Goal: Feedback & Contribution: Submit feedback/report problem

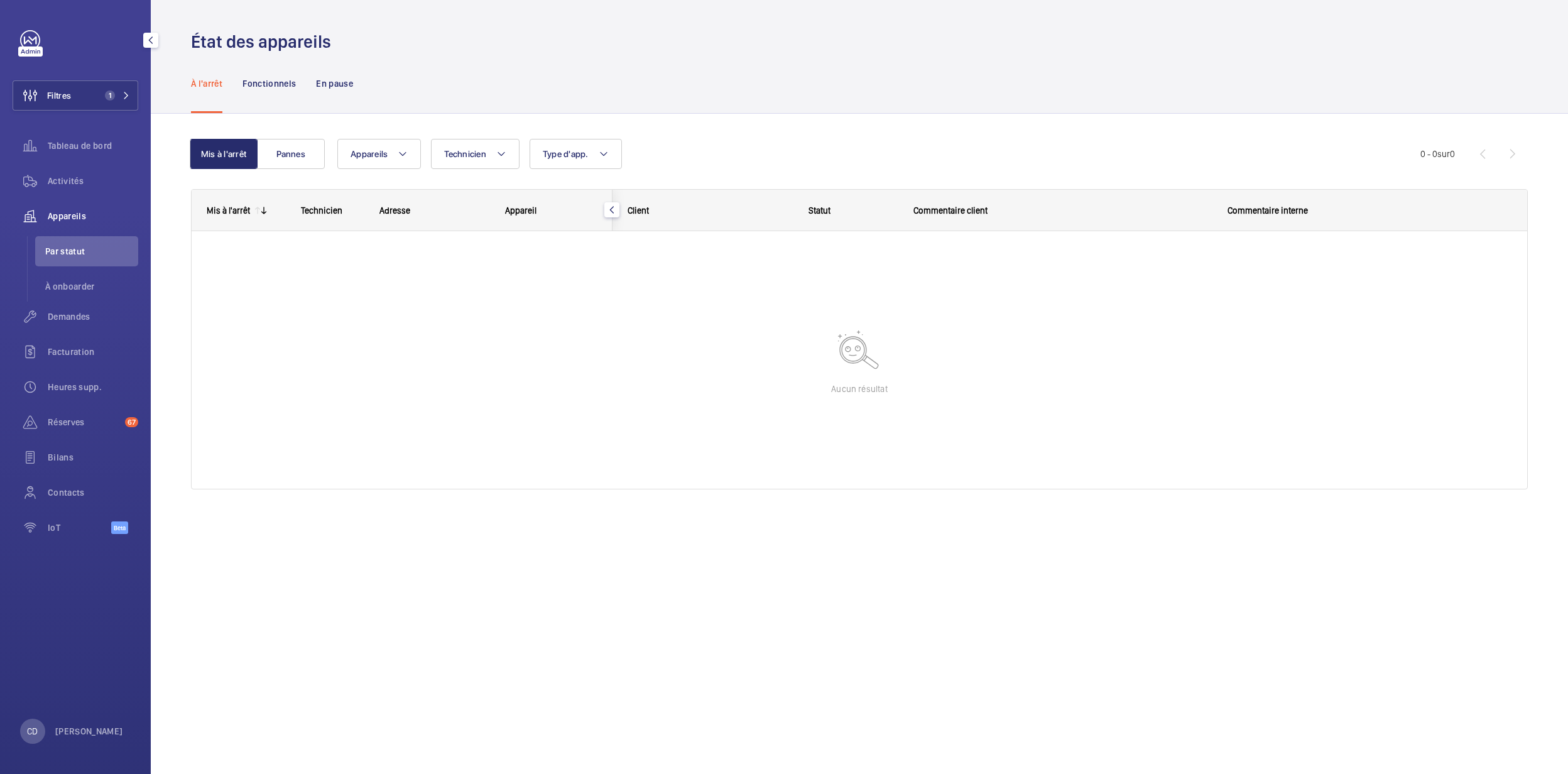
drag, startPoint x: 34, startPoint y: 183, endPoint x: 82, endPoint y: 219, distance: 60.0
click at [34, 183] on wm-front-icon-button at bounding box center [29, 180] width 35 height 30
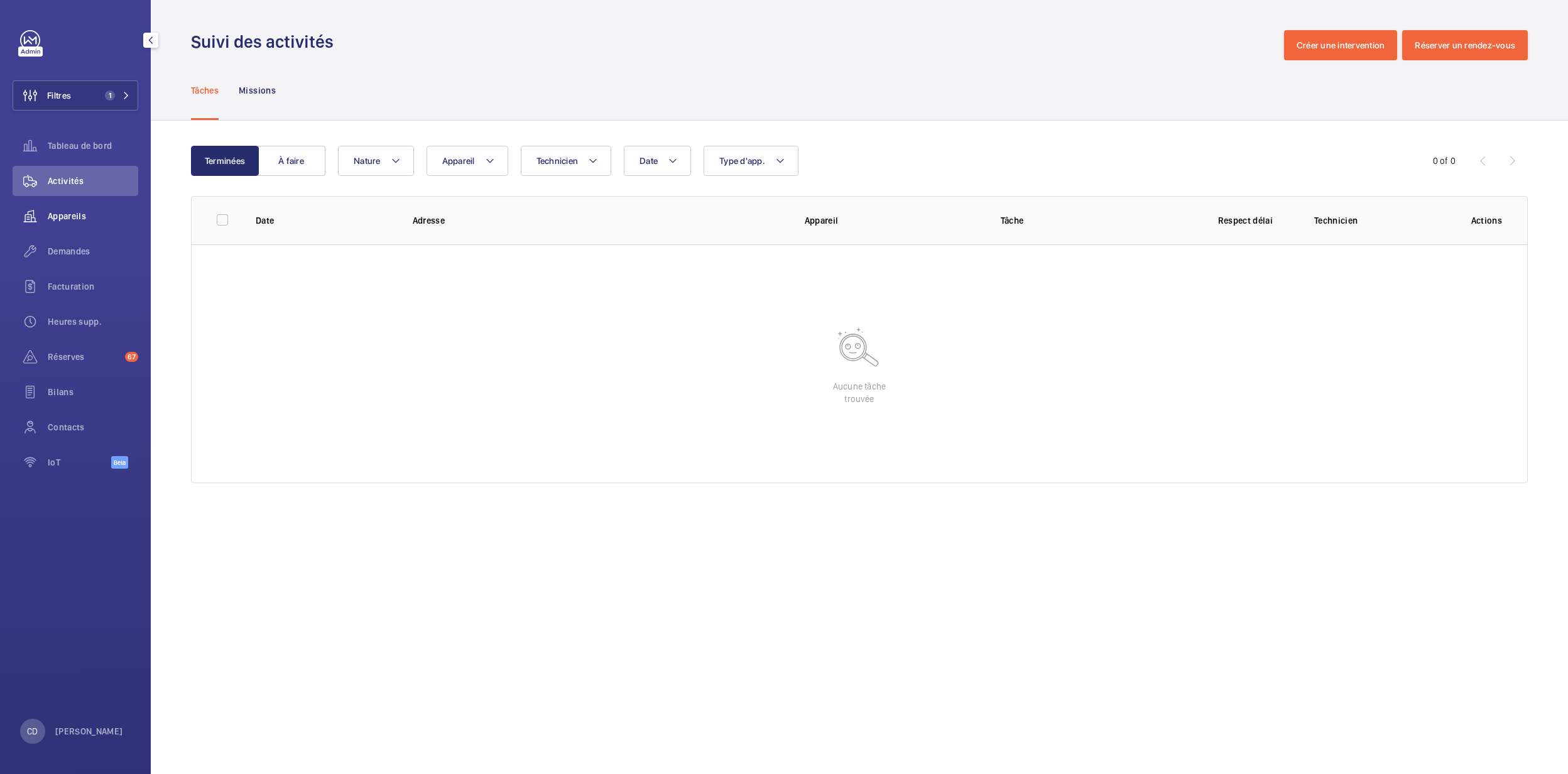
click at [34, 214] on wm-front-icon-button at bounding box center [29, 215] width 35 height 30
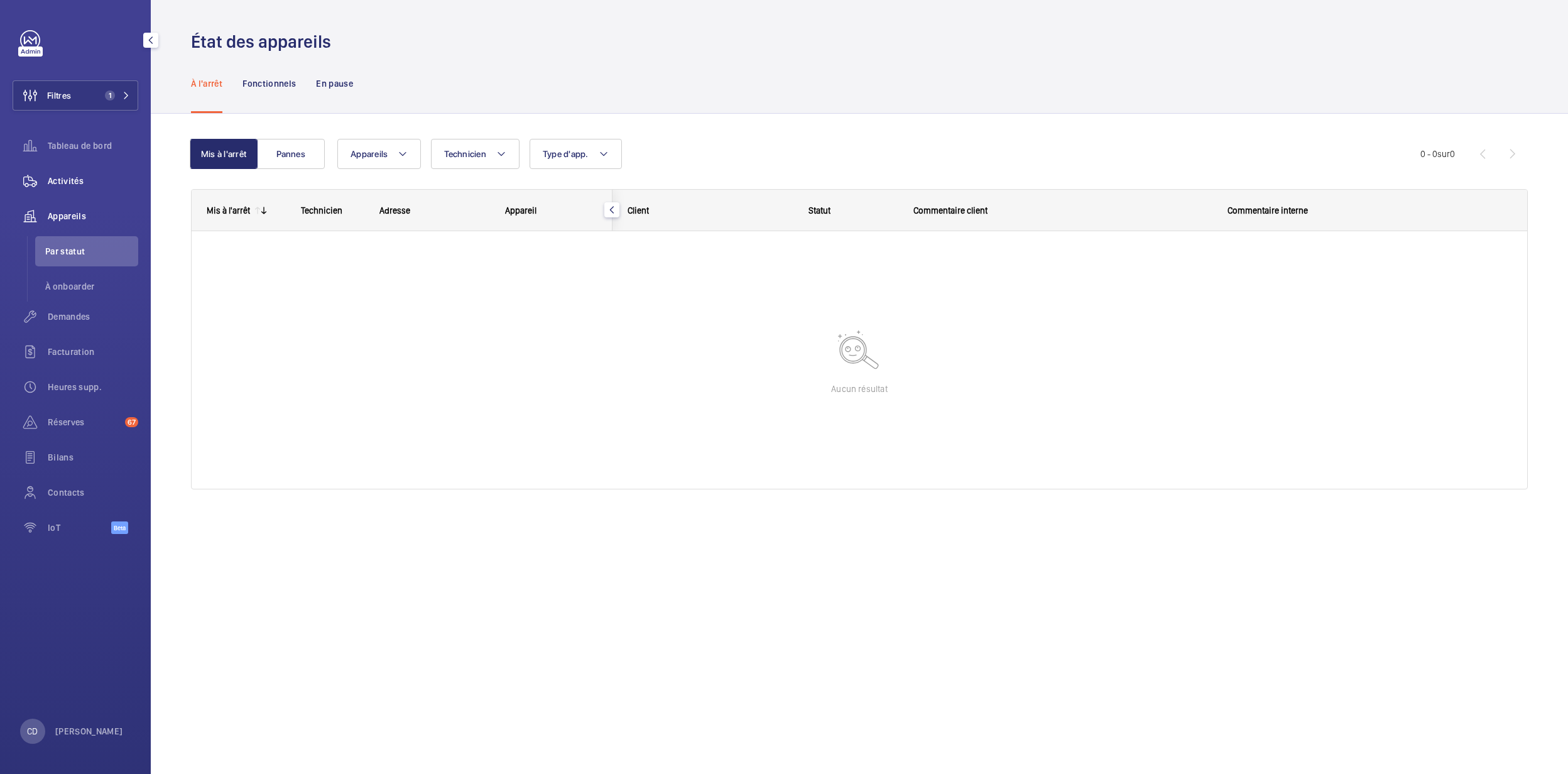
click at [66, 172] on div "Activités" at bounding box center [75, 180] width 125 height 30
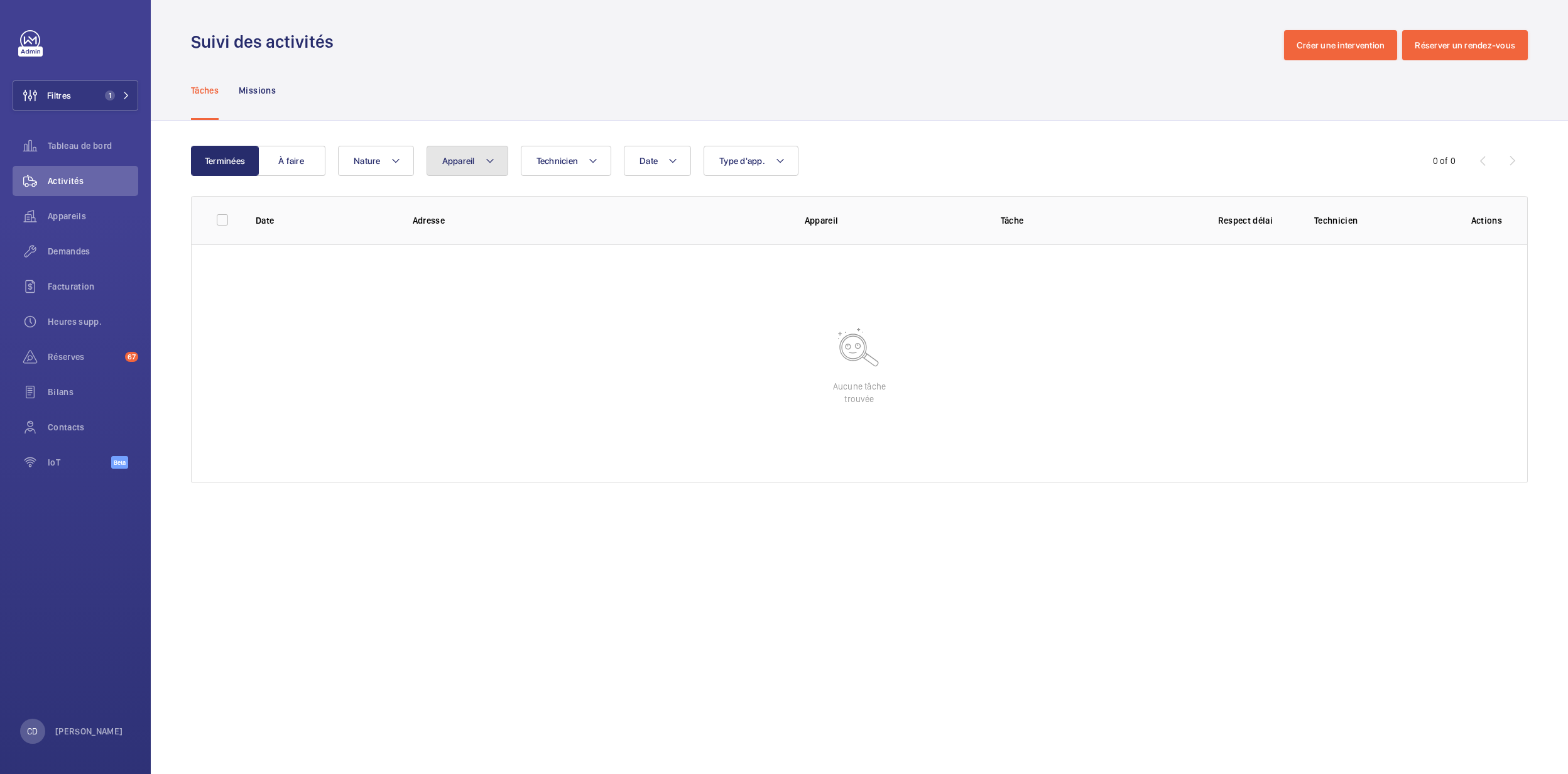
click at [455, 166] on button "Appareil" at bounding box center [468, 161] width 82 height 30
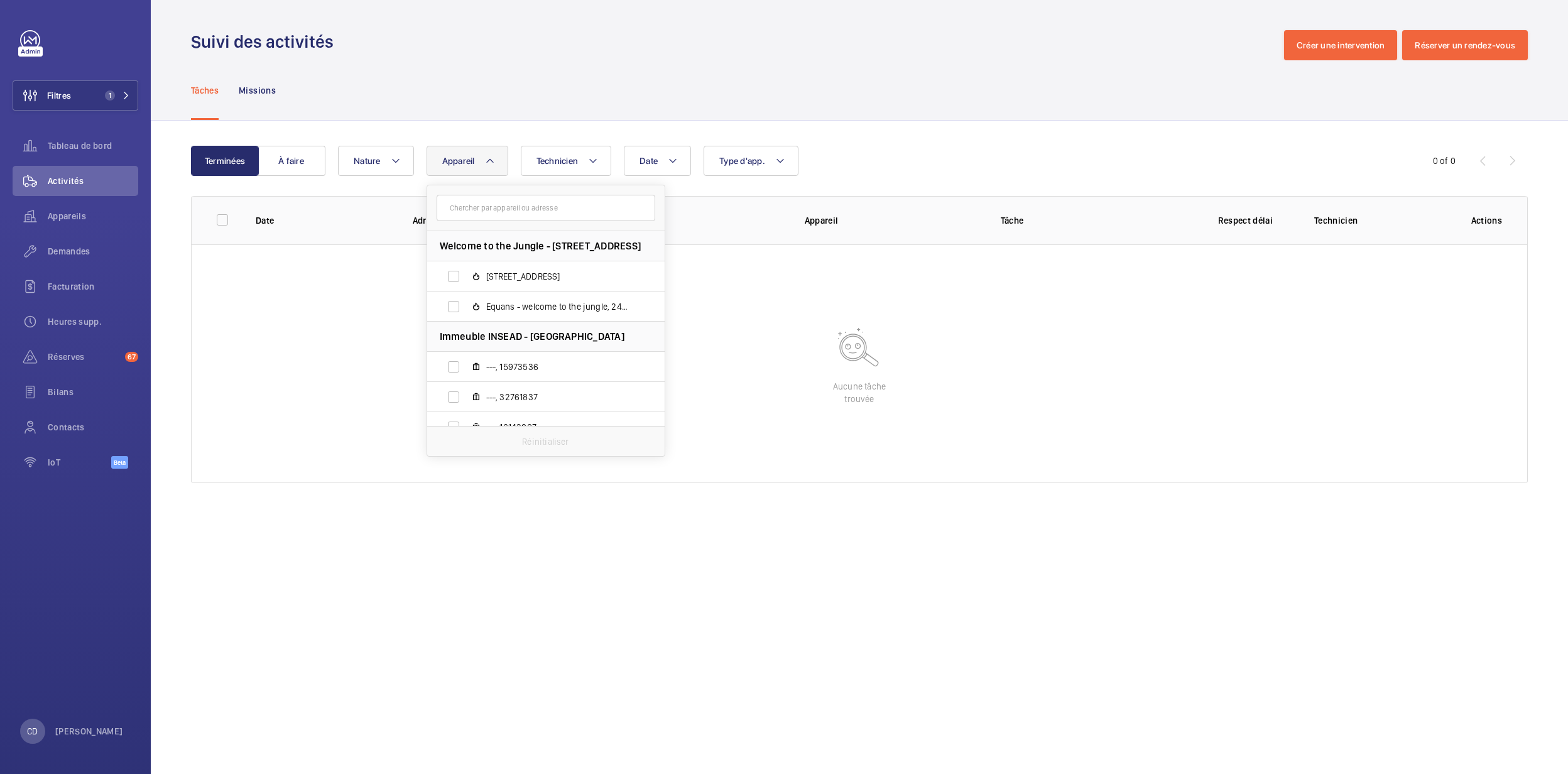
drag, startPoint x: 548, startPoint y: 215, endPoint x: 519, endPoint y: 201, distance: 32.2
click at [519, 201] on input "text" at bounding box center [546, 208] width 219 height 26
type input "PMR 3085"
click at [511, 287] on label "Quai Central, ASC. PMR 3085" at bounding box center [536, 276] width 217 height 30
click at [466, 287] on input "Quai Central, ASC. PMR 3085" at bounding box center [453, 276] width 25 height 25
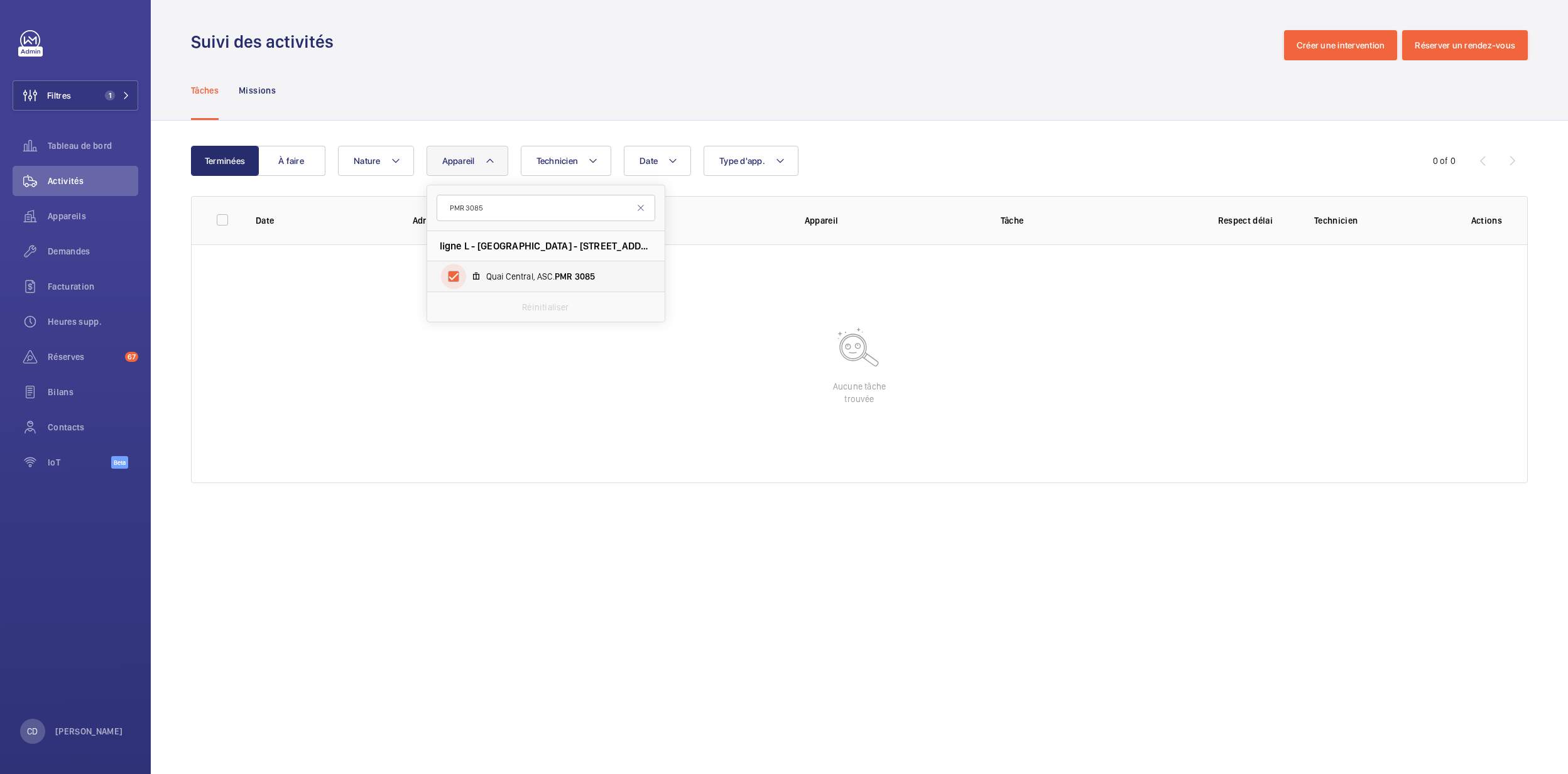
checkbox input "true"
click at [63, 225] on div "Appareils" at bounding box center [75, 215] width 125 height 30
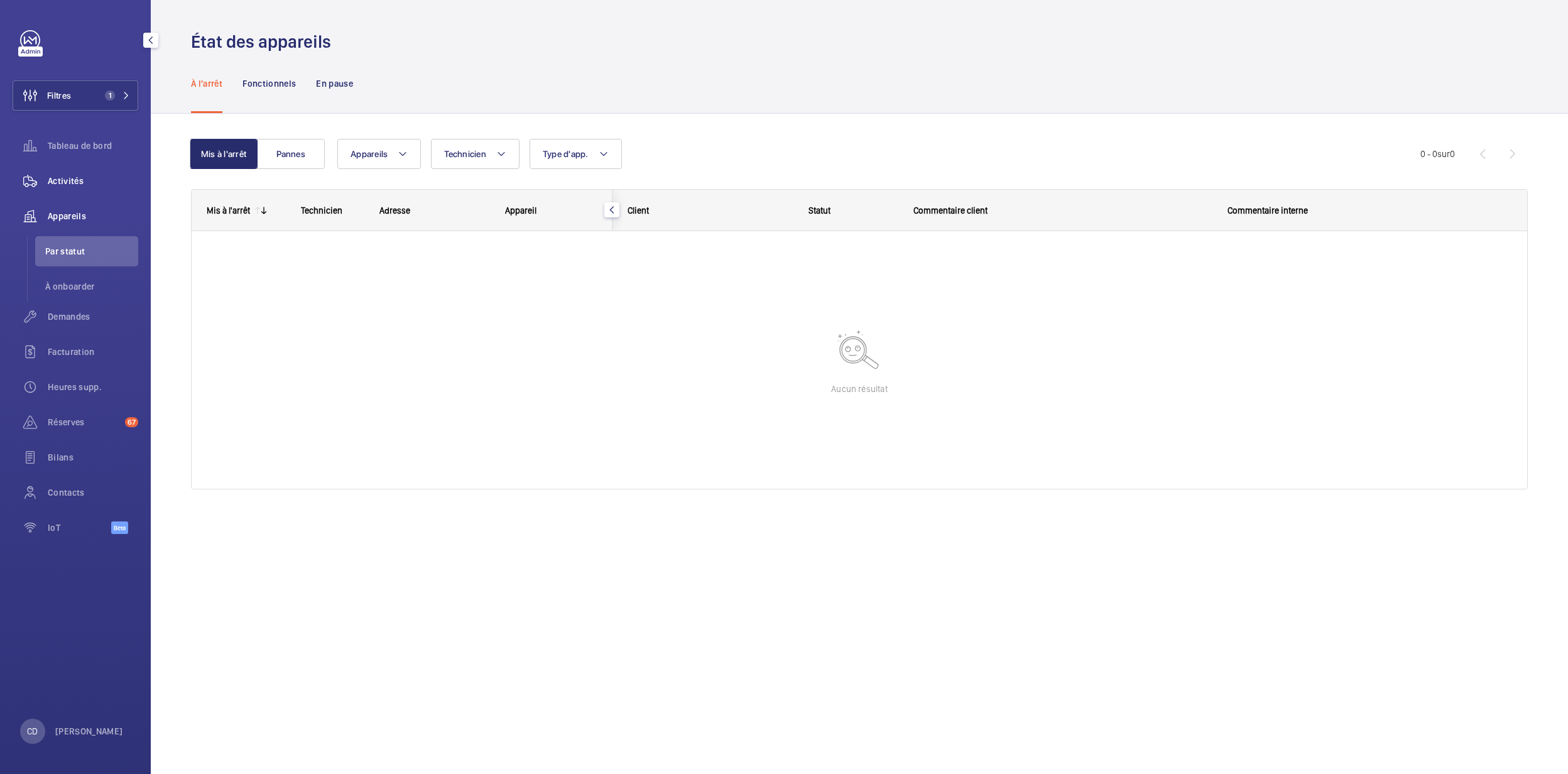
click at [66, 176] on span "Activités" at bounding box center [93, 180] width 90 height 12
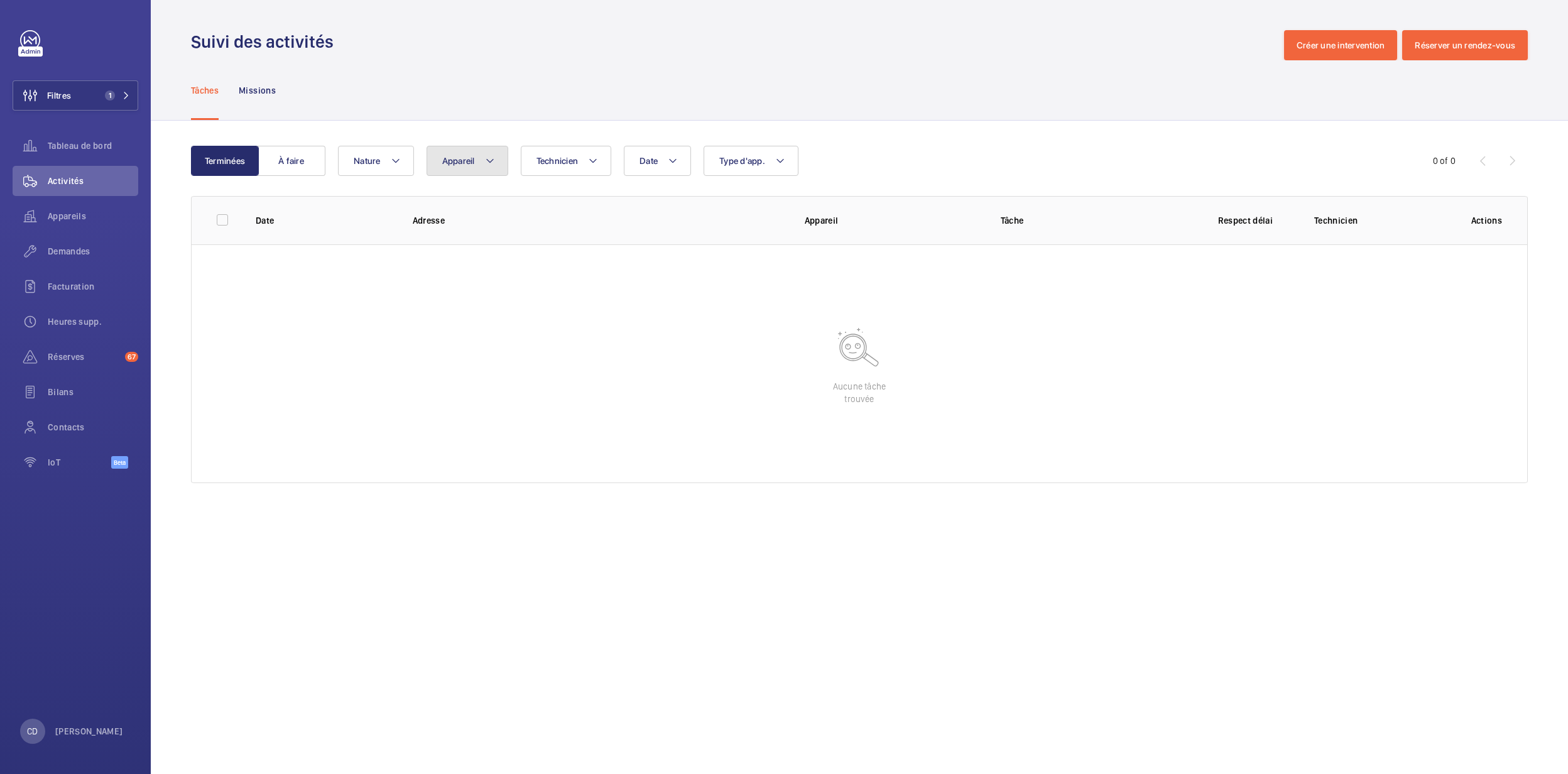
click at [470, 148] on button "Appareil" at bounding box center [468, 161] width 82 height 30
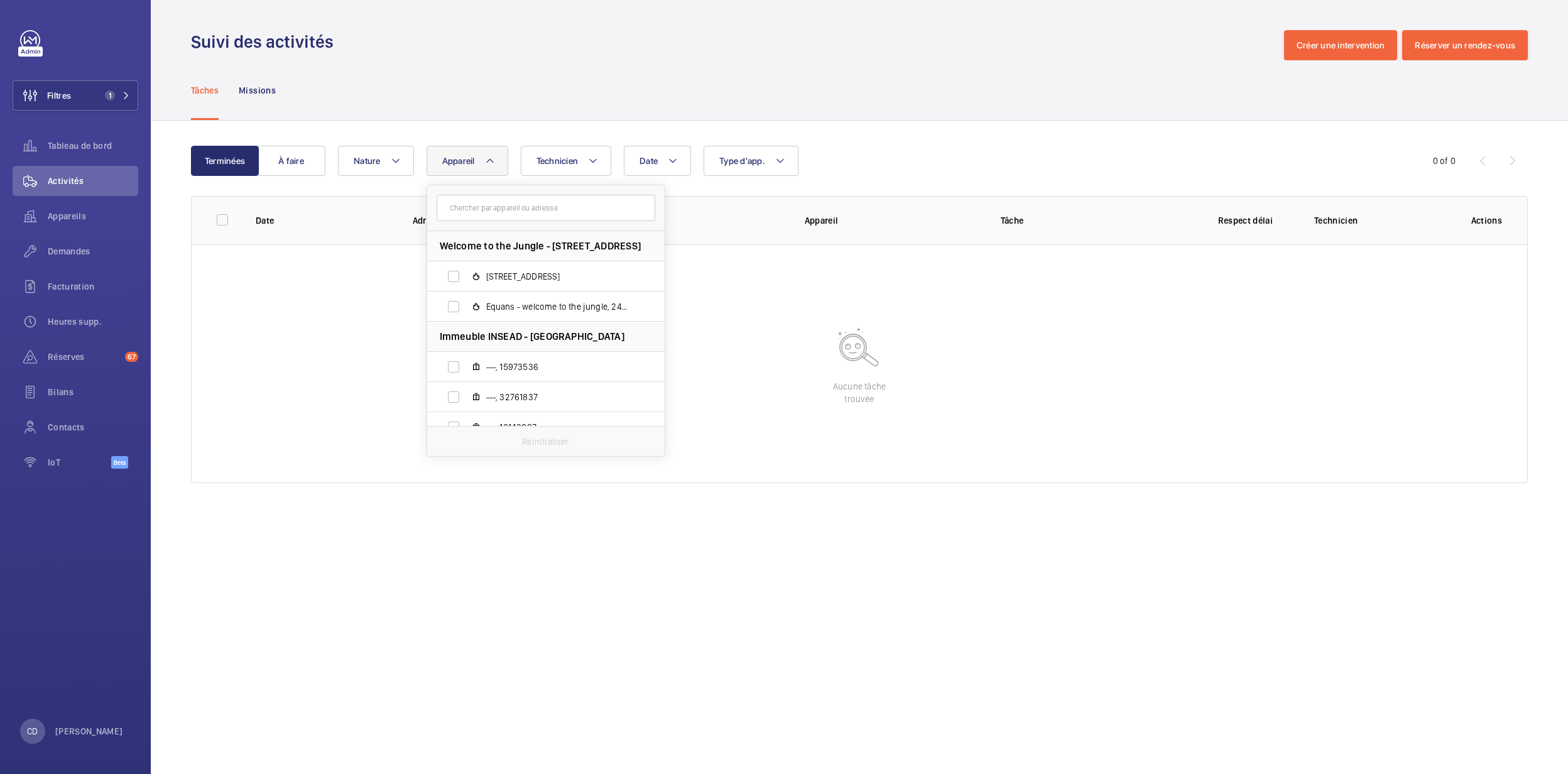
type input """
type input "§"
click at [445, 204] on input "3085" at bounding box center [546, 208] width 219 height 26
type input "asc.pmr 3085"
click at [534, 282] on span "Quai Central, ASC.PMR 3085" at bounding box center [560, 276] width 146 height 12
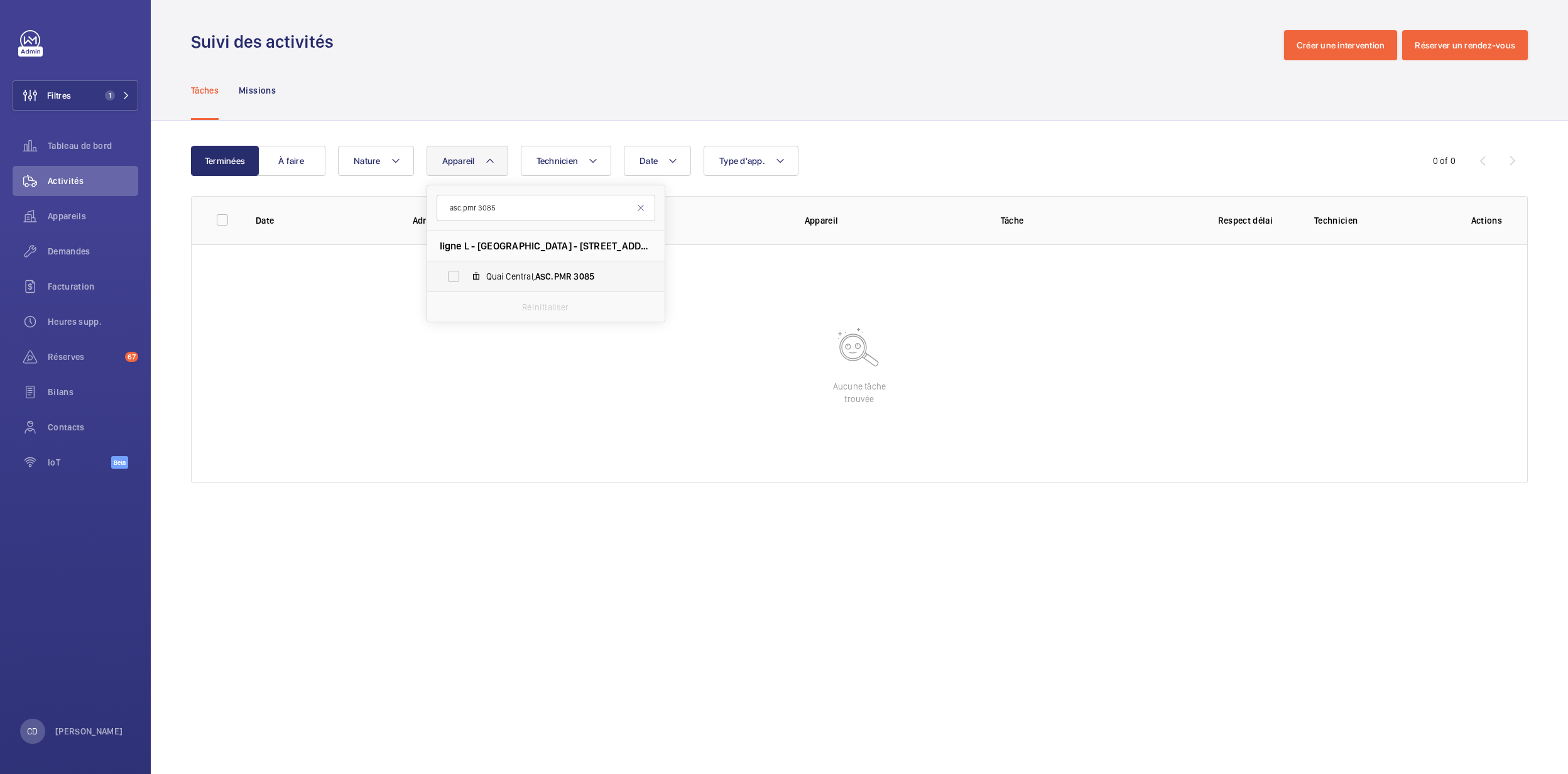
click at [466, 282] on input "Quai Central, ASC.PMR 3085" at bounding box center [453, 276] width 25 height 25
checkbox input "true"
drag, startPoint x: 420, startPoint y: 428, endPoint x: 142, endPoint y: 166, distance: 382.0
click at [425, 425] on wm-front-table-empty-state "Aucune tâche trouvée" at bounding box center [859, 363] width 1336 height 238
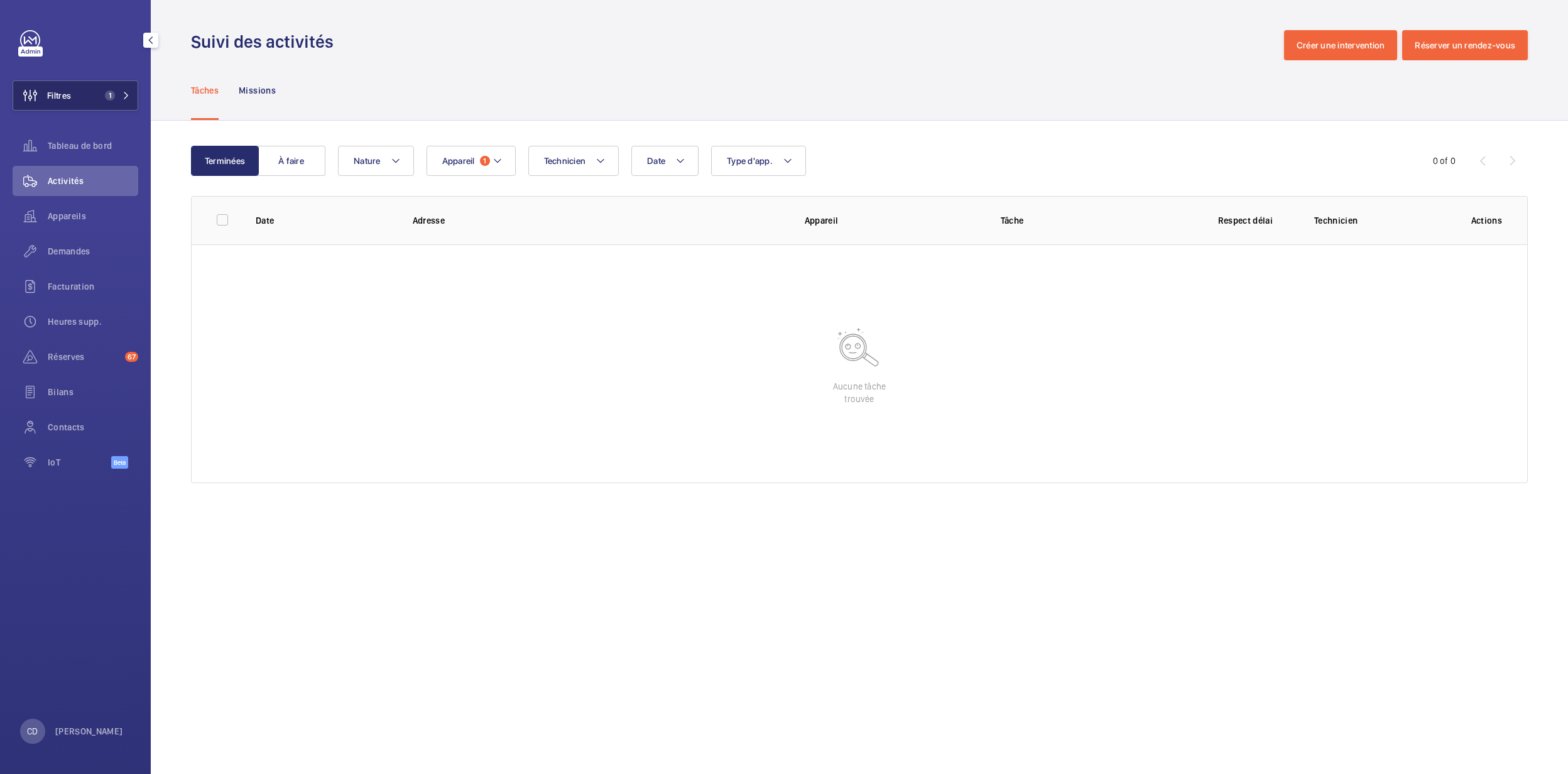
click at [111, 96] on span "1" at bounding box center [110, 95] width 10 height 10
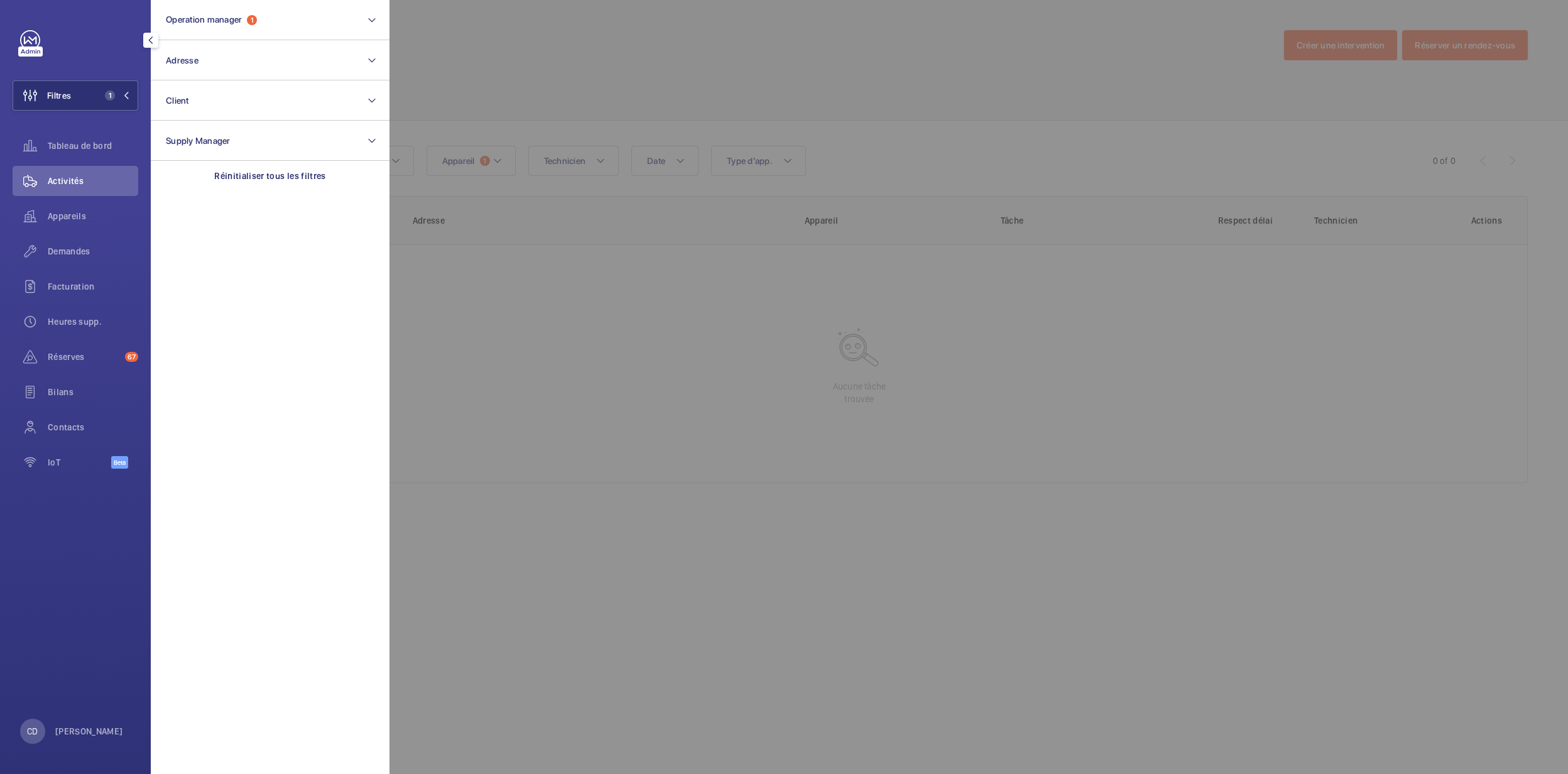
click at [568, 443] on div at bounding box center [1174, 387] width 1568 height 774
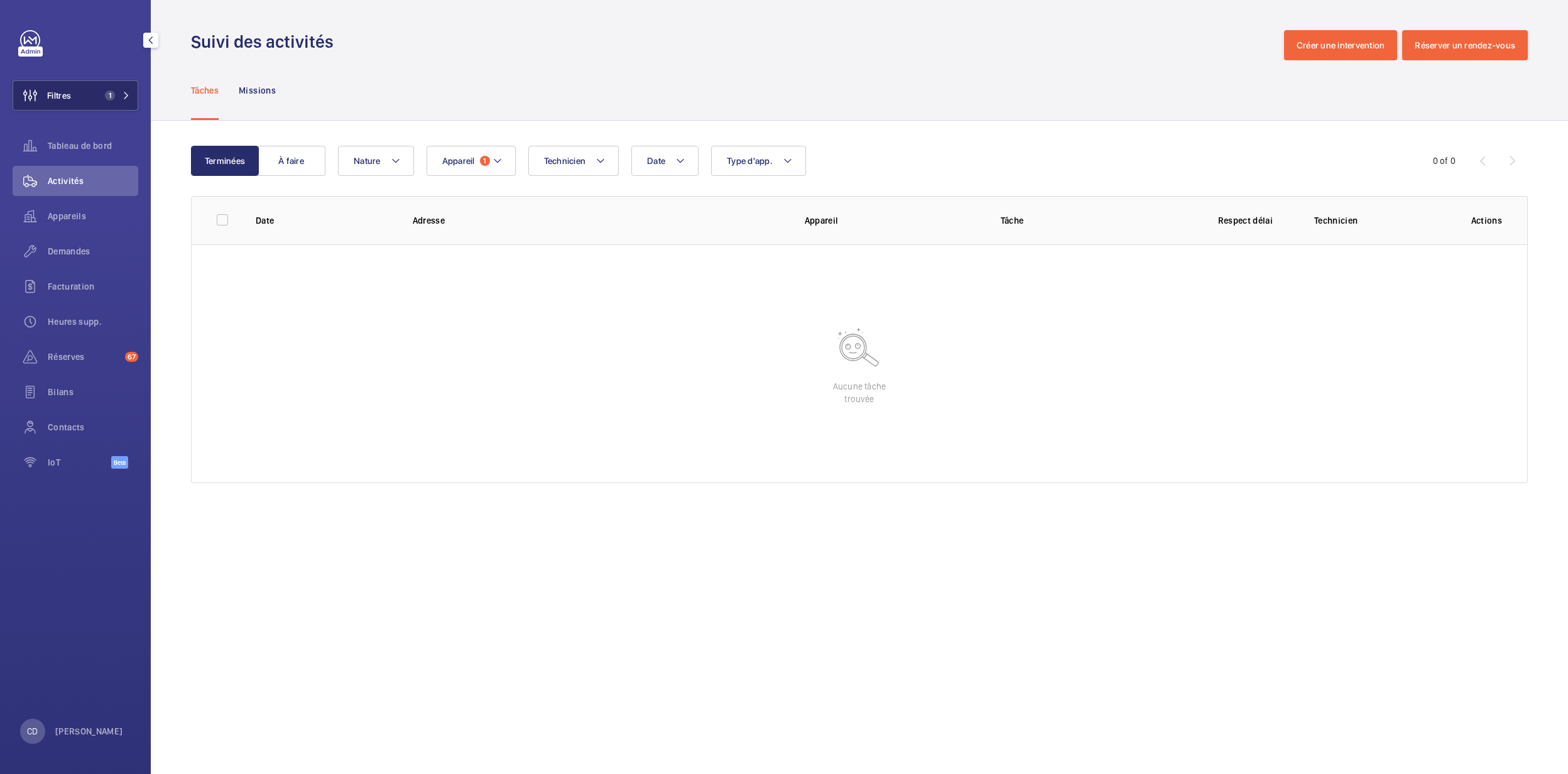
click at [82, 85] on button "Filtres 1" at bounding box center [75, 95] width 125 height 30
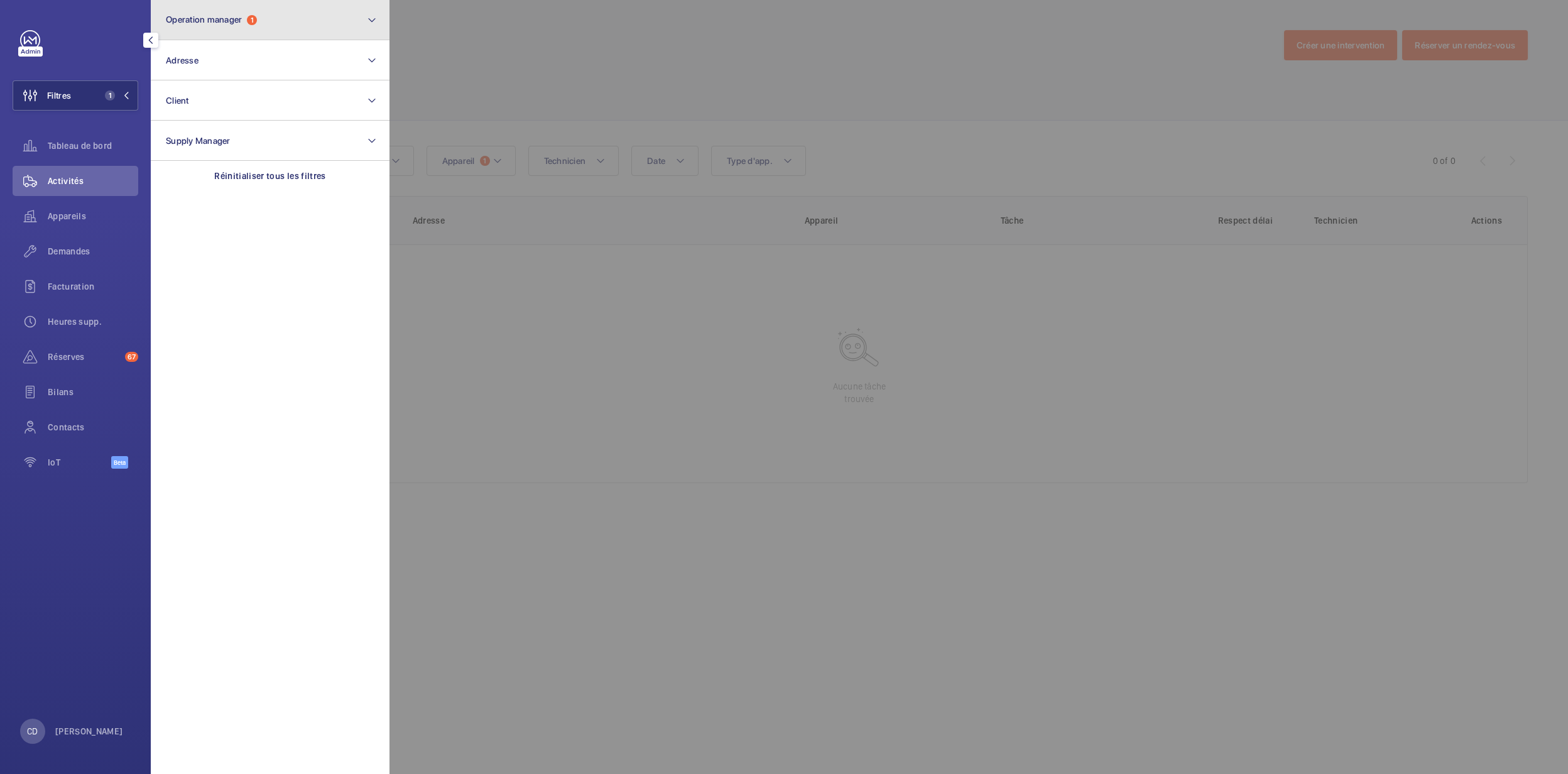
click at [229, 16] on span "Operation manager" at bounding box center [203, 20] width 76 height 10
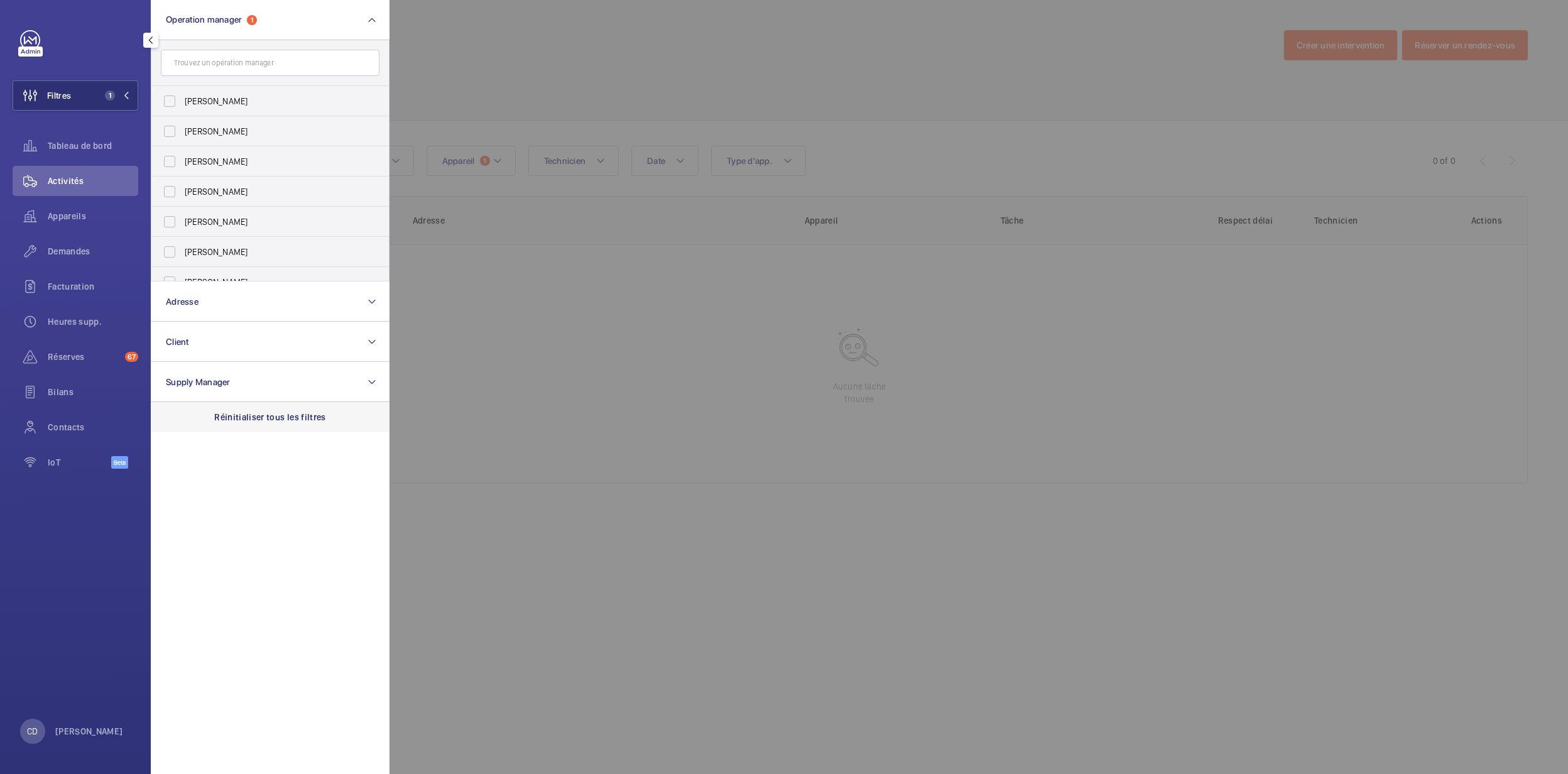
click at [285, 423] on div "Réinitialiser tous les filtres" at bounding box center [270, 417] width 238 height 30
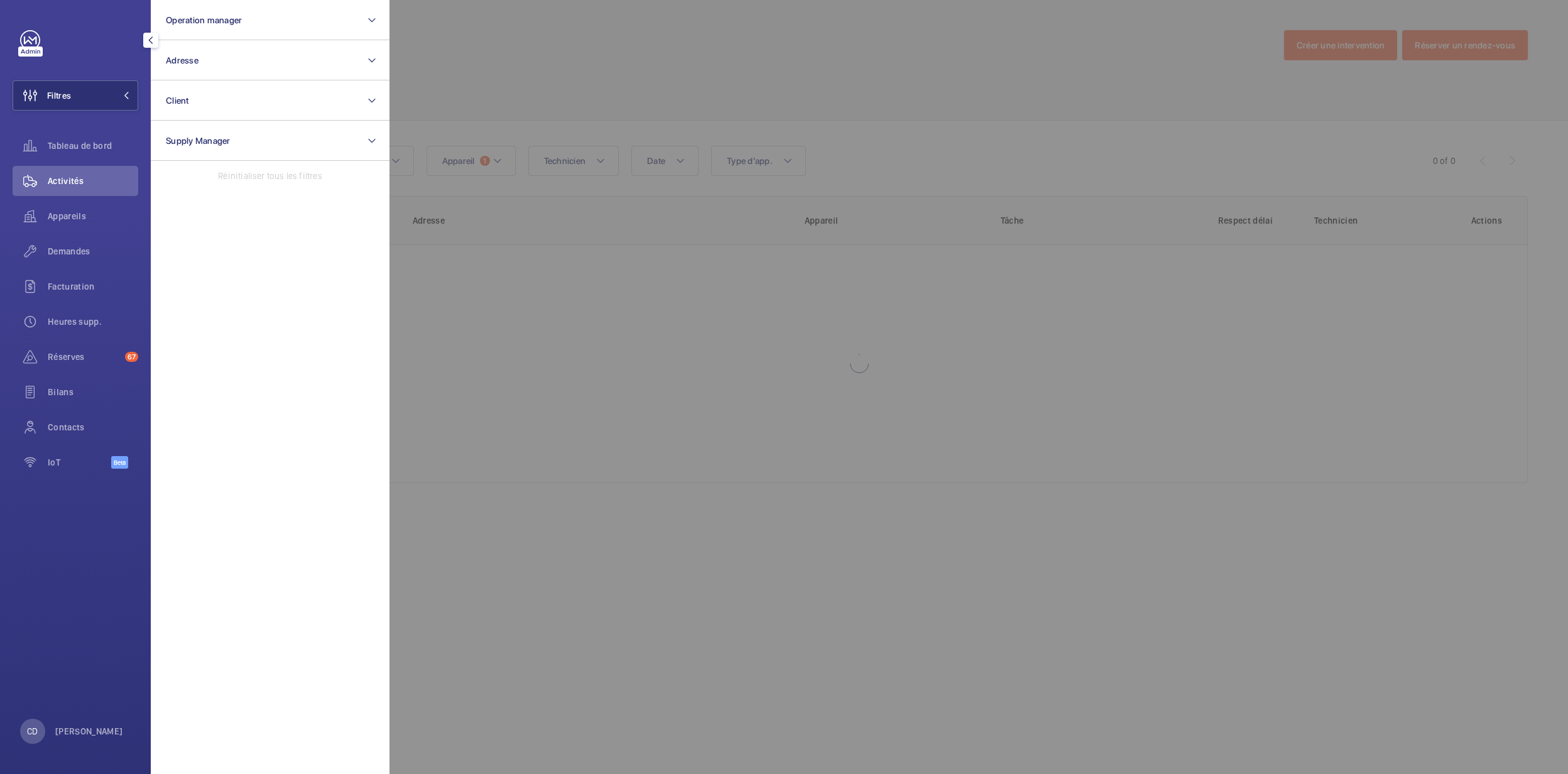
click at [723, 336] on div at bounding box center [1174, 387] width 1568 height 774
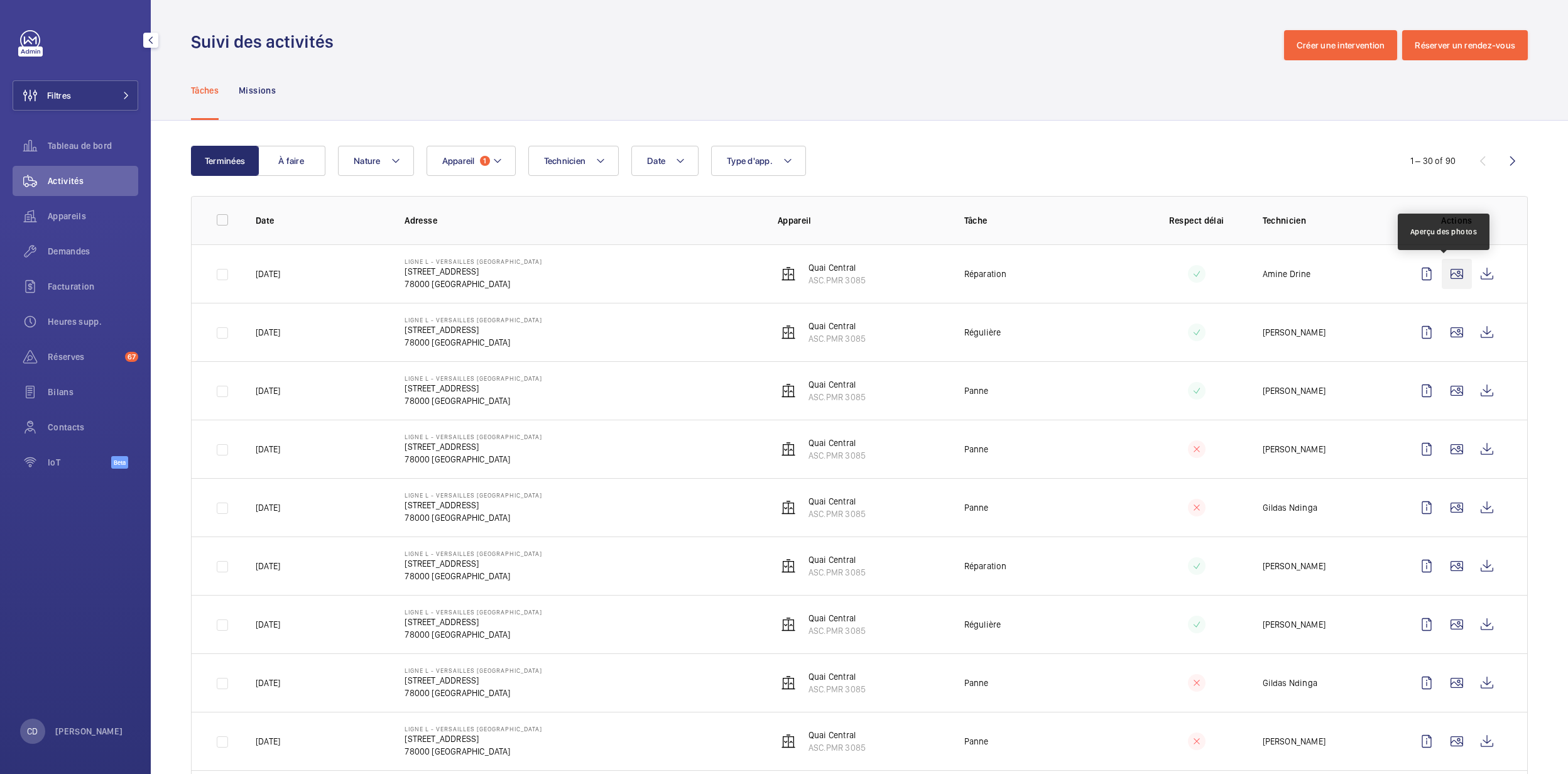
click at [1452, 277] on wm-front-icon-button at bounding box center [1457, 274] width 30 height 30
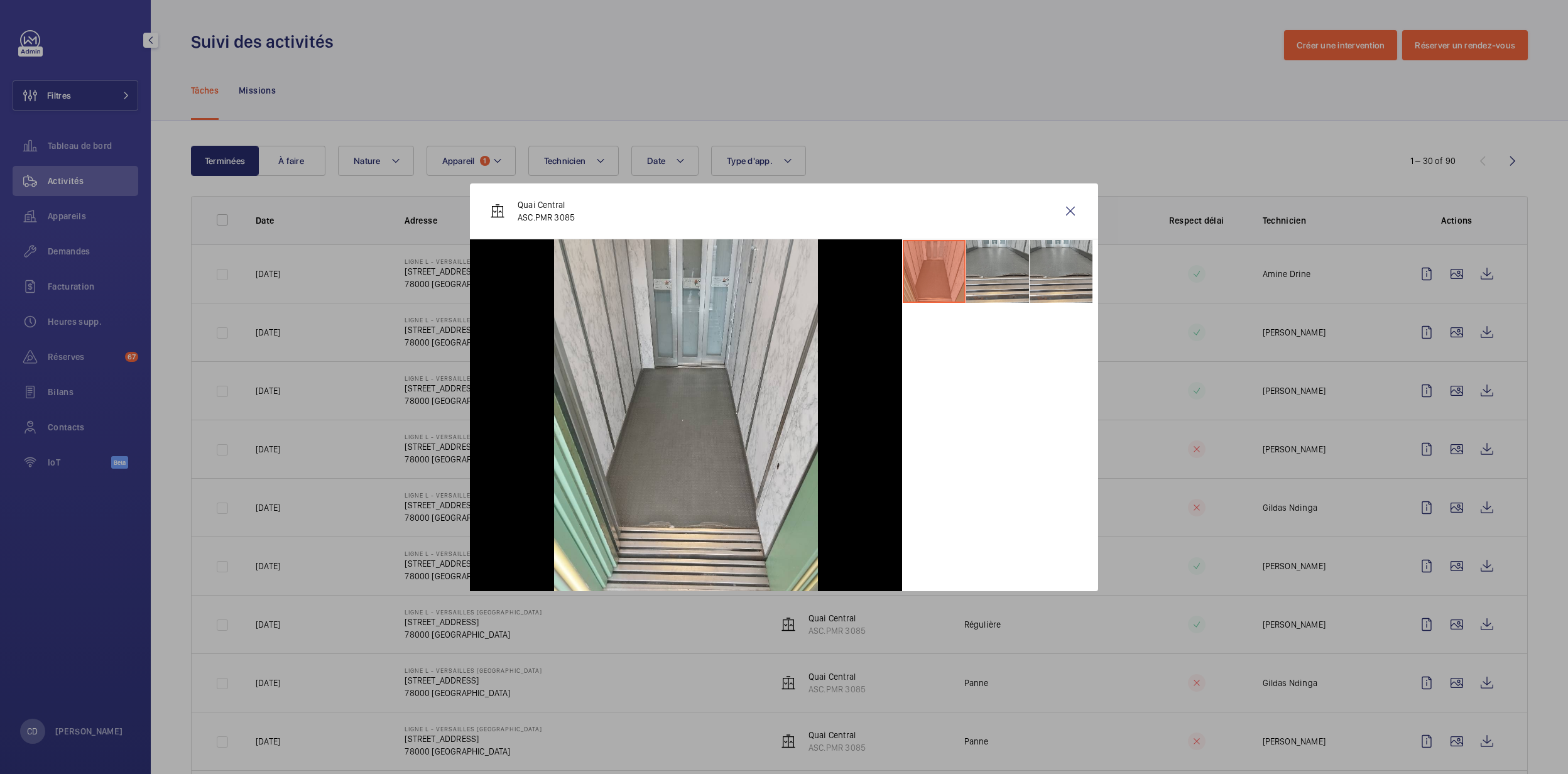
click at [950, 244] on li at bounding box center [934, 271] width 63 height 63
click at [1072, 307] on div at bounding box center [999, 415] width 196 height 352
click at [1049, 300] on li at bounding box center [1061, 271] width 63 height 63
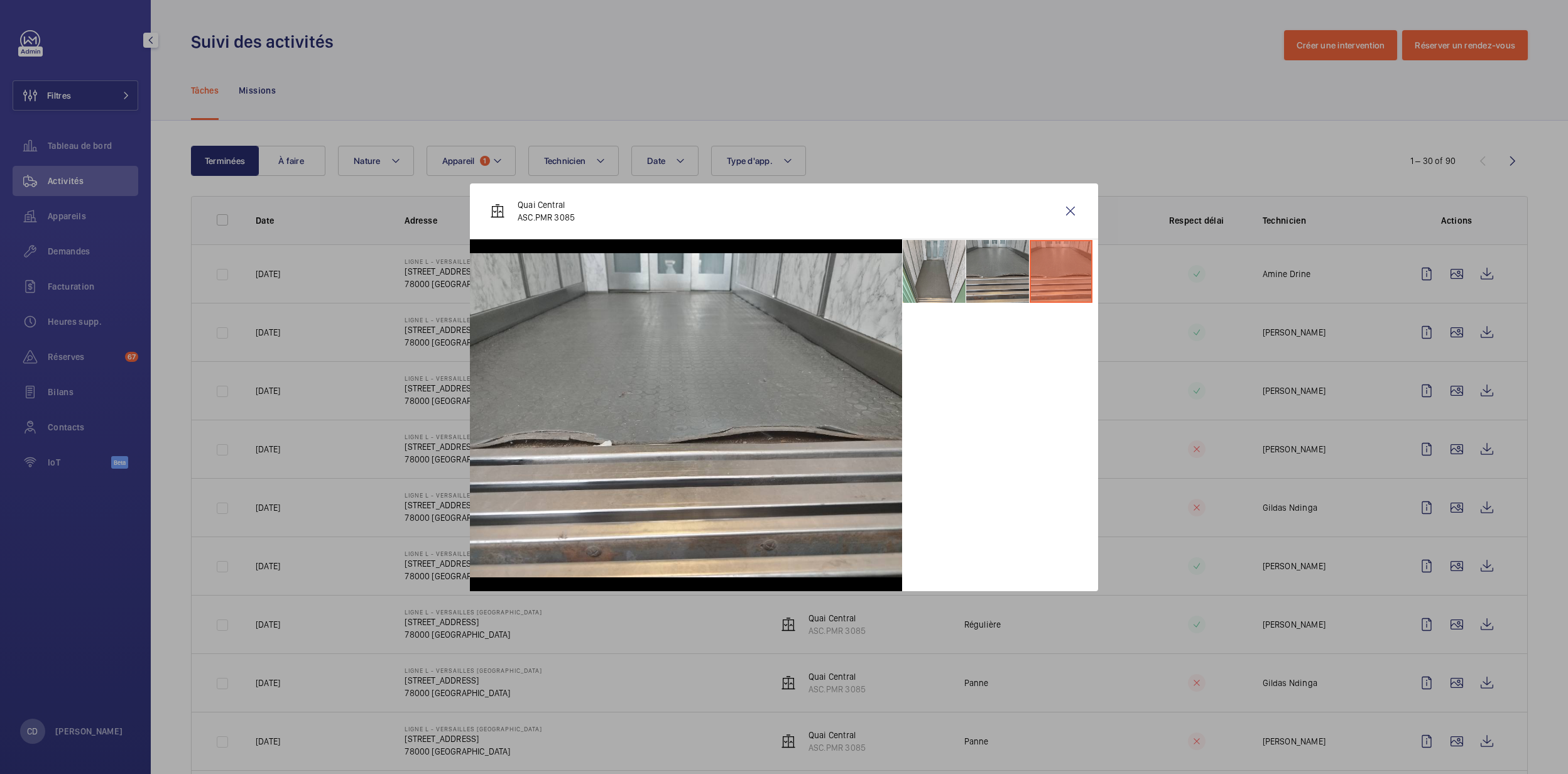
click at [994, 287] on li at bounding box center [998, 271] width 63 height 63
click at [1073, 211] on wm-front-icon-button at bounding box center [1071, 210] width 30 height 30
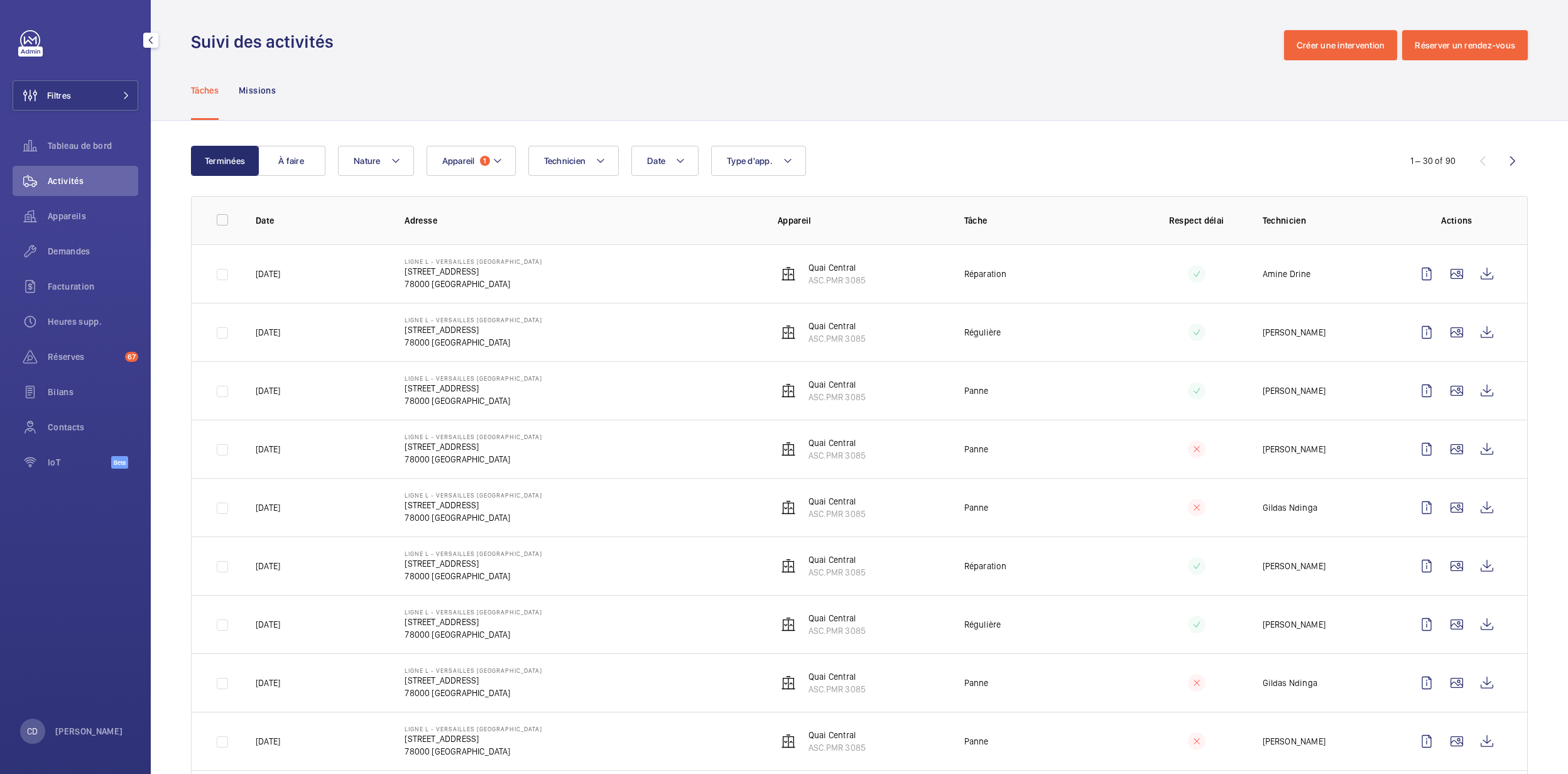
click at [831, 300] on td "Quai Central ASC.PMR 3085" at bounding box center [851, 273] width 187 height 58
drag, startPoint x: 900, startPoint y: 280, endPoint x: 772, endPoint y: 259, distance: 129.7
click at [772, 259] on td "Quai Central ASC.PMR 3085" at bounding box center [851, 273] width 187 height 58
drag, startPoint x: 772, startPoint y: 259, endPoint x: 887, endPoint y: 301, distance: 122.4
click at [886, 302] on td "Quai Central ASC.PMR 3085" at bounding box center [851, 273] width 187 height 58
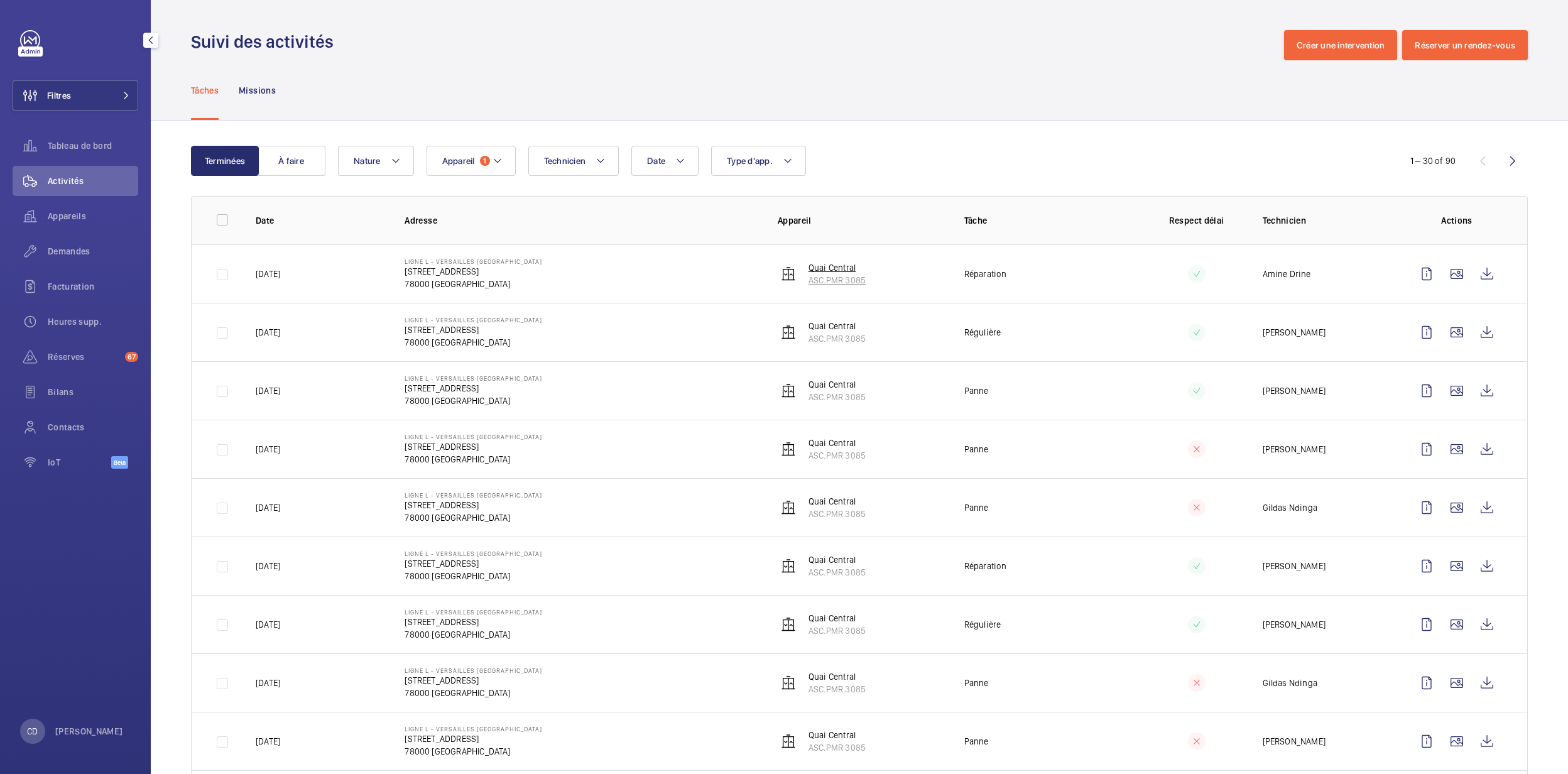
drag, startPoint x: 890, startPoint y: 295, endPoint x: 781, endPoint y: 264, distance: 113.3
click at [781, 264] on td "Quai Central ASC.PMR 3085" at bounding box center [851, 273] width 187 height 58
click at [493, 161] on mat-icon at bounding box center [497, 161] width 10 height 15
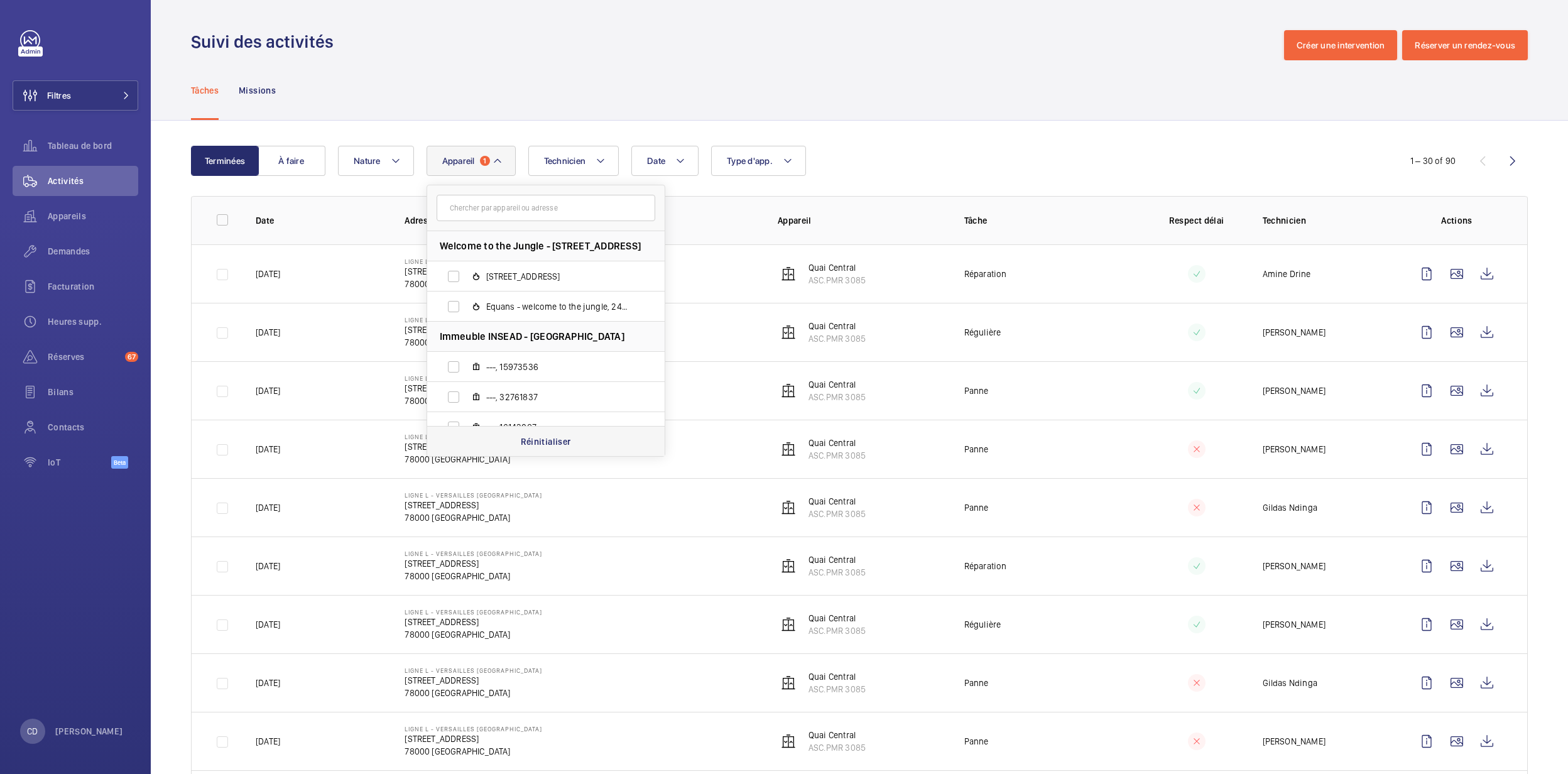
click at [522, 446] on p "Réinitialiser" at bounding box center [546, 441] width 50 height 12
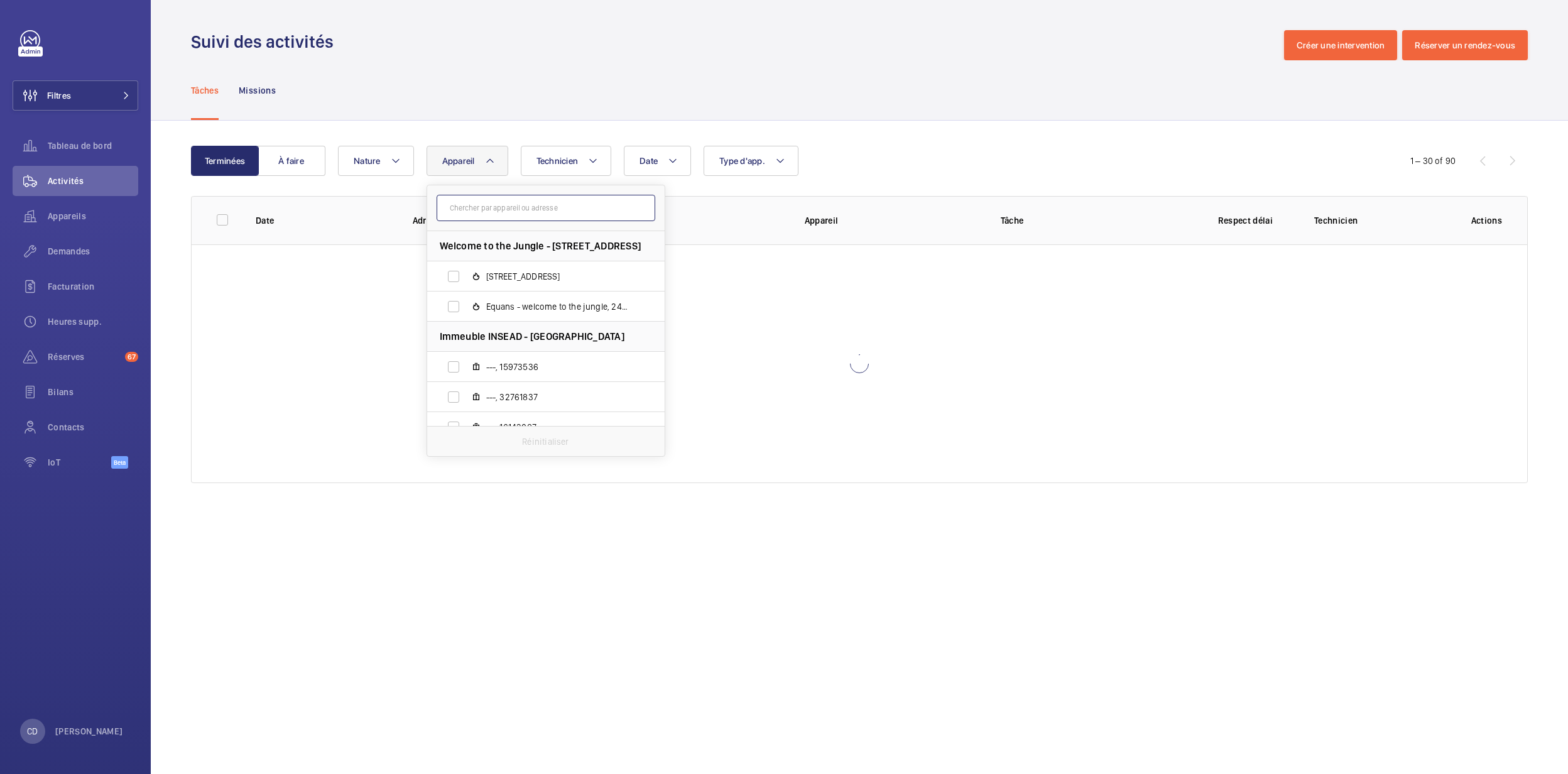
click at [553, 198] on input "text" at bounding box center [546, 208] width 219 height 26
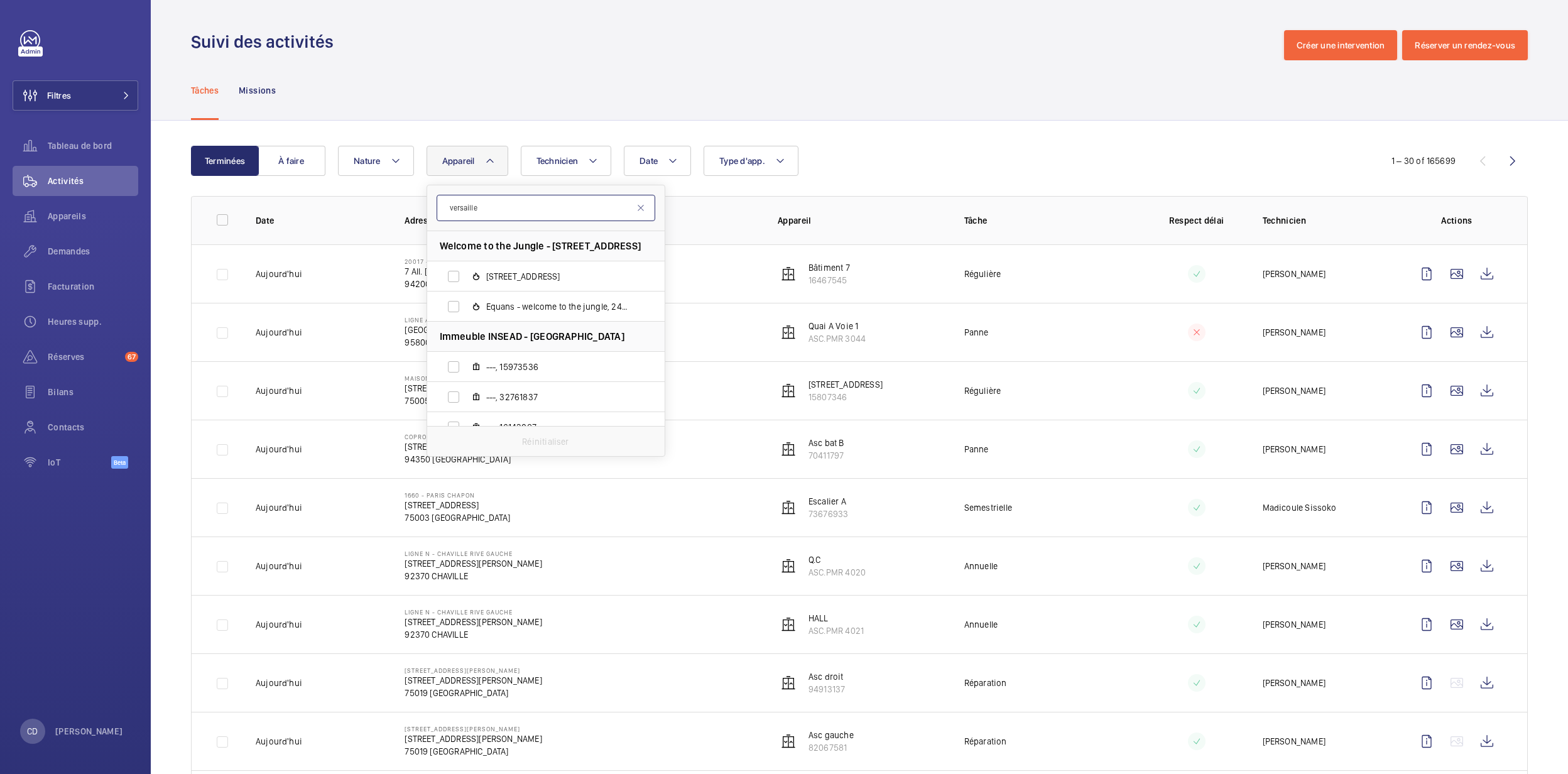
type input "versailles"
drag, startPoint x: 509, startPoint y: 201, endPoint x: 410, endPoint y: 193, distance: 99.3
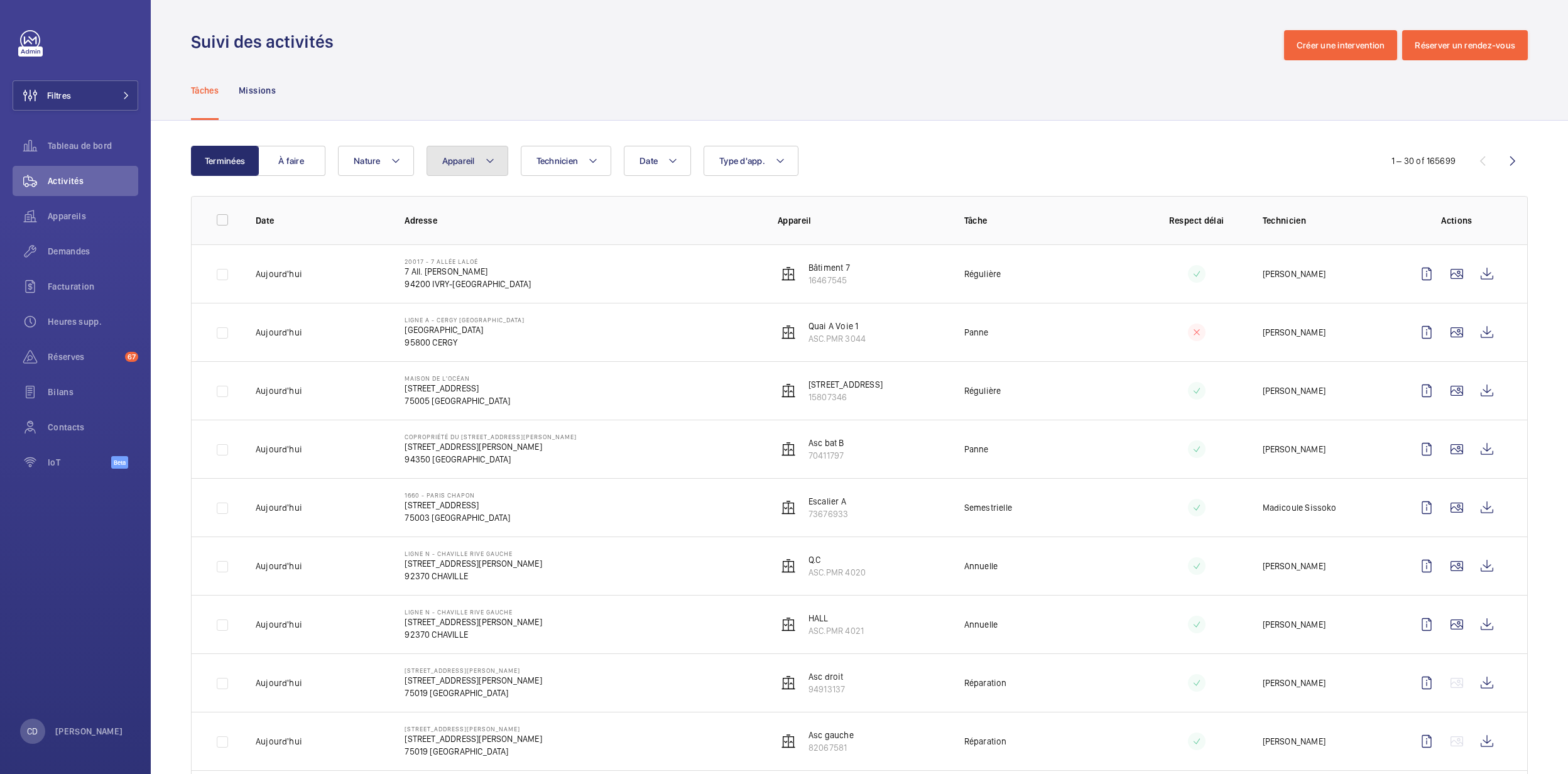
click at [496, 162] on button "Appareil" at bounding box center [468, 161] width 82 height 30
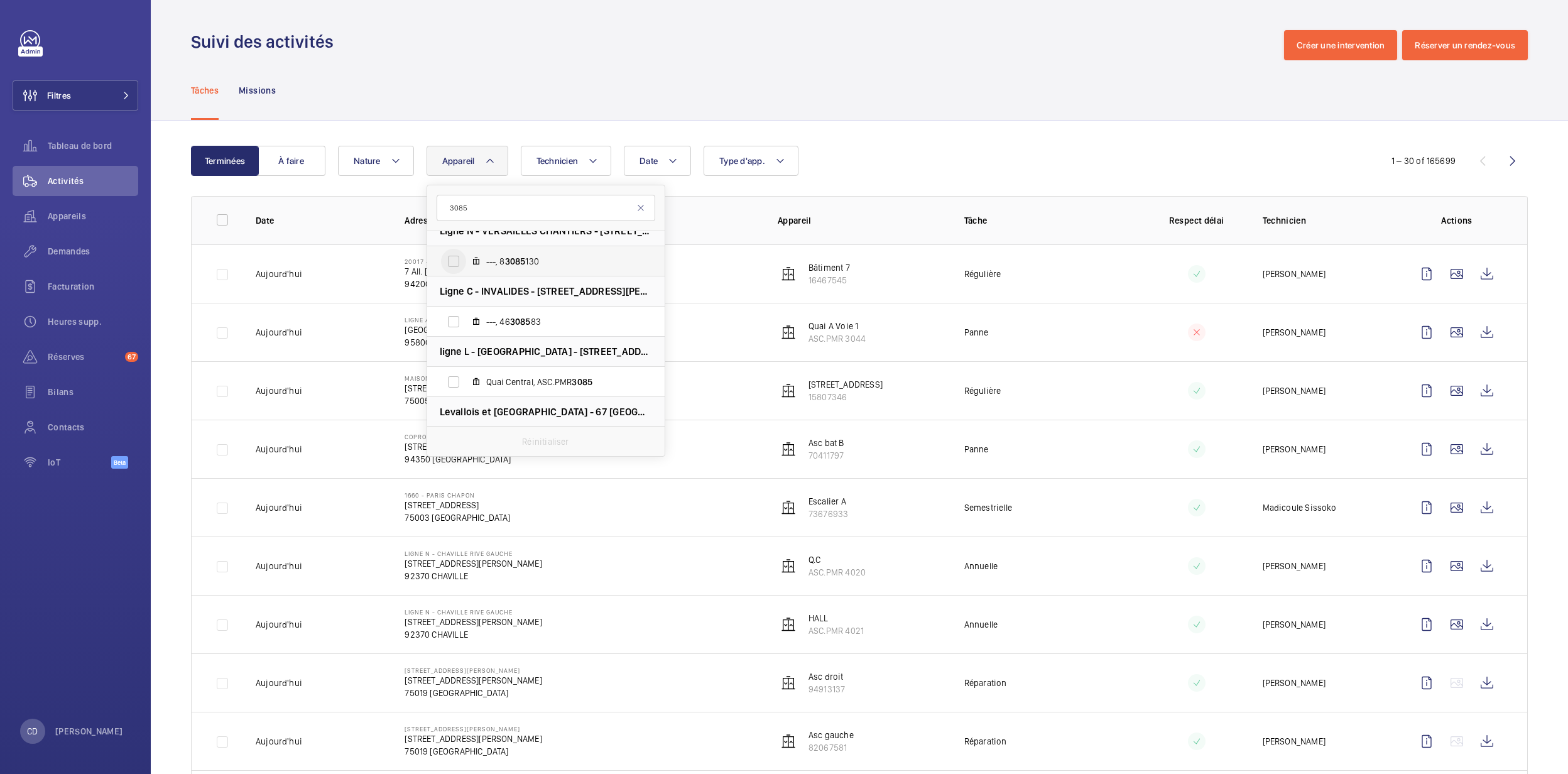
scroll to position [528, 0]
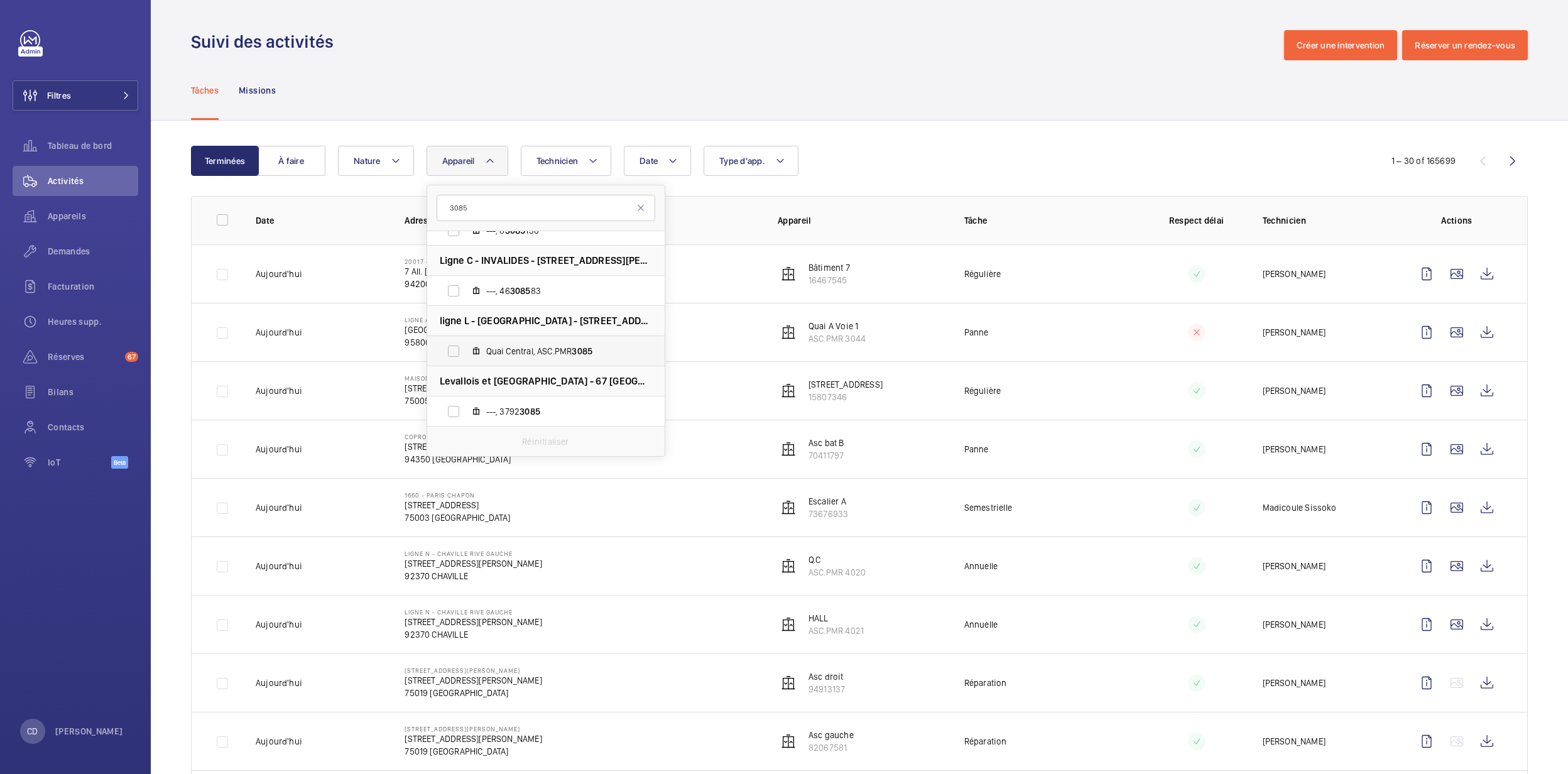
type input "3085"
click at [471, 345] on label "Quai Central, ASC.PMR 3085" at bounding box center [536, 351] width 217 height 30
click at [466, 345] on input "Quai Central, ASC.PMR 3085" at bounding box center [453, 351] width 25 height 25
checkbox input "true"
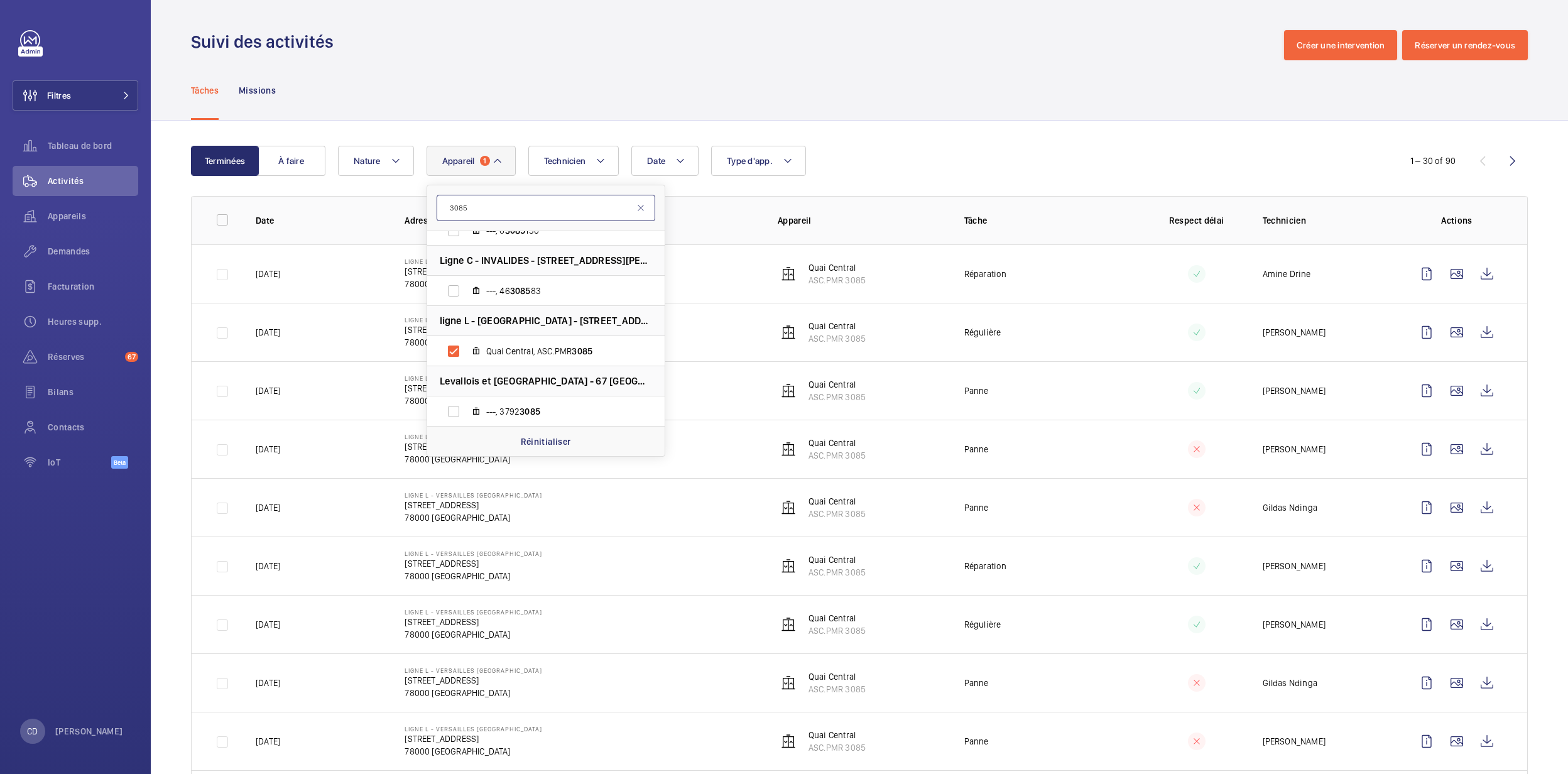
click at [524, 200] on input "3085" at bounding box center [546, 208] width 219 height 26
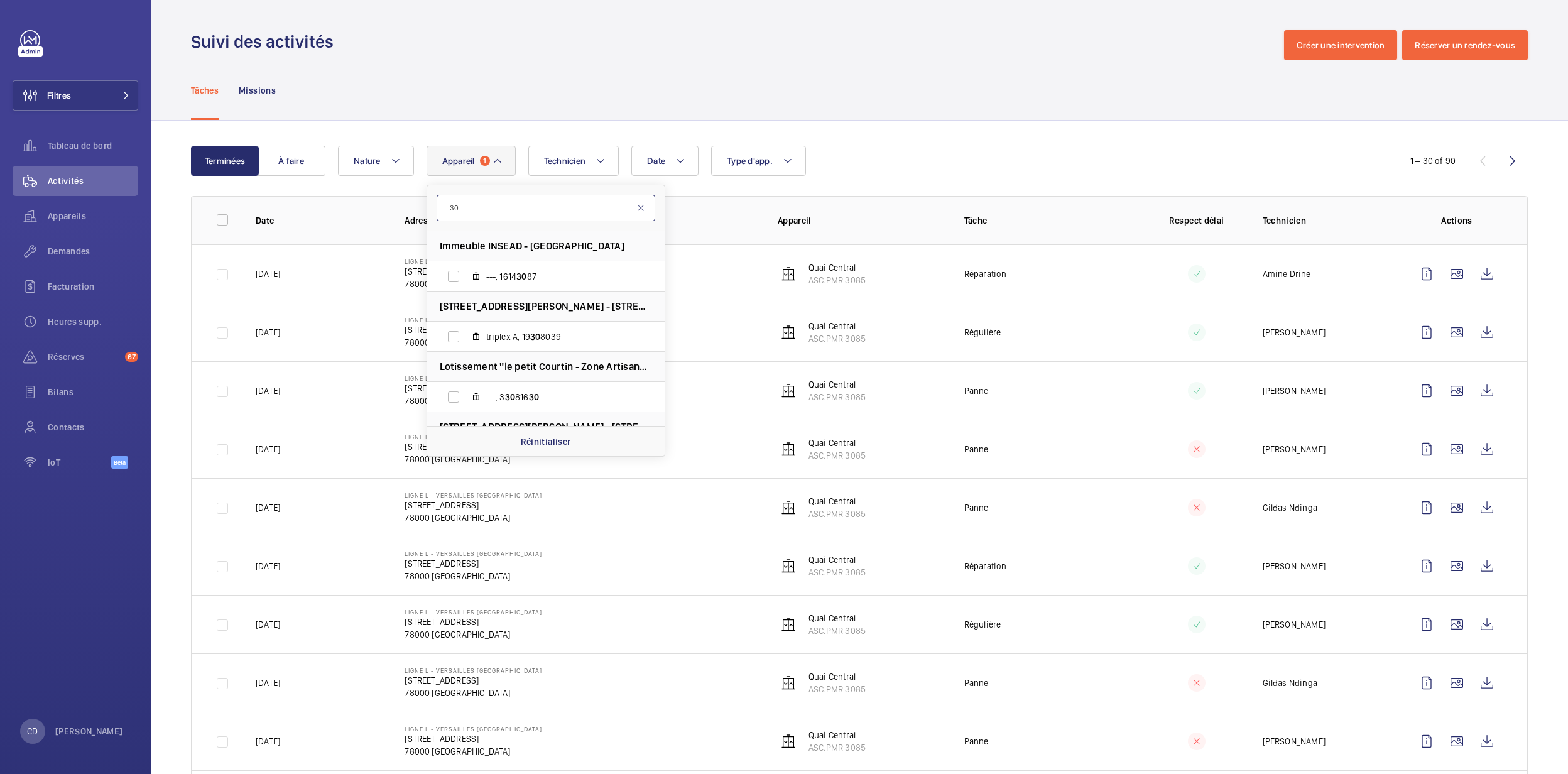
type input "3"
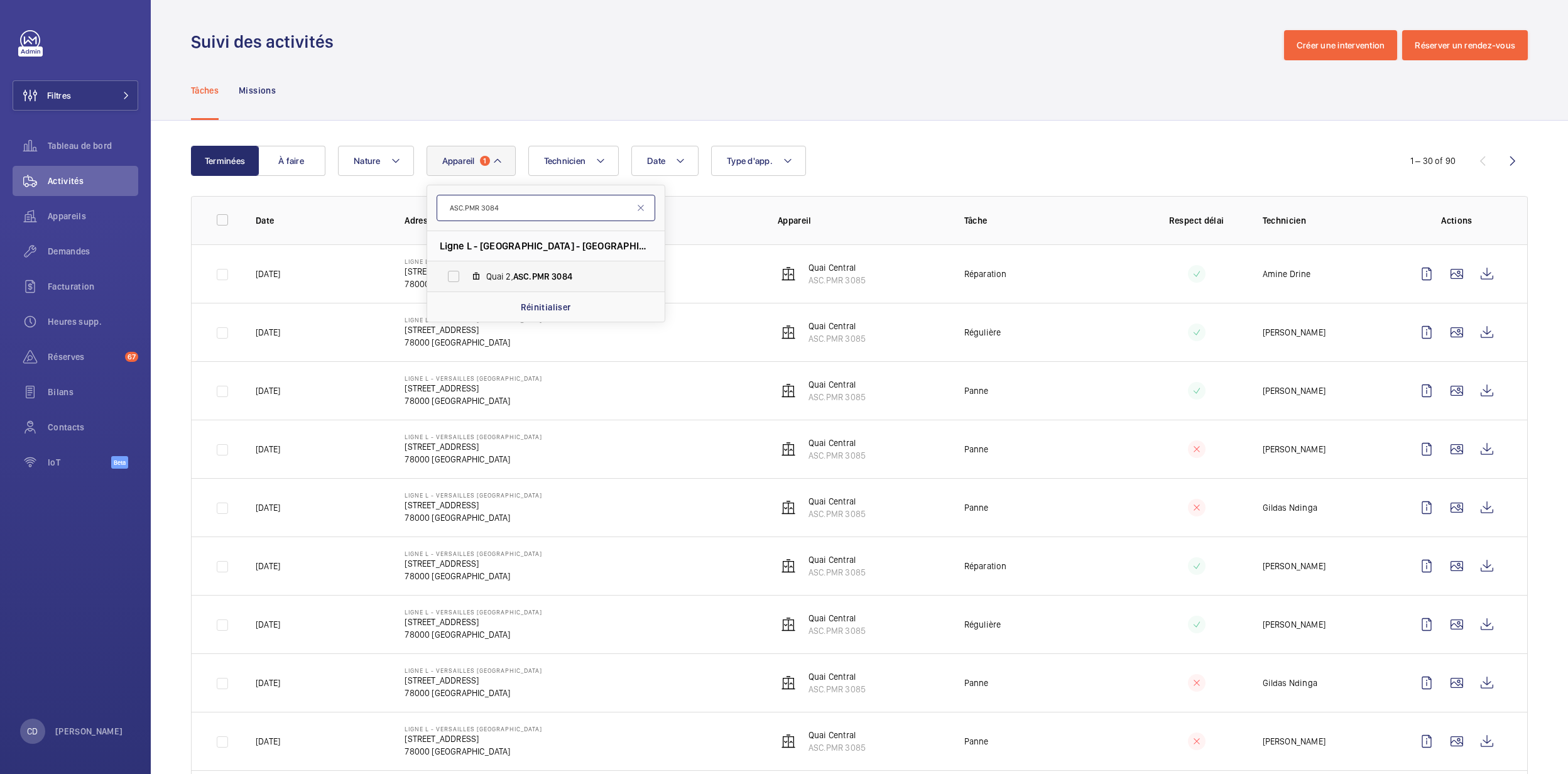
type input "ASC.PMR 3084"
click at [514, 273] on span "ASC.PMR" at bounding box center [532, 276] width 36 height 10
click at [466, 273] on input "Quai 2, ASC.PMR 3084" at bounding box center [453, 276] width 25 height 25
checkbox input "true"
click at [1089, 299] on td "Régulière" at bounding box center [1038, 273] width 187 height 58
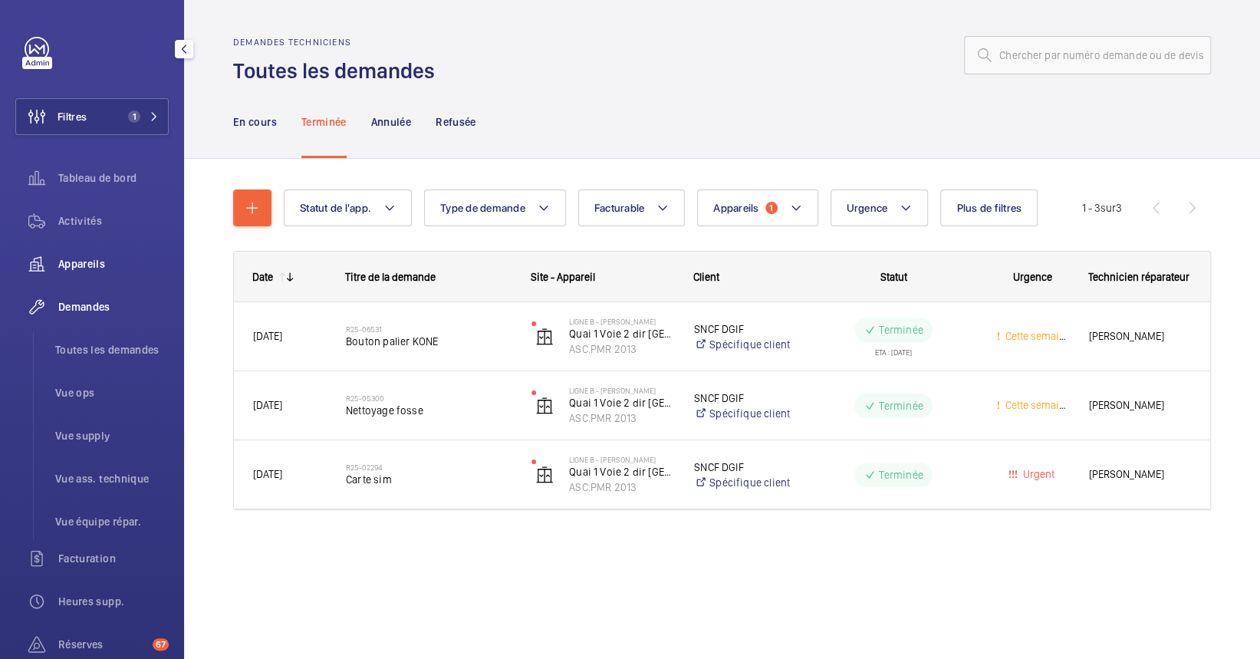
click at [81, 264] on span "Appareils" at bounding box center [113, 263] width 110 height 15
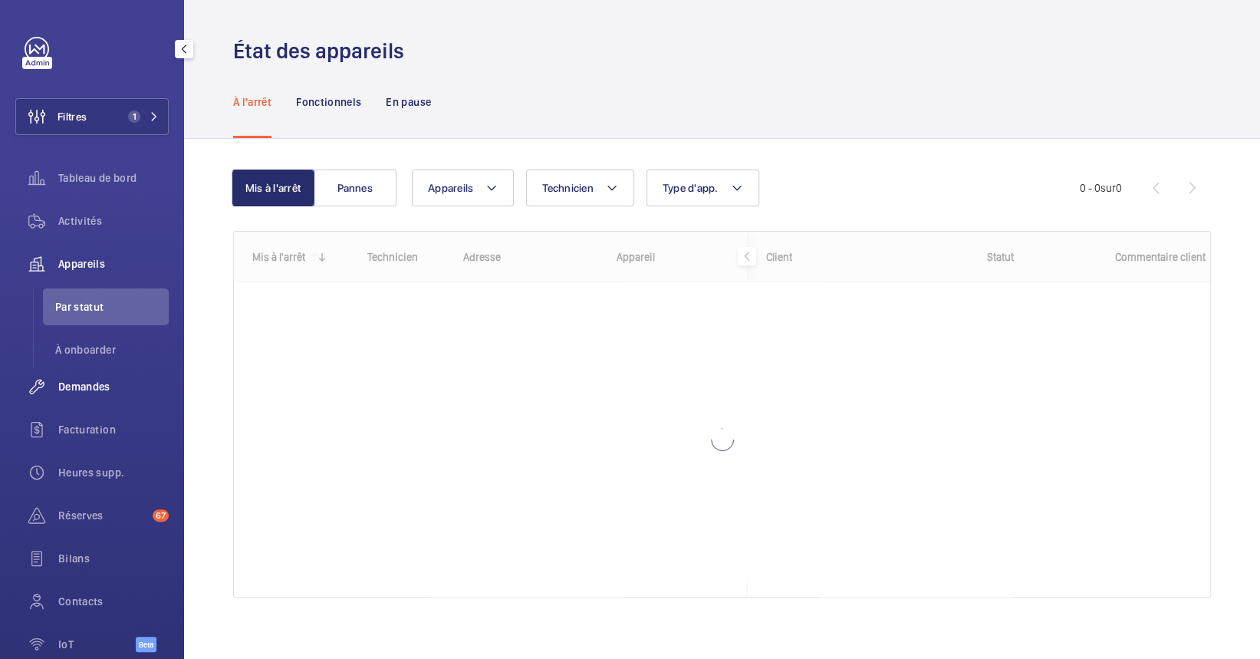
click at [76, 398] on div "Demandes" at bounding box center [91, 386] width 153 height 37
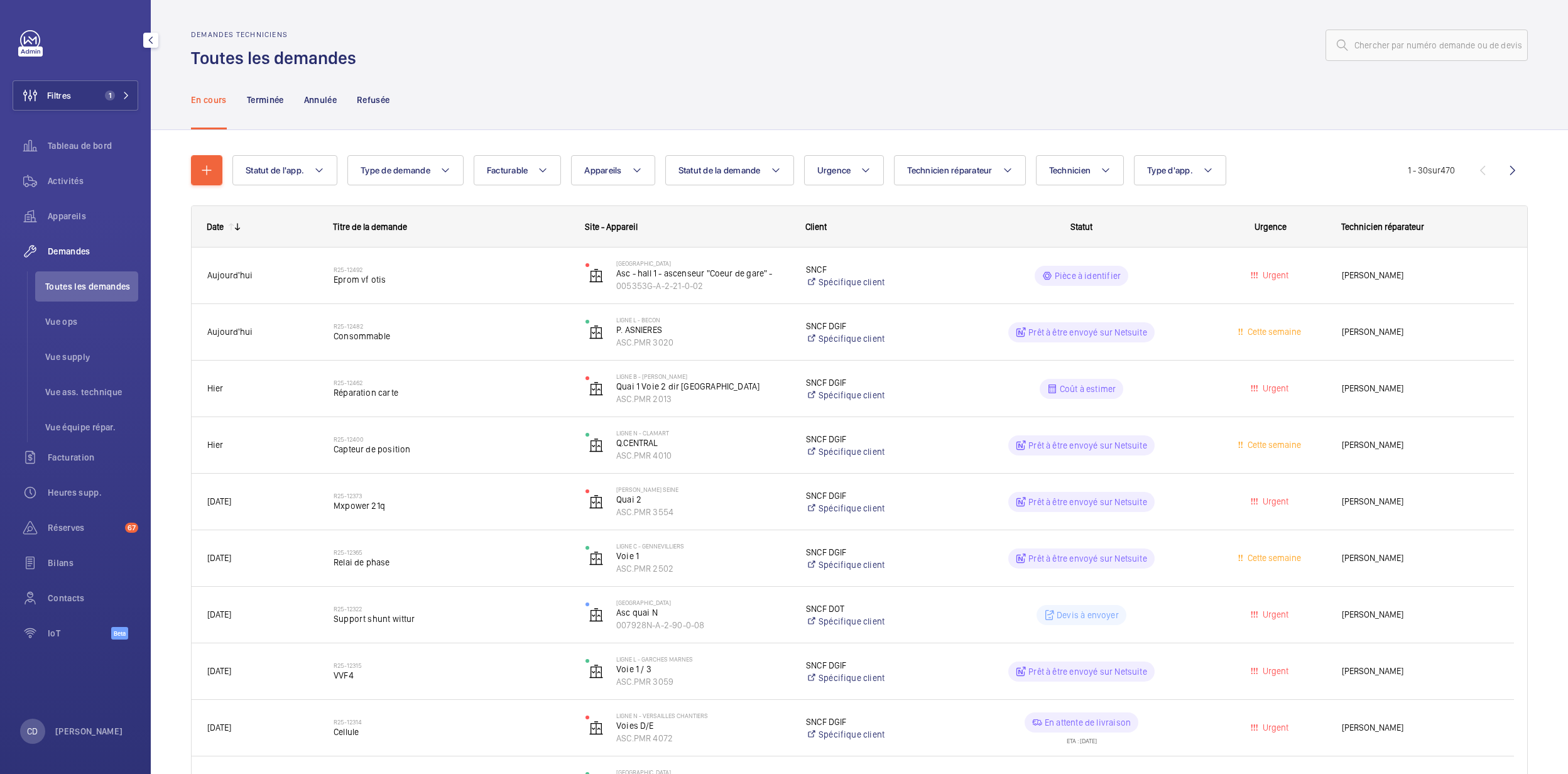
click at [61, 539] on div "Réserves 67" at bounding box center [75, 530] width 125 height 35
click at [66, 527] on span "Réserves" at bounding box center [84, 527] width 72 height 12
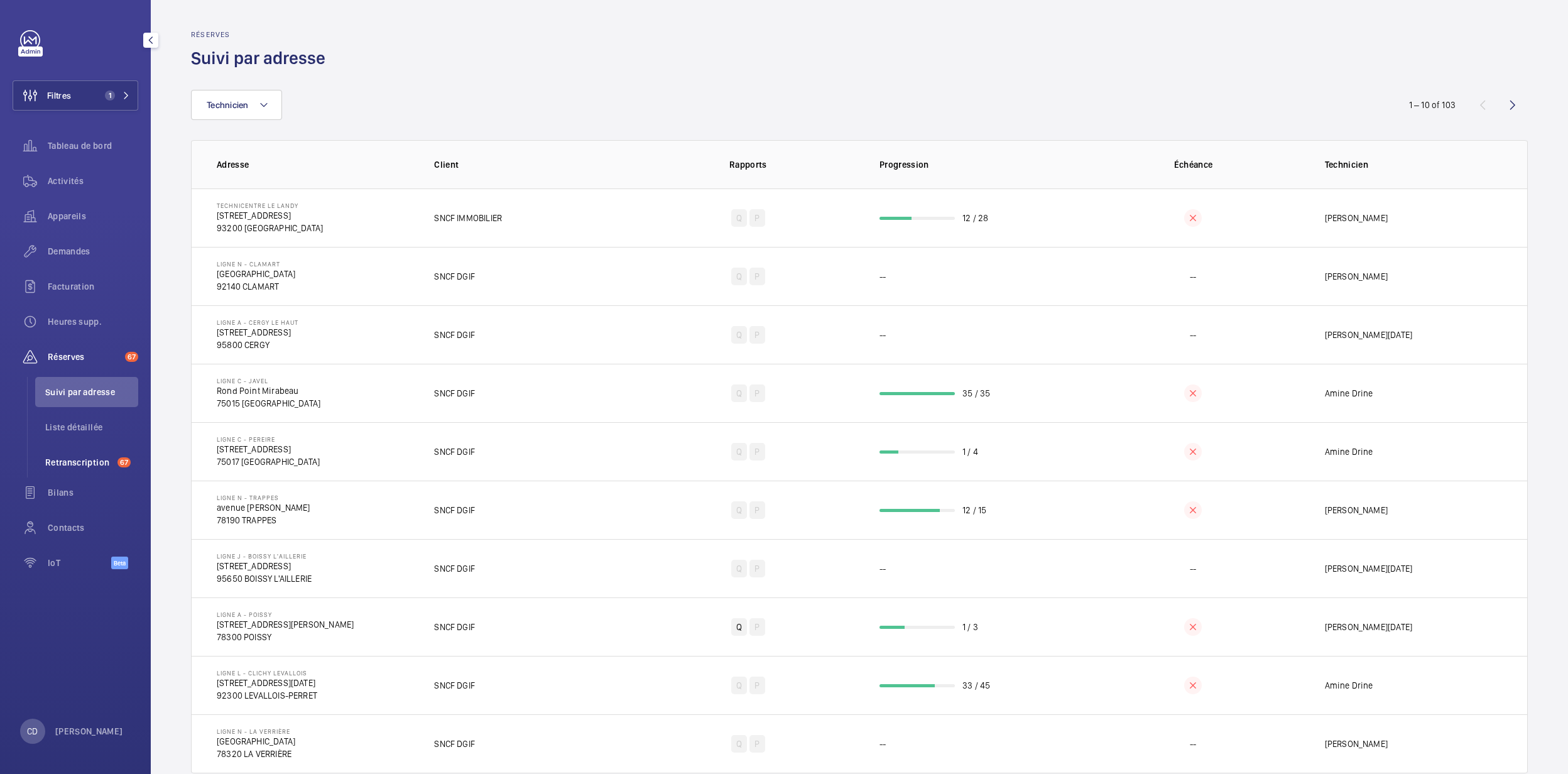
click at [86, 460] on span "Retranscription" at bounding box center [79, 462] width 67 height 12
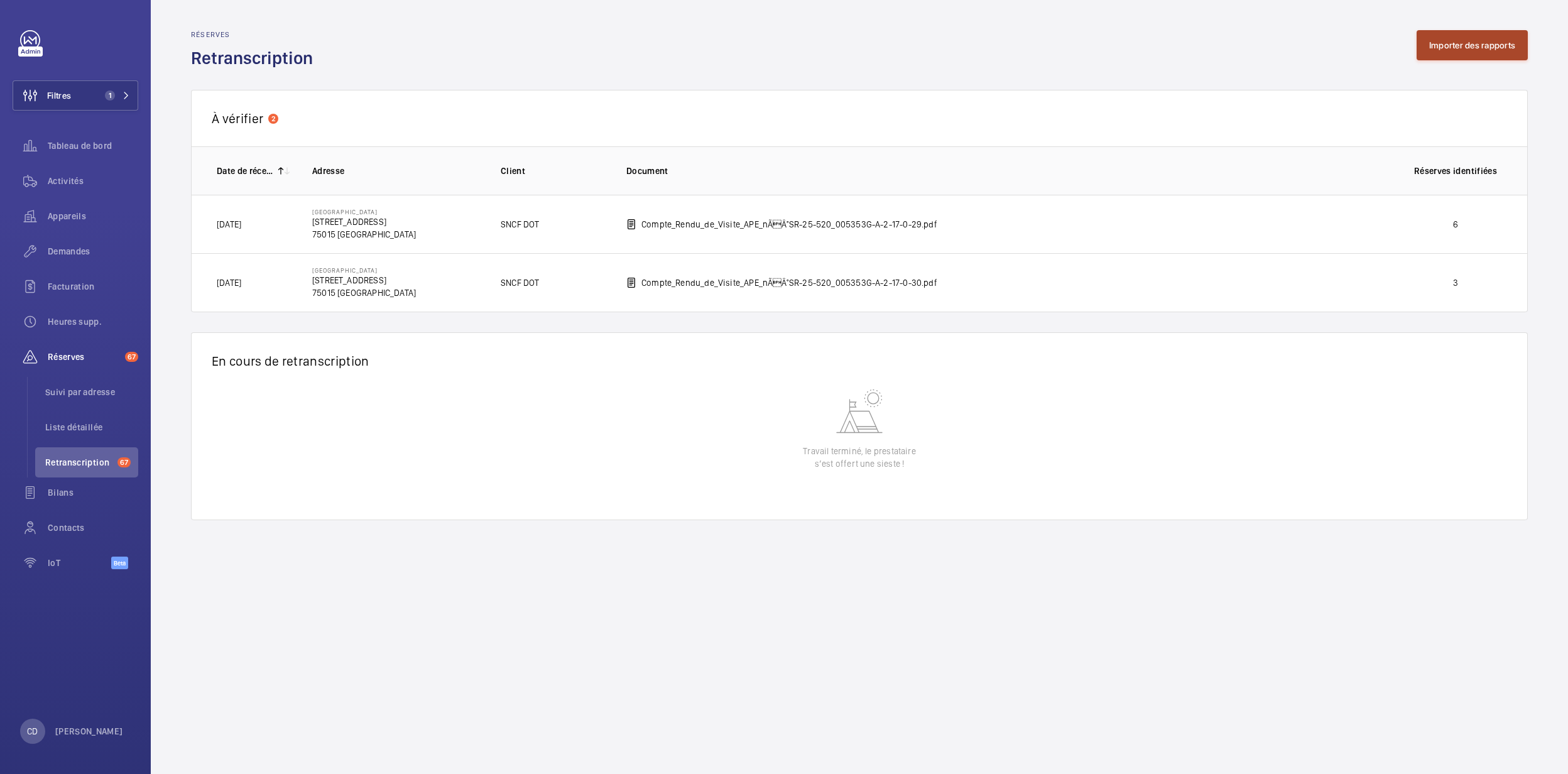
click at [1031, 42] on button "Importer des rapports" at bounding box center [1473, 45] width 111 height 30
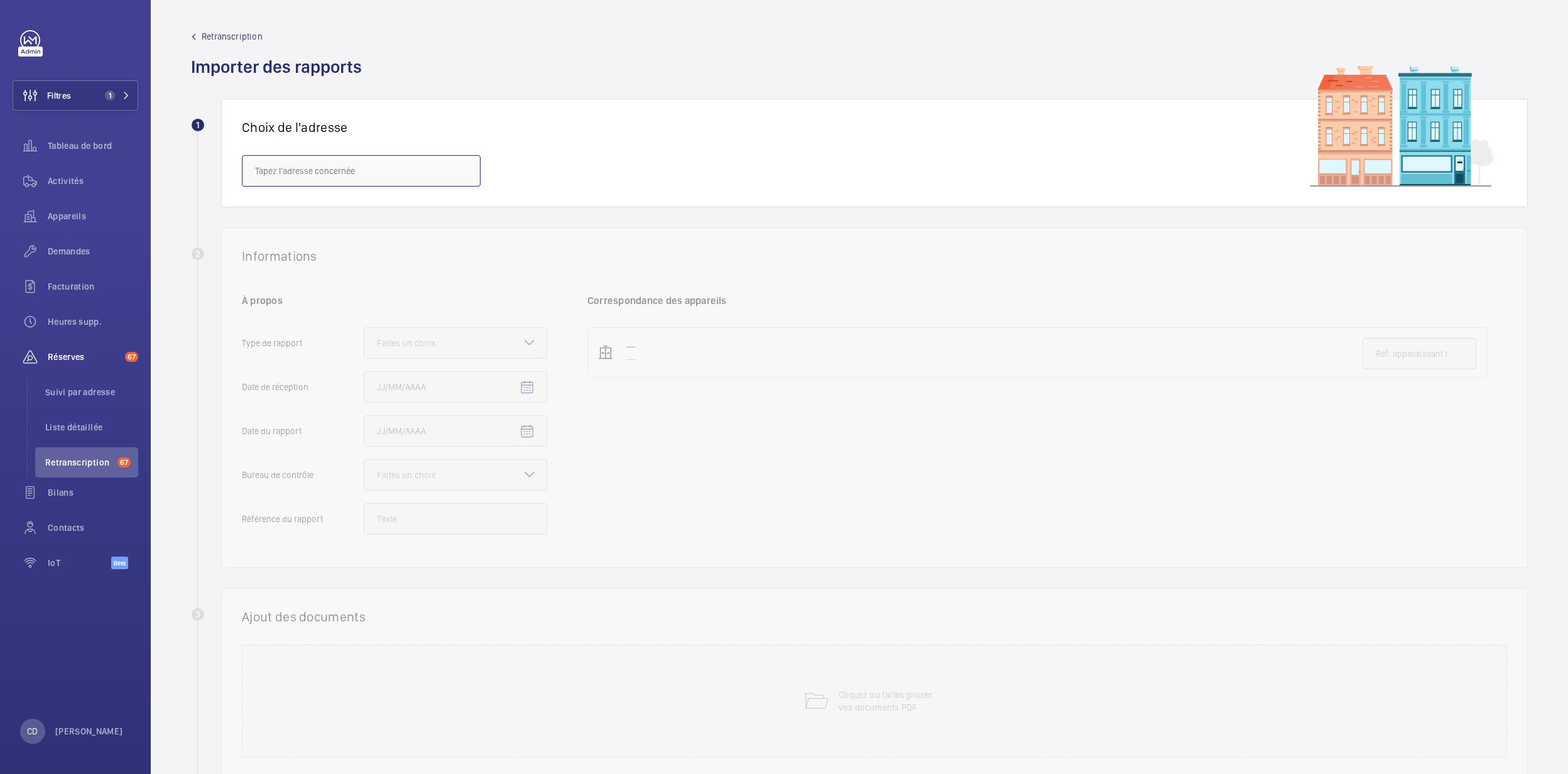
click at [371, 161] on input "text" at bounding box center [360, 170] width 238 height 31
click at [333, 157] on input "text" at bounding box center [360, 170] width 238 height 31
click at [334, 247] on mat-option "[GEOGRAPHIC_DATA] - [STREET_ADDRESS]" at bounding box center [361, 241] width 238 height 31
type input "[GEOGRAPHIC_DATA] - [STREET_ADDRESS]"
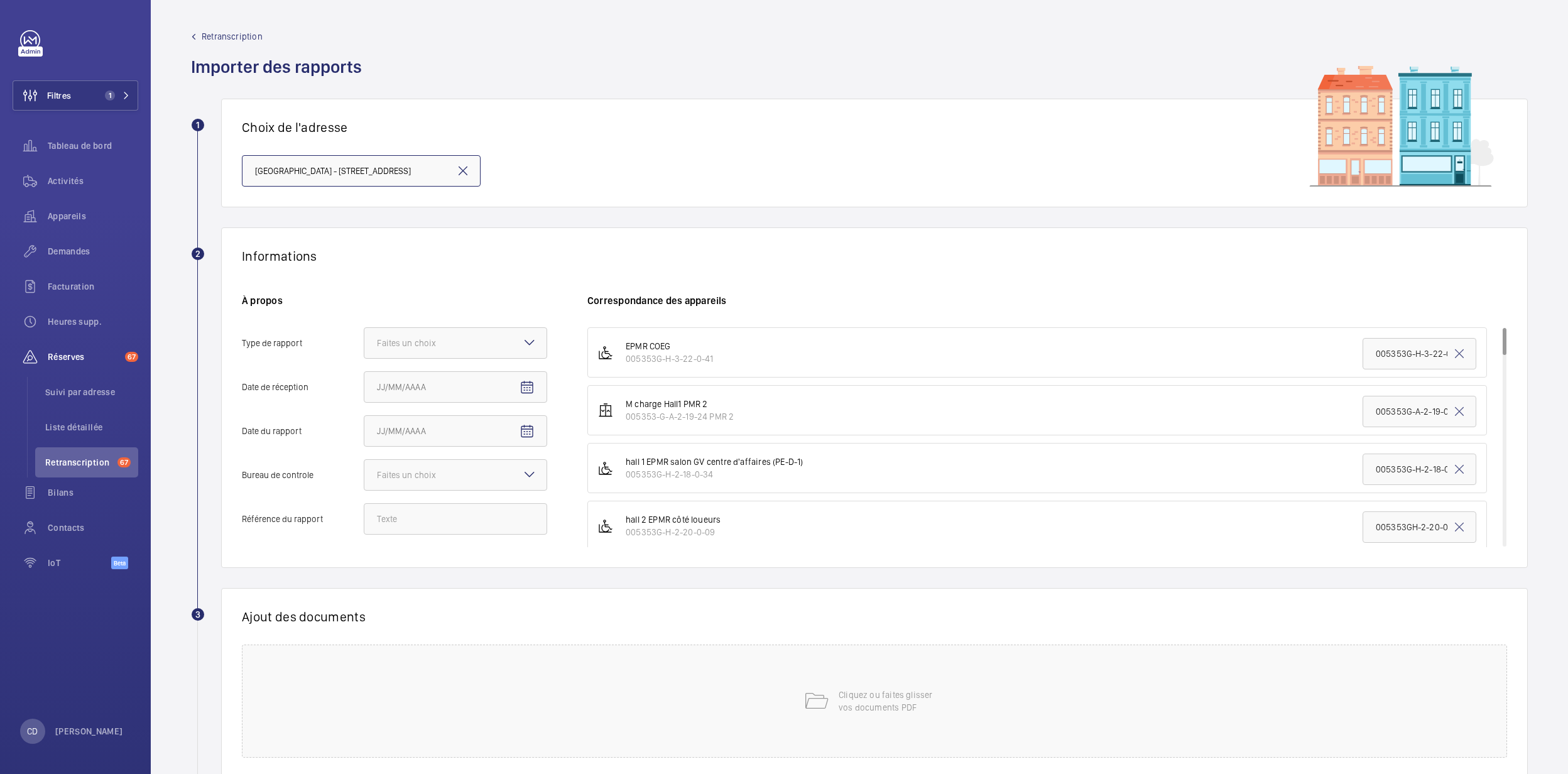
scroll to position [0, 48]
click at [447, 340] on div "Faites un choix" at bounding box center [422, 342] width 90 height 12
click at [365, 340] on input "Type de rapport Faites un choix" at bounding box center [365, 342] width 0 height 30
click at [423, 437] on div "Audit" at bounding box center [455, 442] width 182 height 30
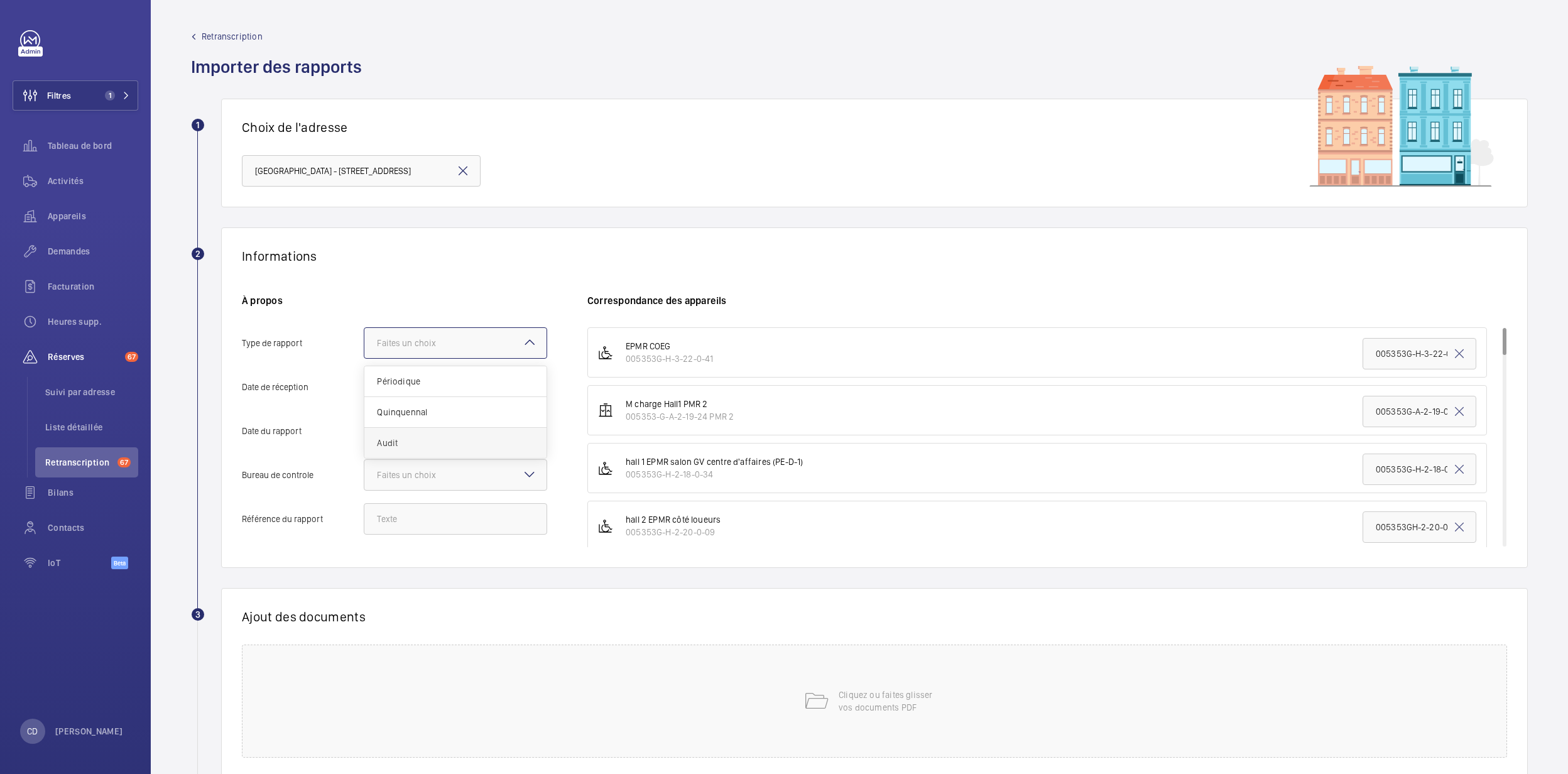
click at [365, 358] on input "Type de rapport Faites un choix Périodique Quinquennal Audit" at bounding box center [365, 342] width 0 height 30
click at [433, 377] on input "Date de réception" at bounding box center [455, 387] width 184 height 31
click at [529, 385] on mat-icon "Open calendar" at bounding box center [527, 387] width 15 height 15
click at [458, 518] on span "11" at bounding box center [458, 516] width 23 height 23
type input "[DATE]"
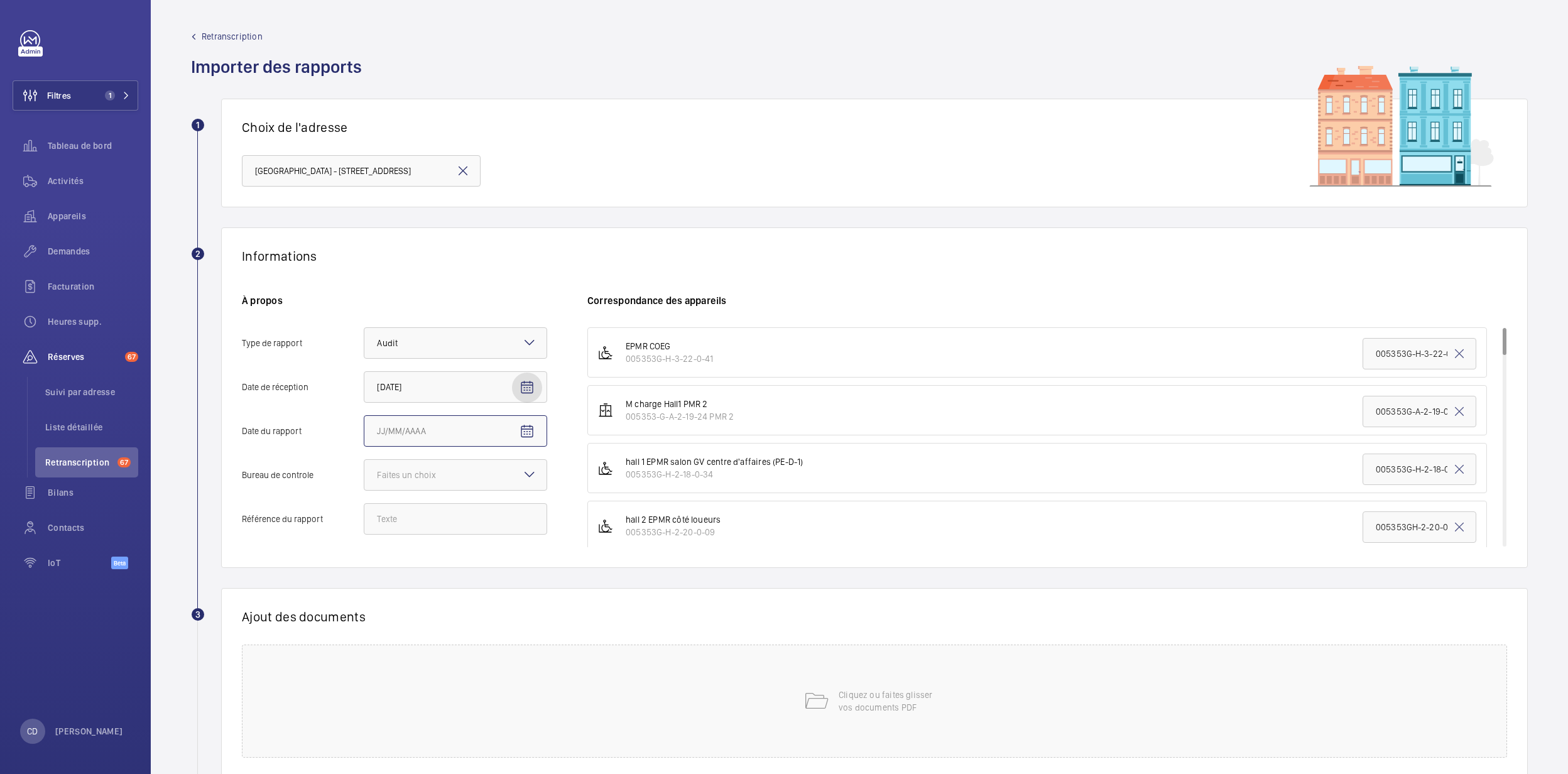
click at [446, 423] on input "Date du rapport" at bounding box center [455, 431] width 184 height 31
click at [520, 428] on mat-icon "Open calendar" at bounding box center [527, 432] width 15 height 15
click at [490, 539] on span "19" at bounding box center [483, 585] width 23 height 23
type input "[DATE]"
click at [419, 471] on div "Faites un choix" at bounding box center [422, 474] width 90 height 12
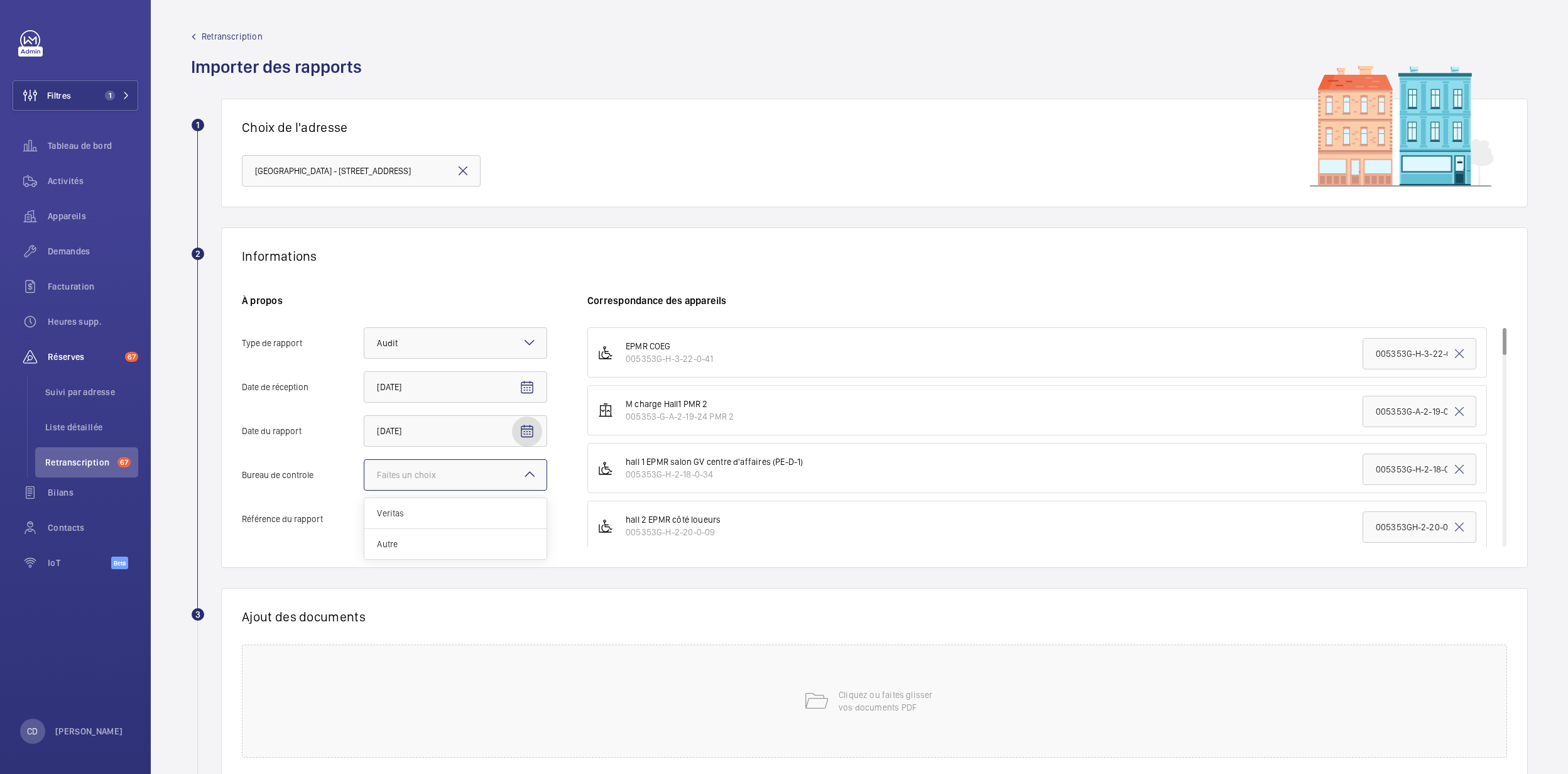
click at [365, 471] on input "Bureau de controle Faites un choix Veritas Autre" at bounding box center [365, 474] width 0 height 30
click at [525, 384] on mat-icon "Open calendar" at bounding box center [527, 387] width 15 height 15
click at [484, 538] on span "19" at bounding box center [483, 541] width 23 height 23
type input "[DATE]"
click at [522, 432] on mat-icon "Open calendar" at bounding box center [527, 432] width 15 height 15
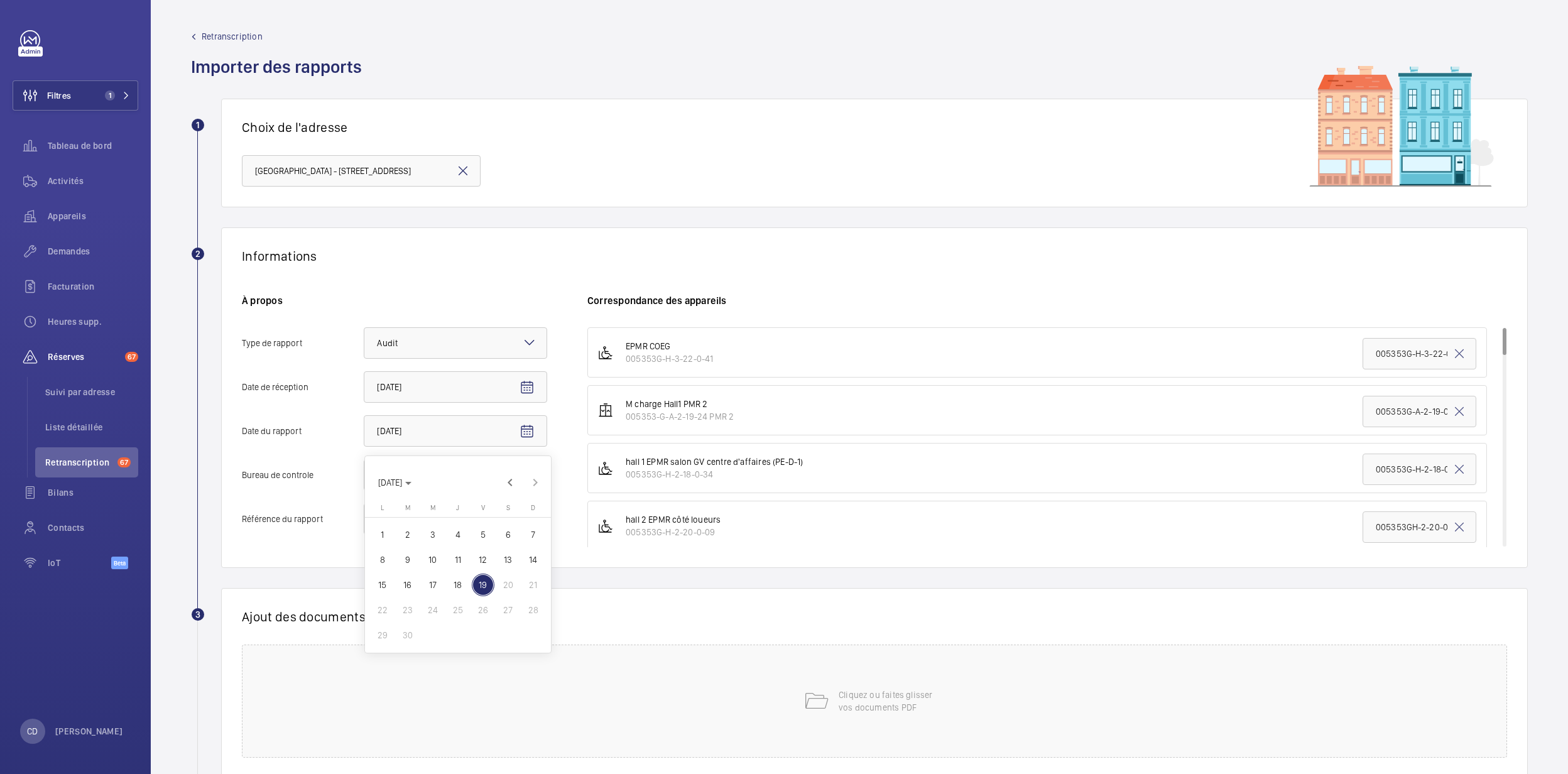
click at [464, 539] on span "11" at bounding box center [458, 560] width 23 height 23
type input "[DATE]"
click at [425, 459] on div "À propos Type de rapport Faites un choix × Audit × Date de réception [DATE] Dat…" at bounding box center [415, 420] width 346 height 253
click at [424, 471] on div "Faites un choix" at bounding box center [422, 474] width 90 height 12
click at [365, 471] on input "Bureau de controle Faites un choix" at bounding box center [365, 474] width 0 height 30
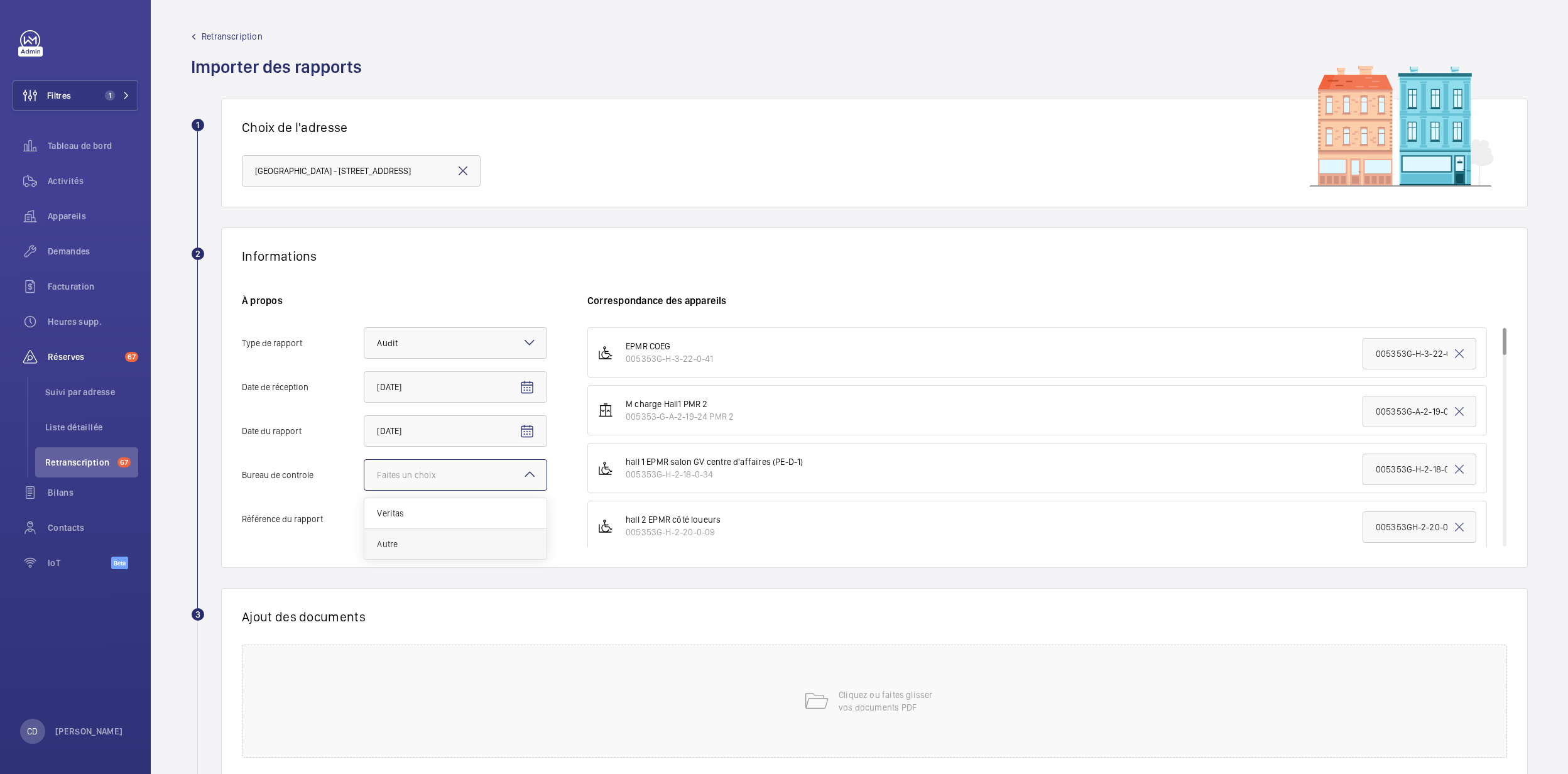
click at [416, 539] on span "Autre" at bounding box center [455, 544] width 157 height 12
click at [365, 490] on input "Bureau de controle Faites un choix Veritas Autre" at bounding box center [365, 474] width 0 height 30
click at [446, 514] on input "Référence du rapport" at bounding box center [455, 518] width 184 height 31
click at [494, 518] on input "Référence du rapport" at bounding box center [455, 518] width 184 height 31
paste input "SR-25-572"
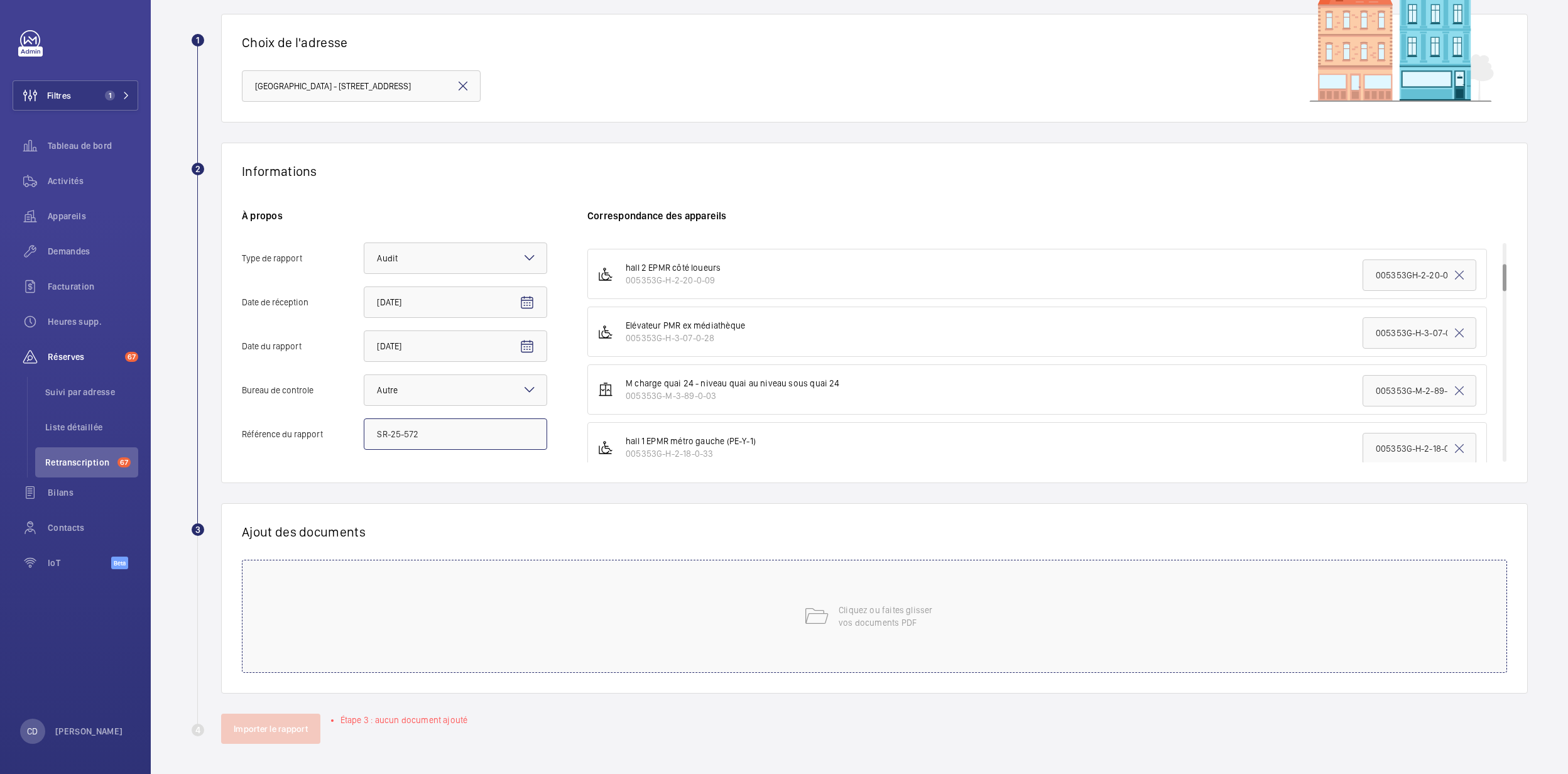
scroll to position [87, 0]
type input "SR-25-572"
click at [455, 539] on div "Cliquez ou faites glisser vos documents PDF" at bounding box center [874, 616] width 1266 height 113
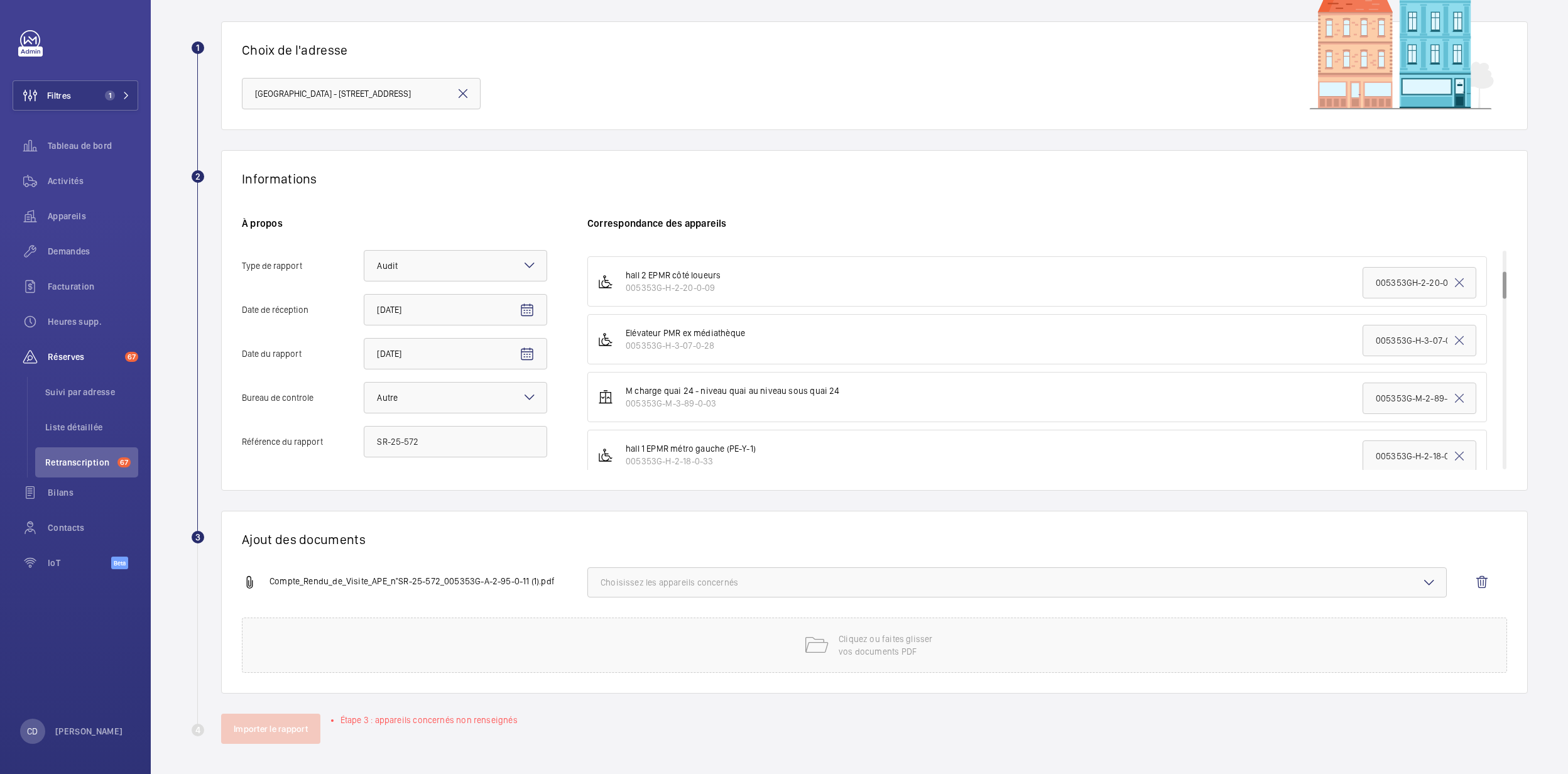
click at [697, 539] on span "Choisissez les appareils concernés" at bounding box center [1017, 582] width 833 height 12
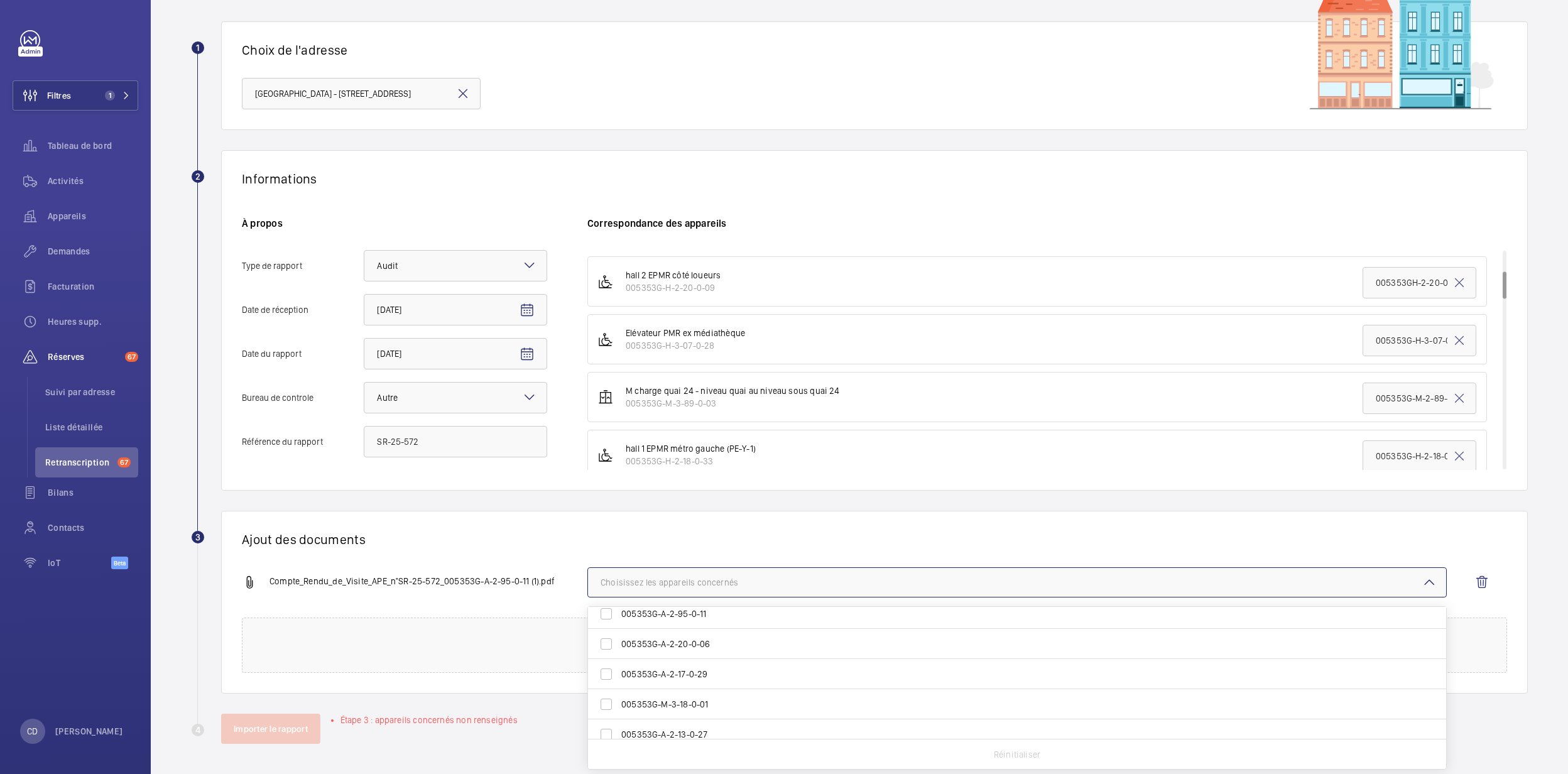
scroll to position [269, 0]
click at [725, 539] on label "005353G-A-2-95-0-11" at bounding box center [1008, 654] width 840 height 30
click at [619, 539] on input "005353G-A-2-95-0-11" at bounding box center [606, 654] width 25 height 25
checkbox input "true"
click at [367, 539] on div "Ajout des documents Compte_Rendu_de_Visite_APE_n°SR-25-572_005353G-A-2-95-0-11 …" at bounding box center [874, 602] width 1307 height 183
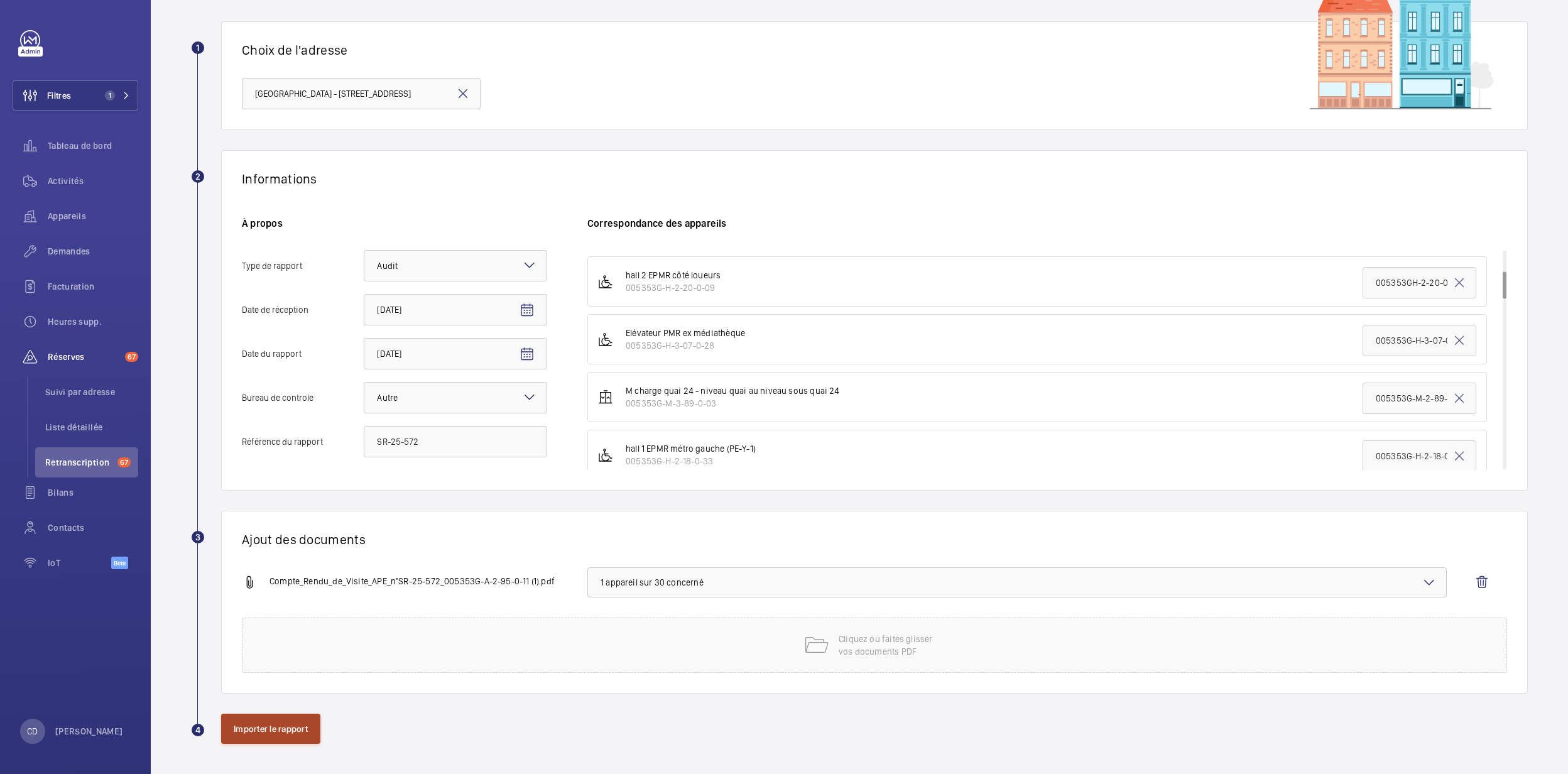
click at [247, 539] on button "Importer le rapport" at bounding box center [270, 728] width 99 height 30
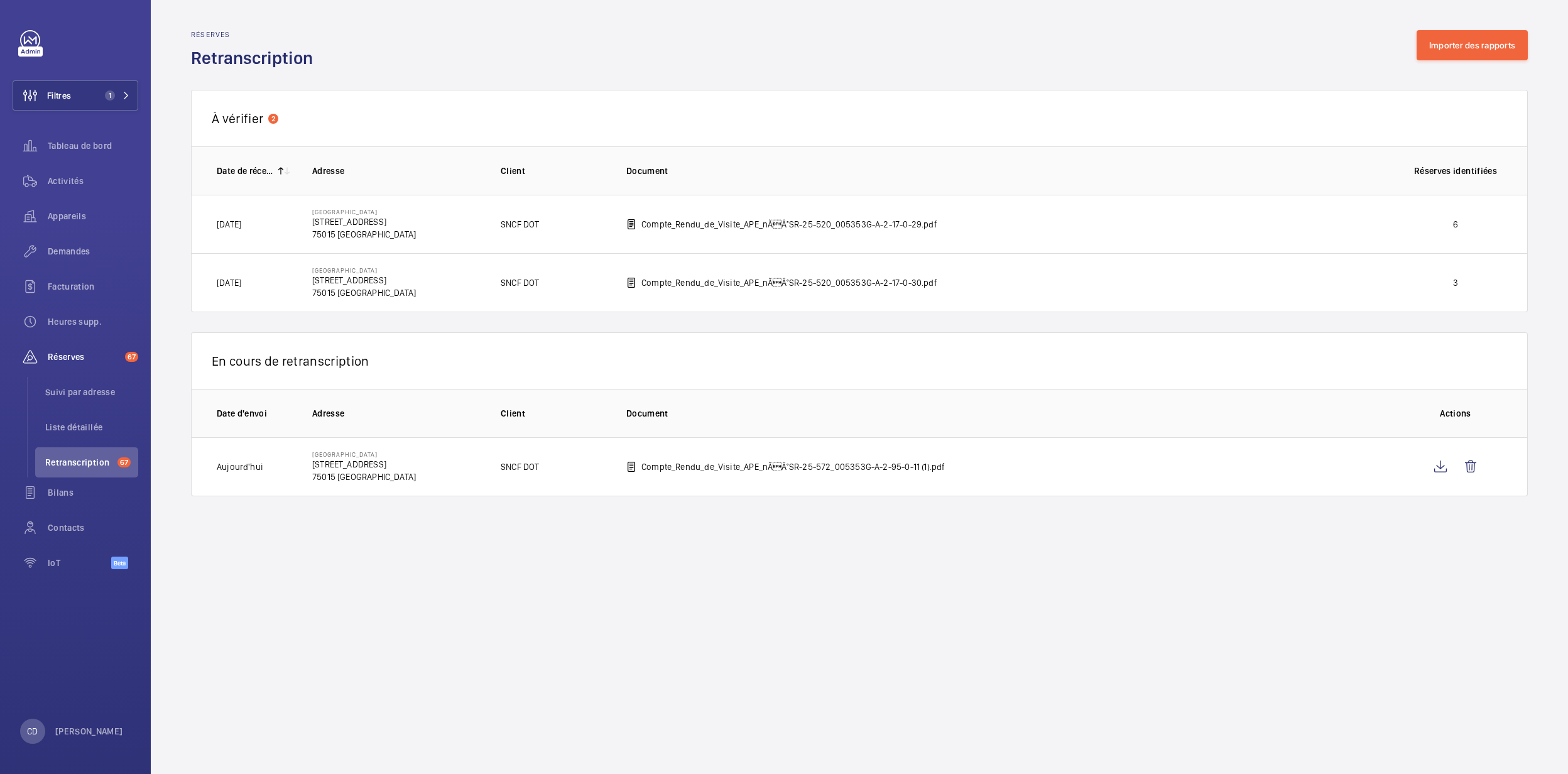
click at [393, 242] on td "[GEOGRAPHIC_DATA] [STREET_ADDRESS]" at bounding box center [387, 224] width 188 height 58
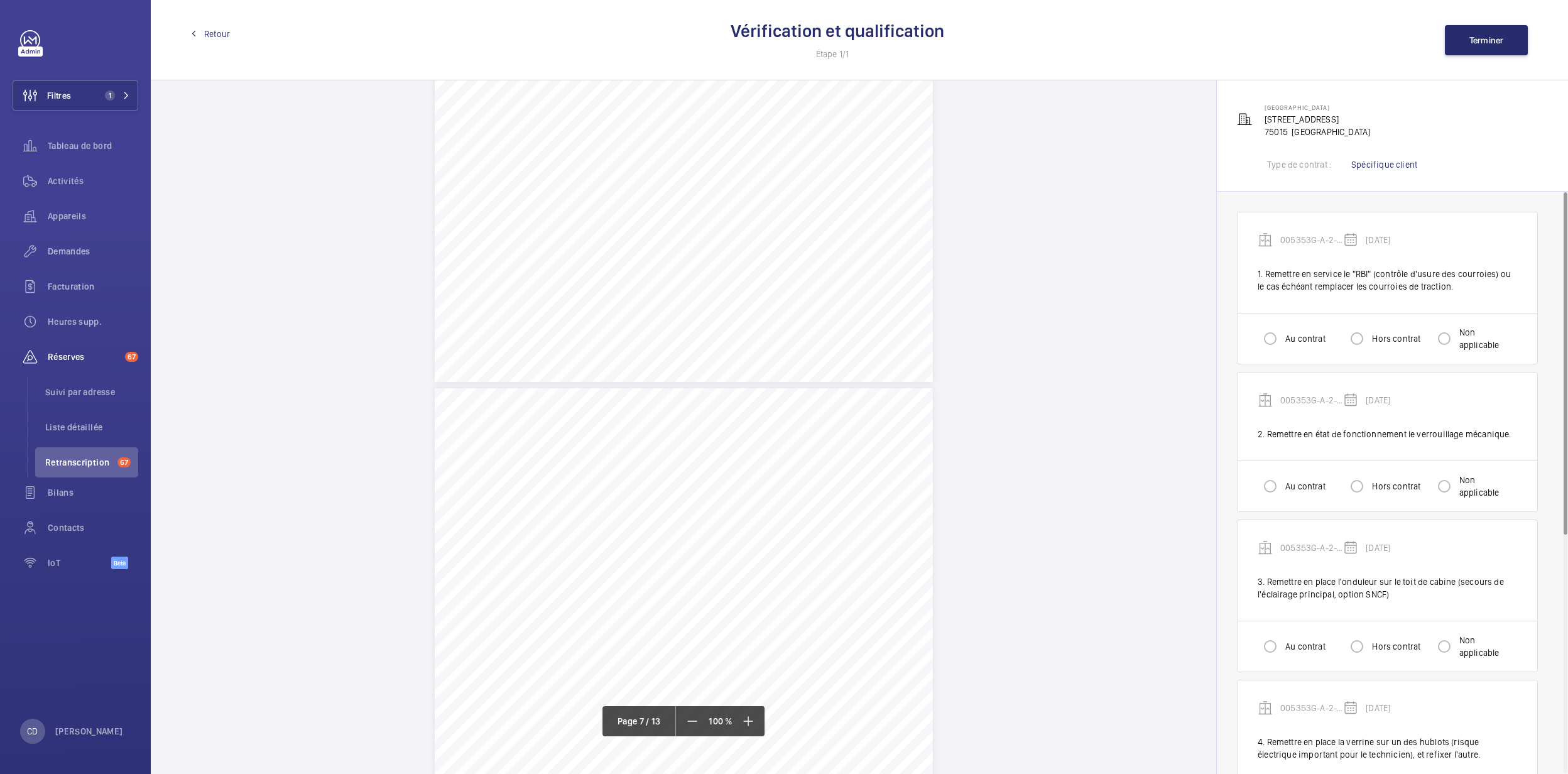
scroll to position [4021, 0]
click at [1031, 336] on label "Au contrat" at bounding box center [1304, 338] width 43 height 12
click at [1031, 336] on input "Au contrat" at bounding box center [1271, 338] width 25 height 25
radio input "true"
click at [1031, 492] on label "Au contrat" at bounding box center [1304, 486] width 43 height 12
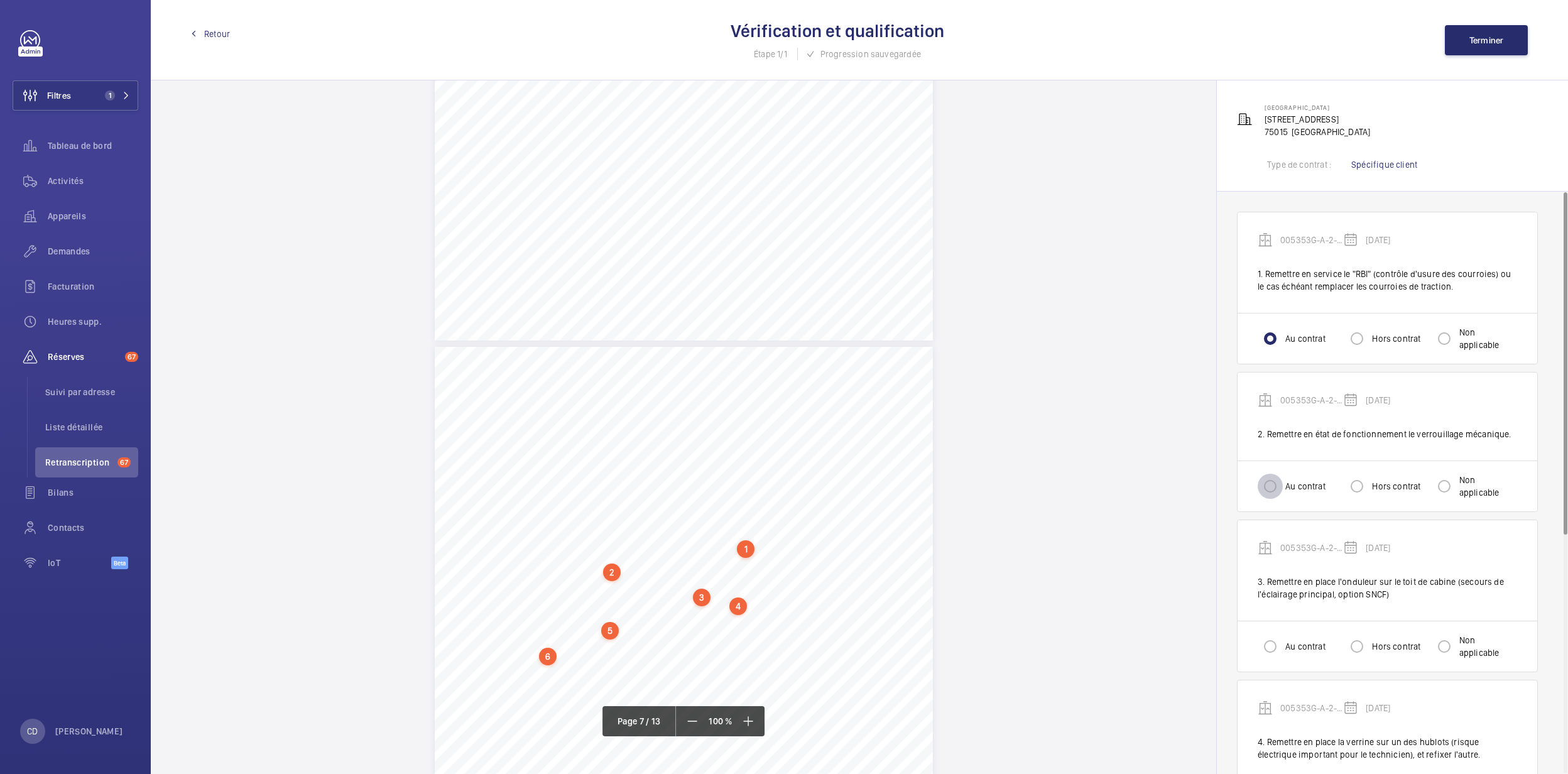
click at [1031, 492] on input "Au contrat" at bounding box center [1271, 486] width 25 height 25
radio input "true"
click at [1031, 539] on label "Au contrat" at bounding box center [1304, 646] width 43 height 12
click at [1031, 539] on input "Au contrat" at bounding box center [1271, 646] width 25 height 25
radio input "true"
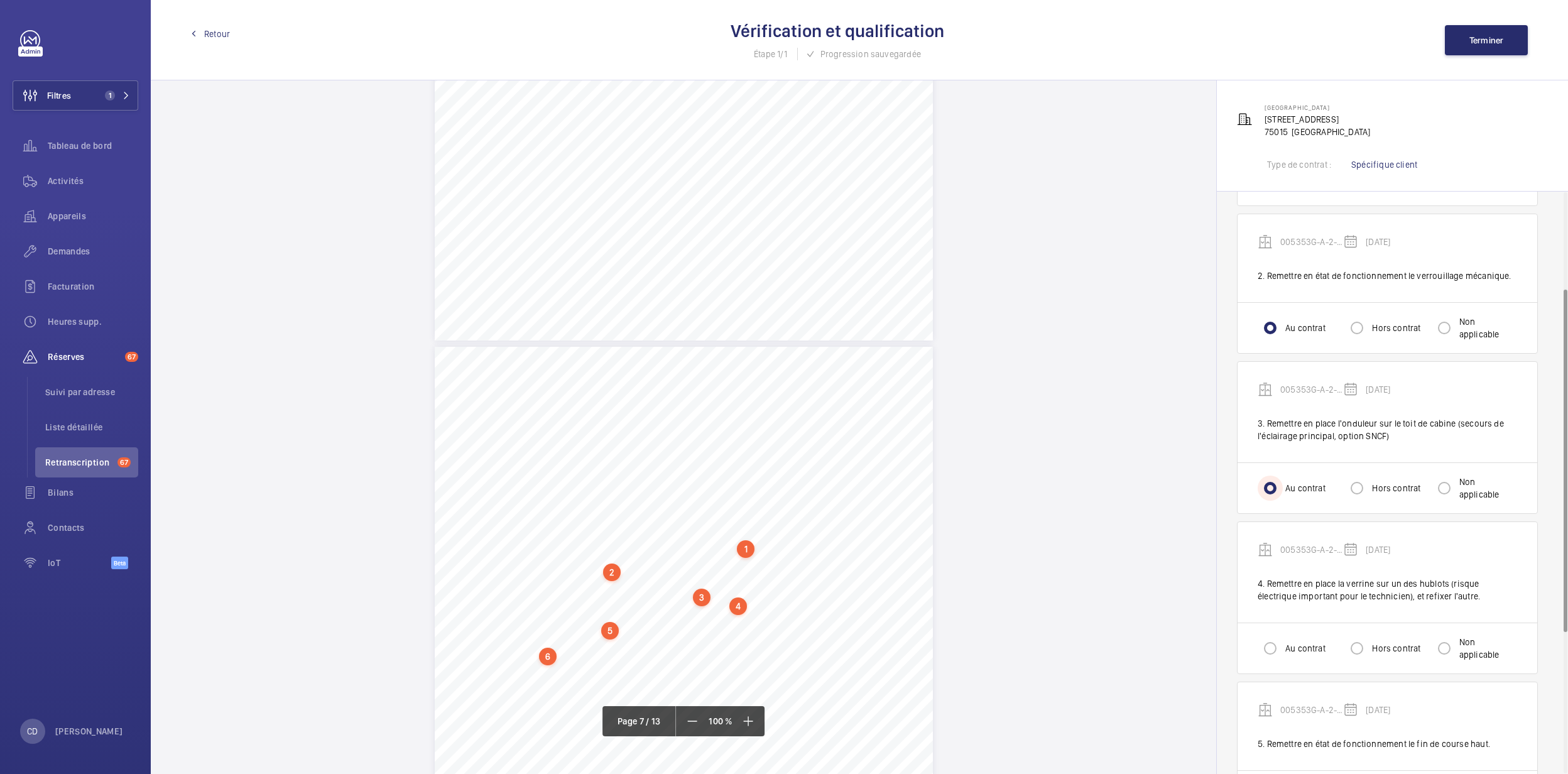
scroll to position [167, 0]
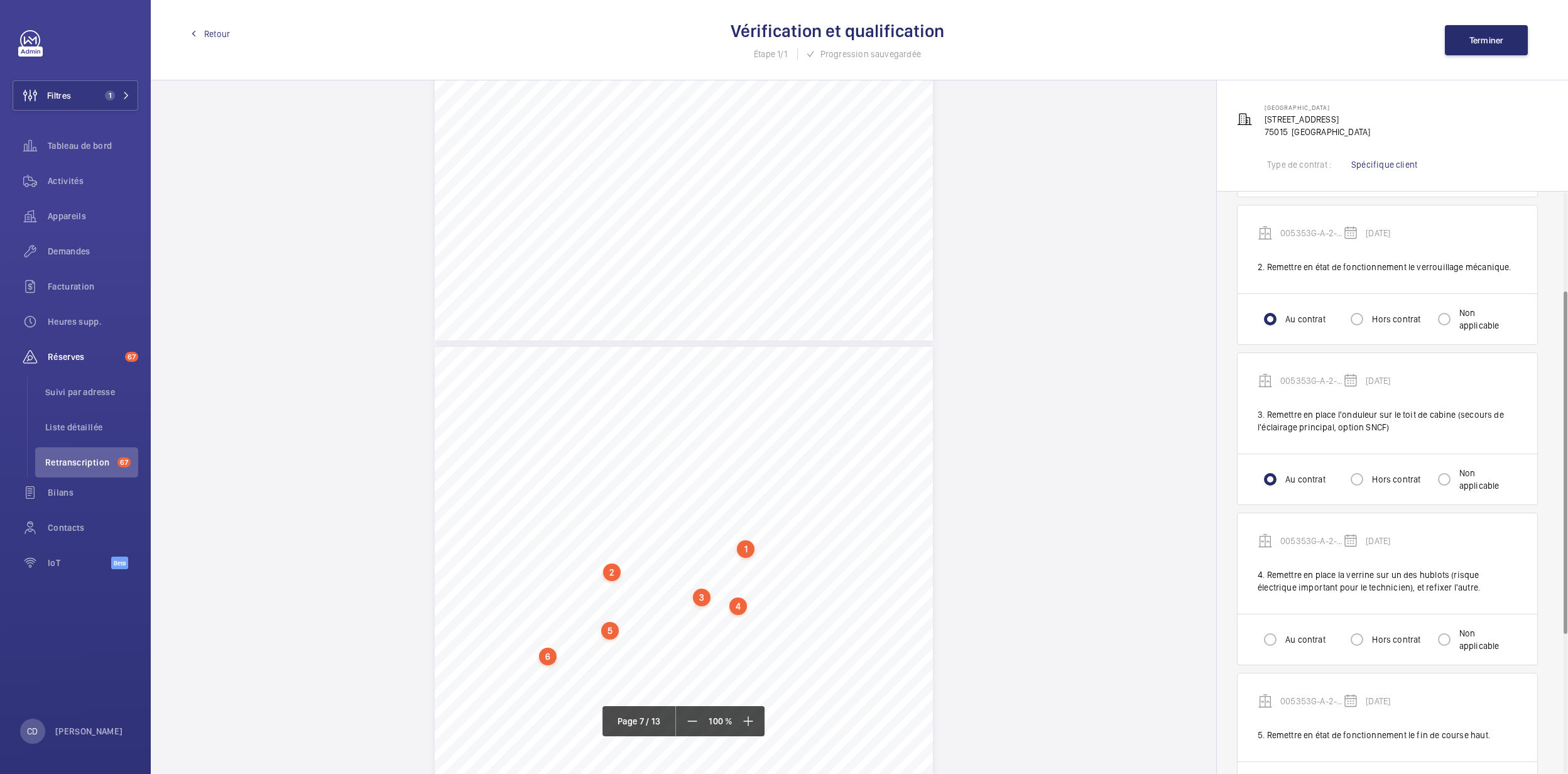
click at [1031, 539] on label "Au contrat" at bounding box center [1304, 639] width 43 height 12
click at [1031, 539] on input "Au contrat" at bounding box center [1271, 639] width 25 height 25
radio input "true"
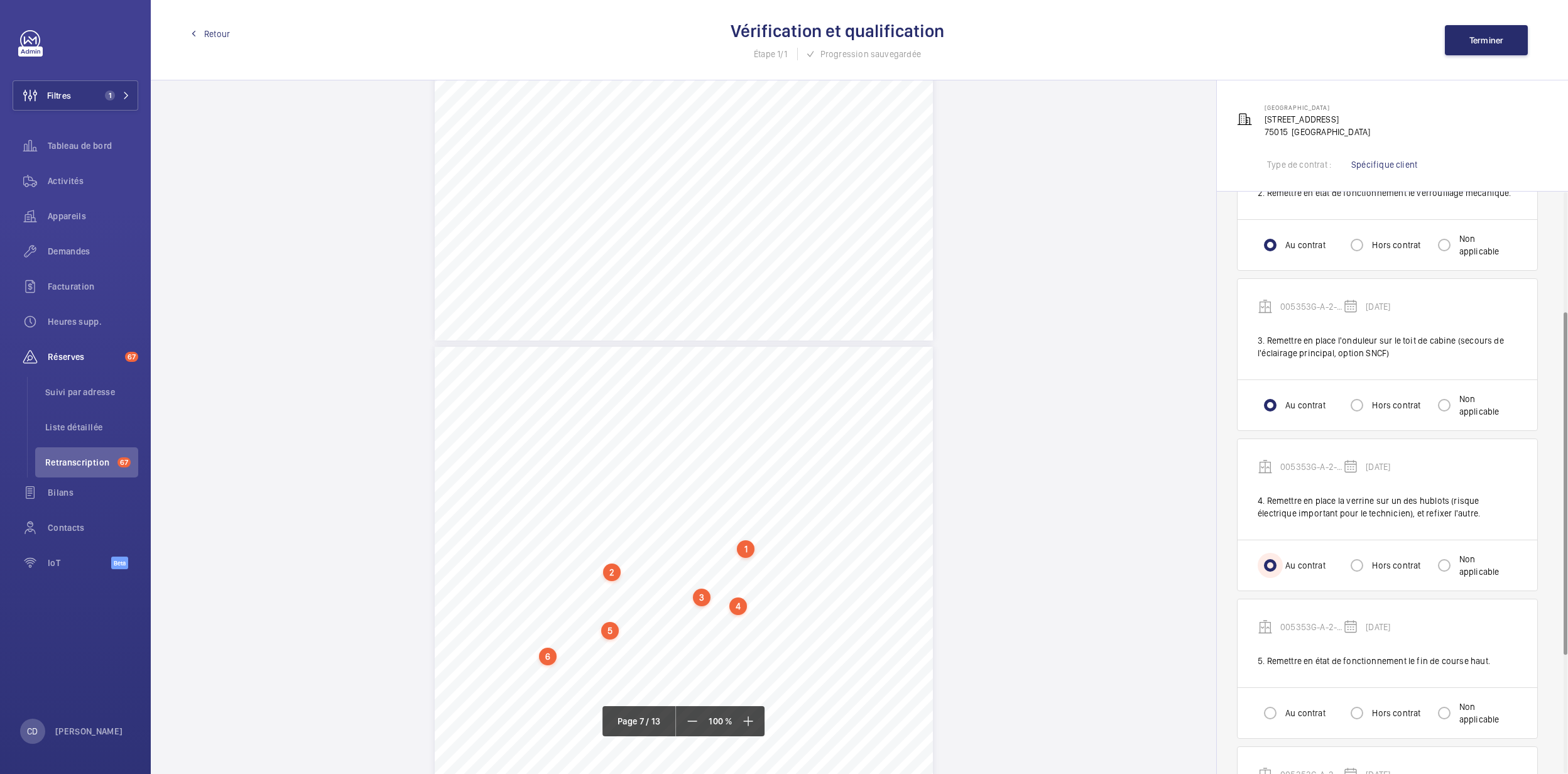
scroll to position [335, 0]
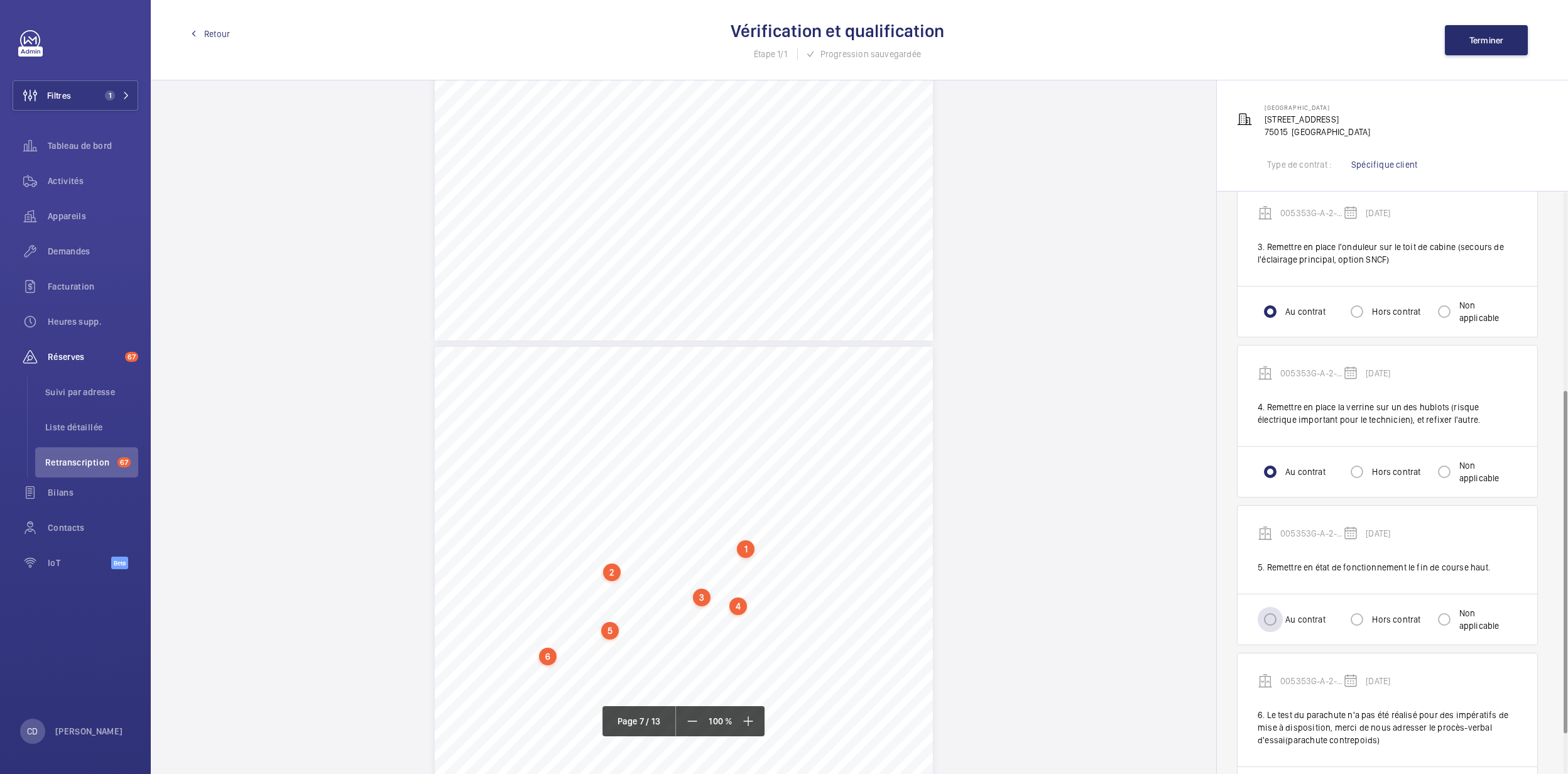
click at [1031, 539] on label "Au contrat" at bounding box center [1304, 619] width 43 height 12
click at [1031, 539] on input "Au contrat" at bounding box center [1271, 619] width 25 height 25
radio input "true"
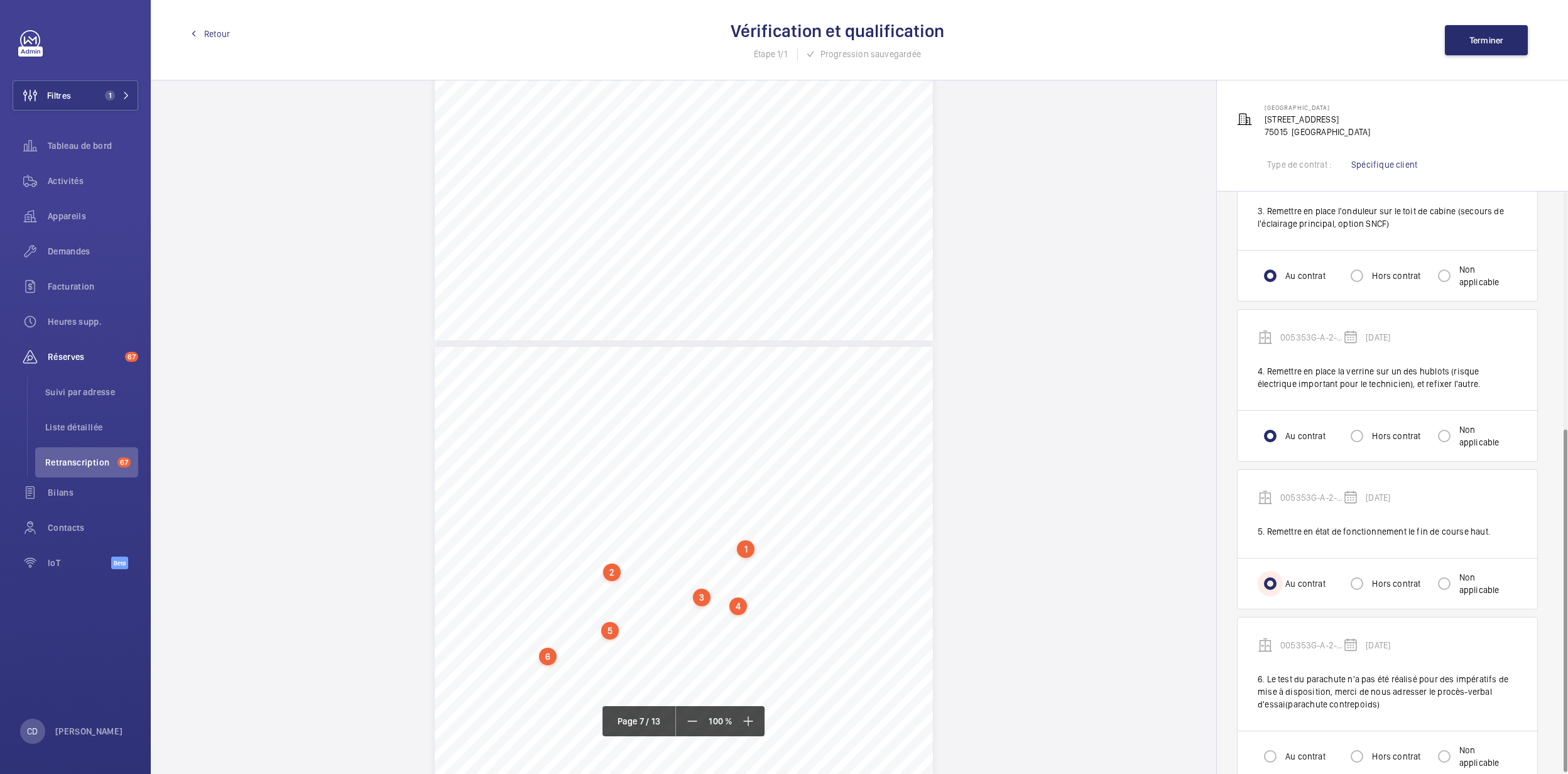
scroll to position [403, 0]
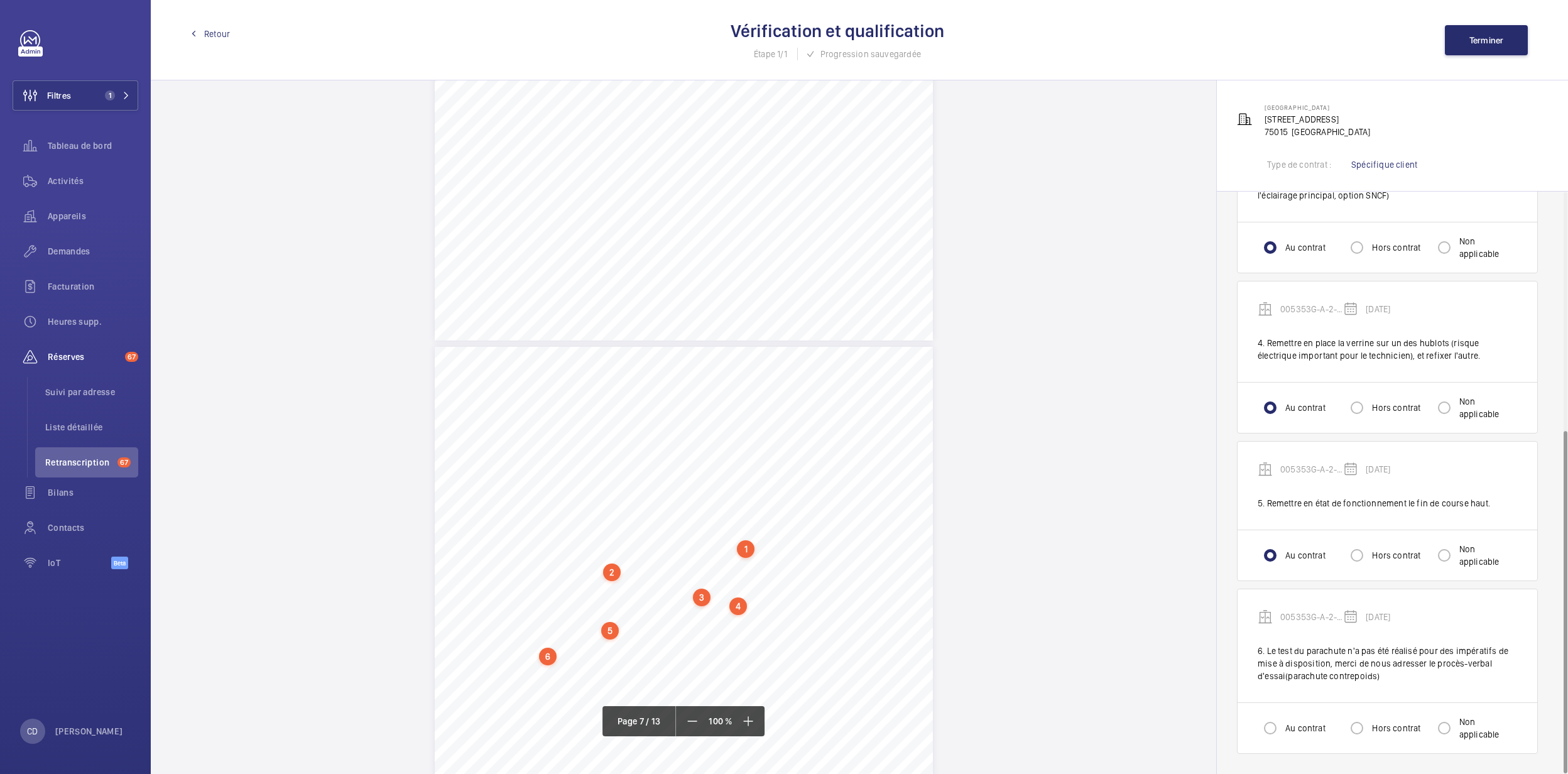
click at [1031, 539] on label "Au contrat" at bounding box center [1304, 727] width 43 height 12
click at [1031, 539] on input "Au contrat" at bounding box center [1271, 728] width 25 height 25
radio input "true"
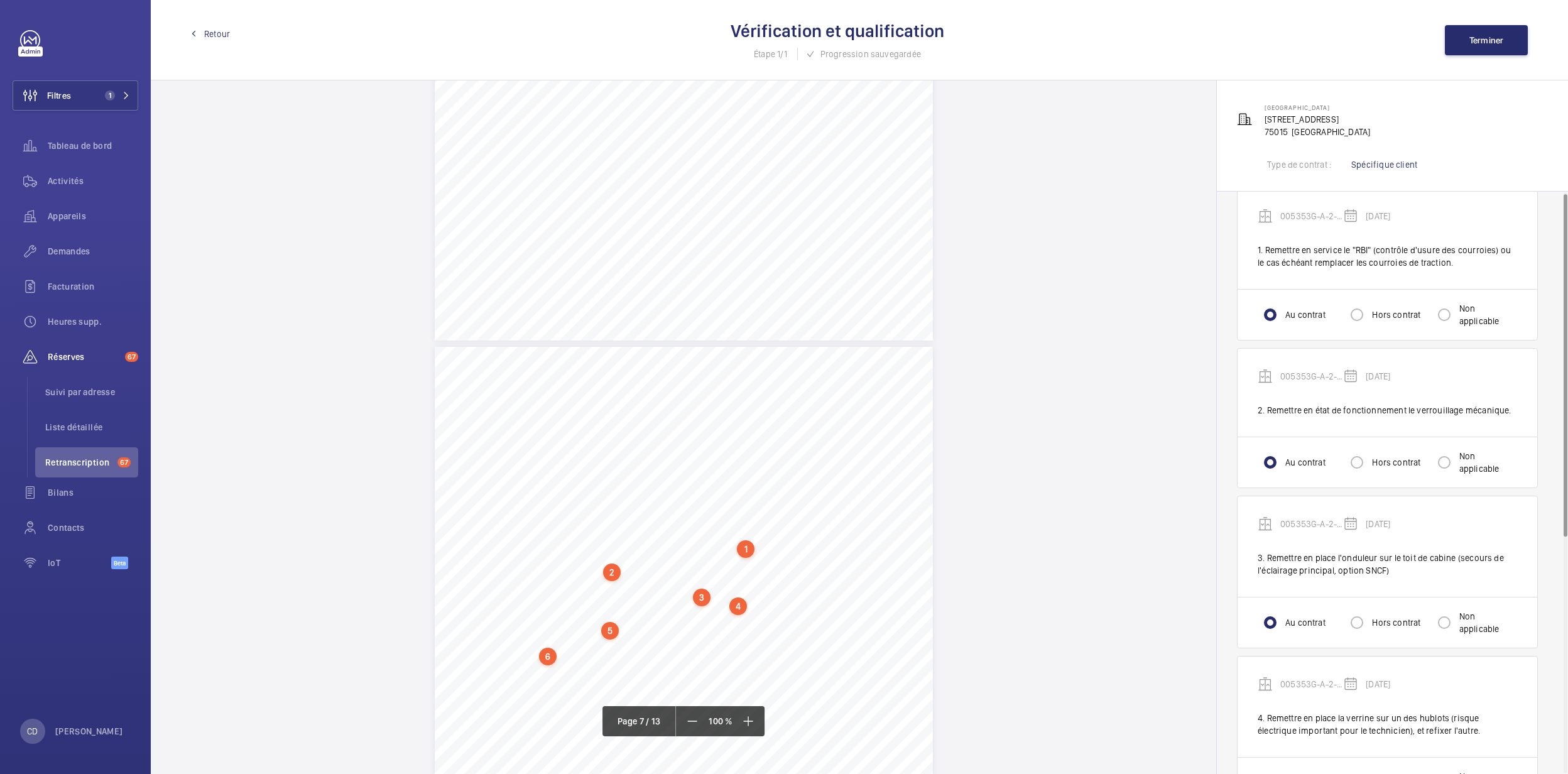
scroll to position [0, 0]
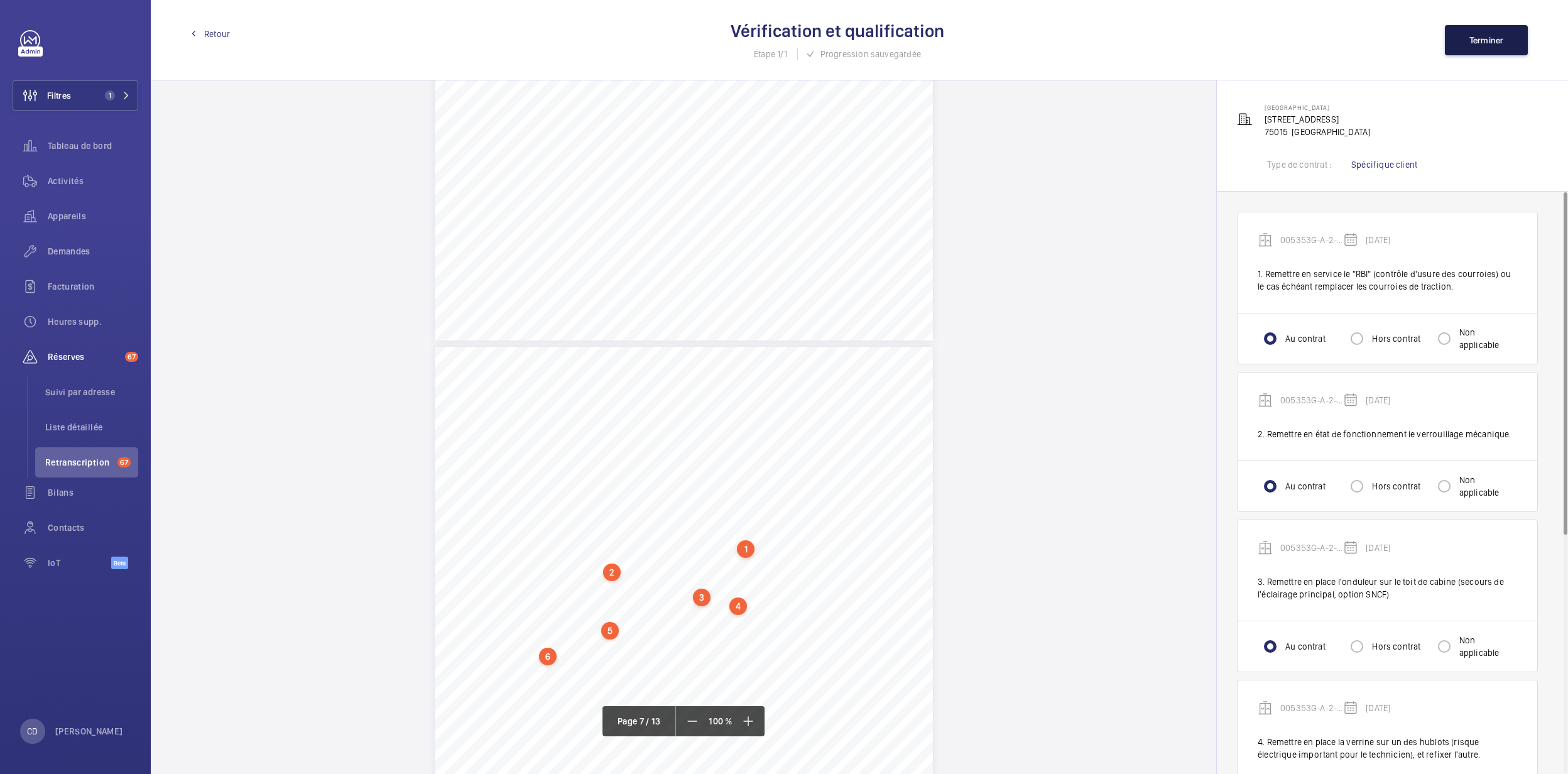
click at [1031, 46] on button "Terminer" at bounding box center [1486, 40] width 83 height 30
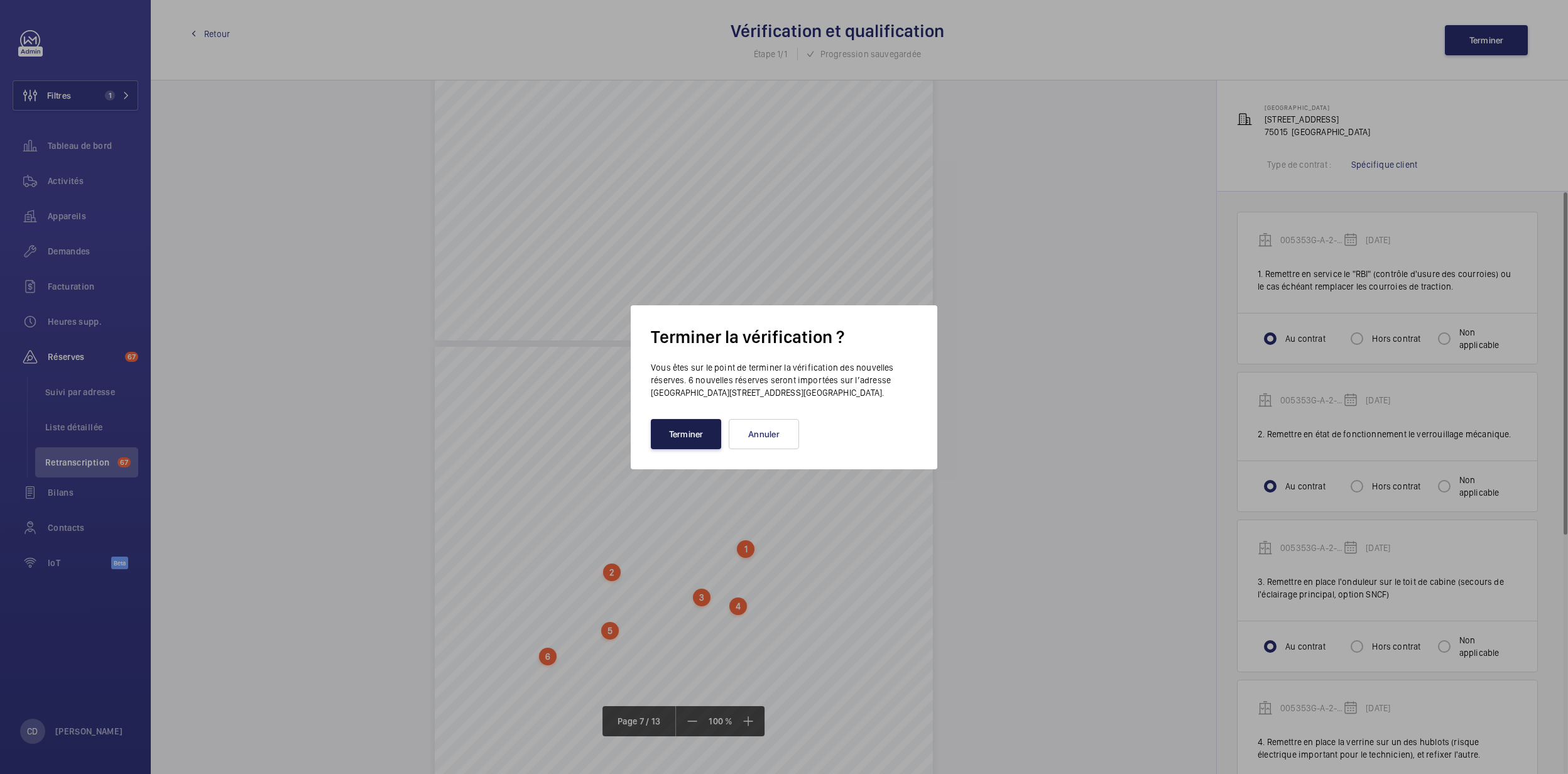
click at [689, 420] on button "Terminer" at bounding box center [687, 434] width 70 height 30
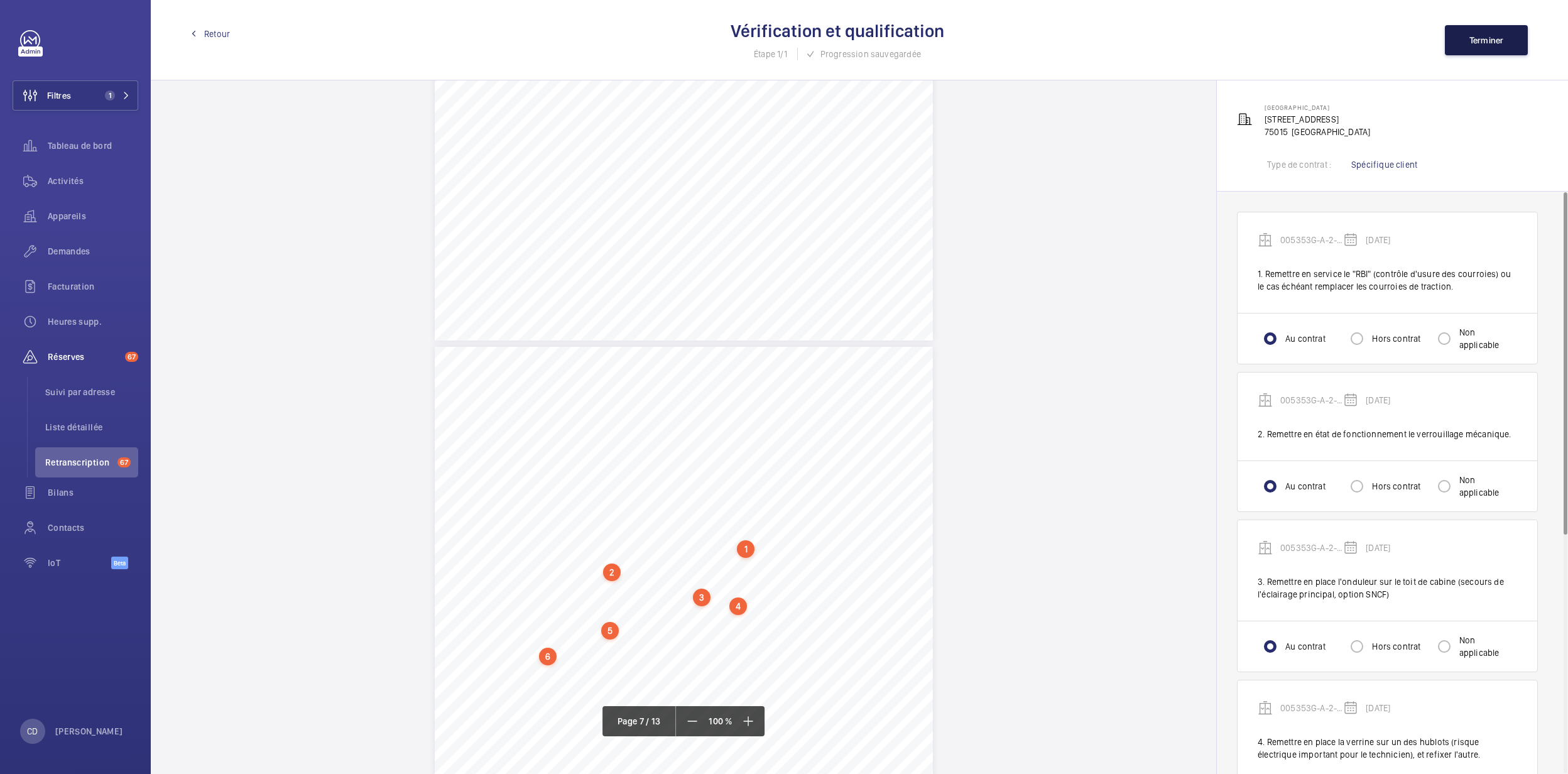
click at [1031, 42] on span "Terminer" at bounding box center [1487, 40] width 34 height 10
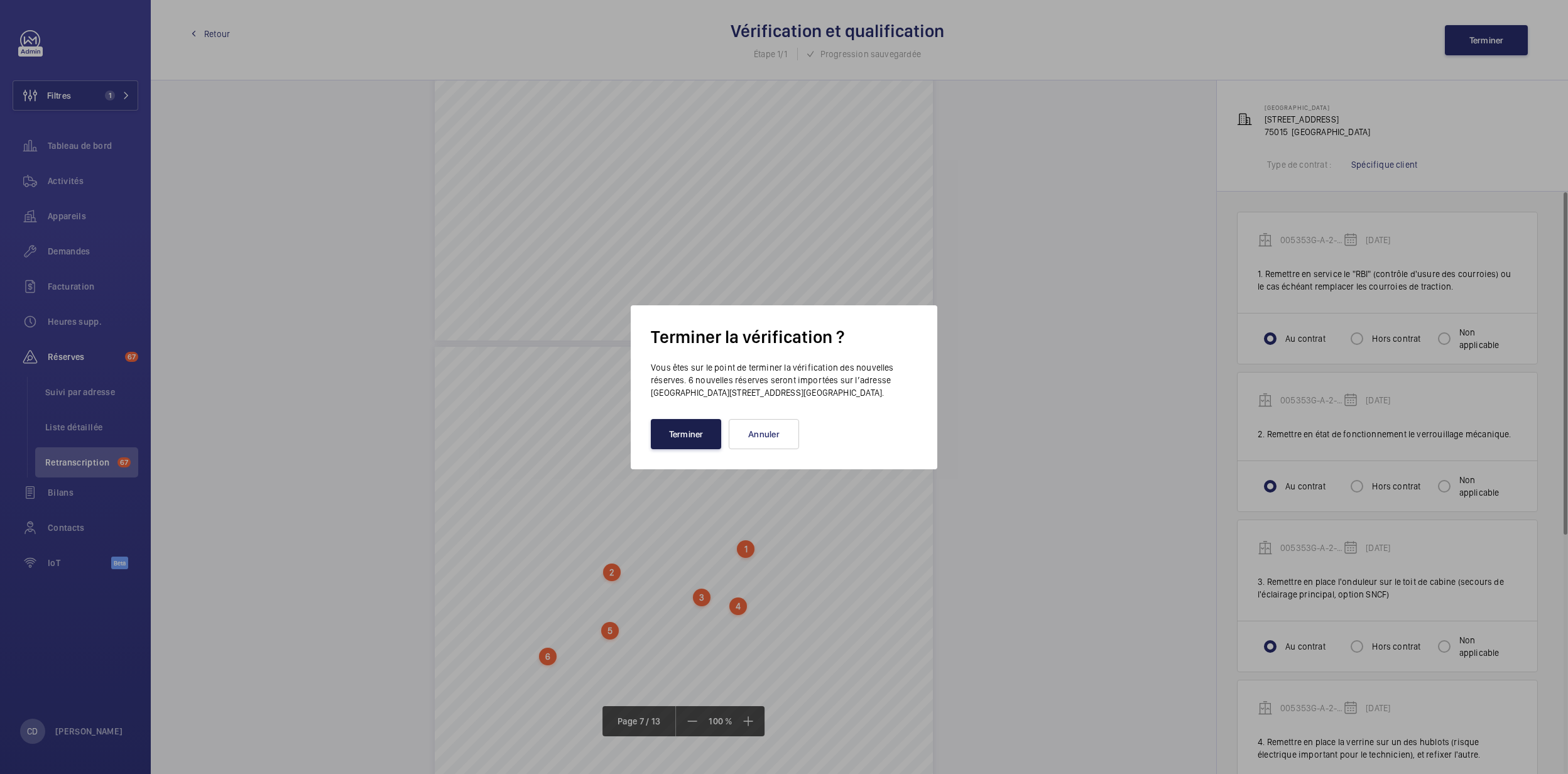
click at [699, 425] on button "Terminer" at bounding box center [687, 434] width 70 height 30
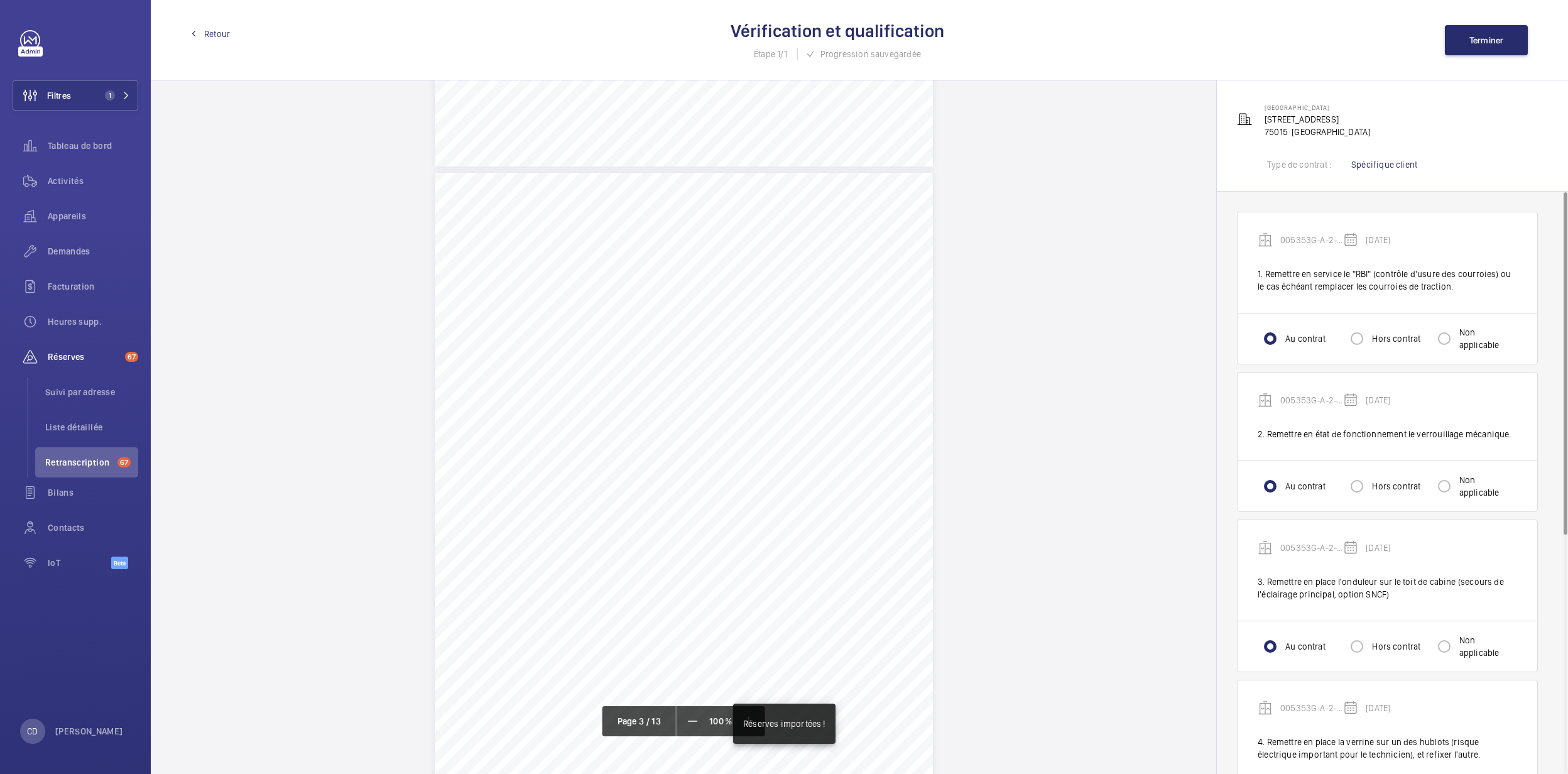
scroll to position [1675, 0]
click at [219, 39] on span "Retour" at bounding box center [216, 34] width 25 height 12
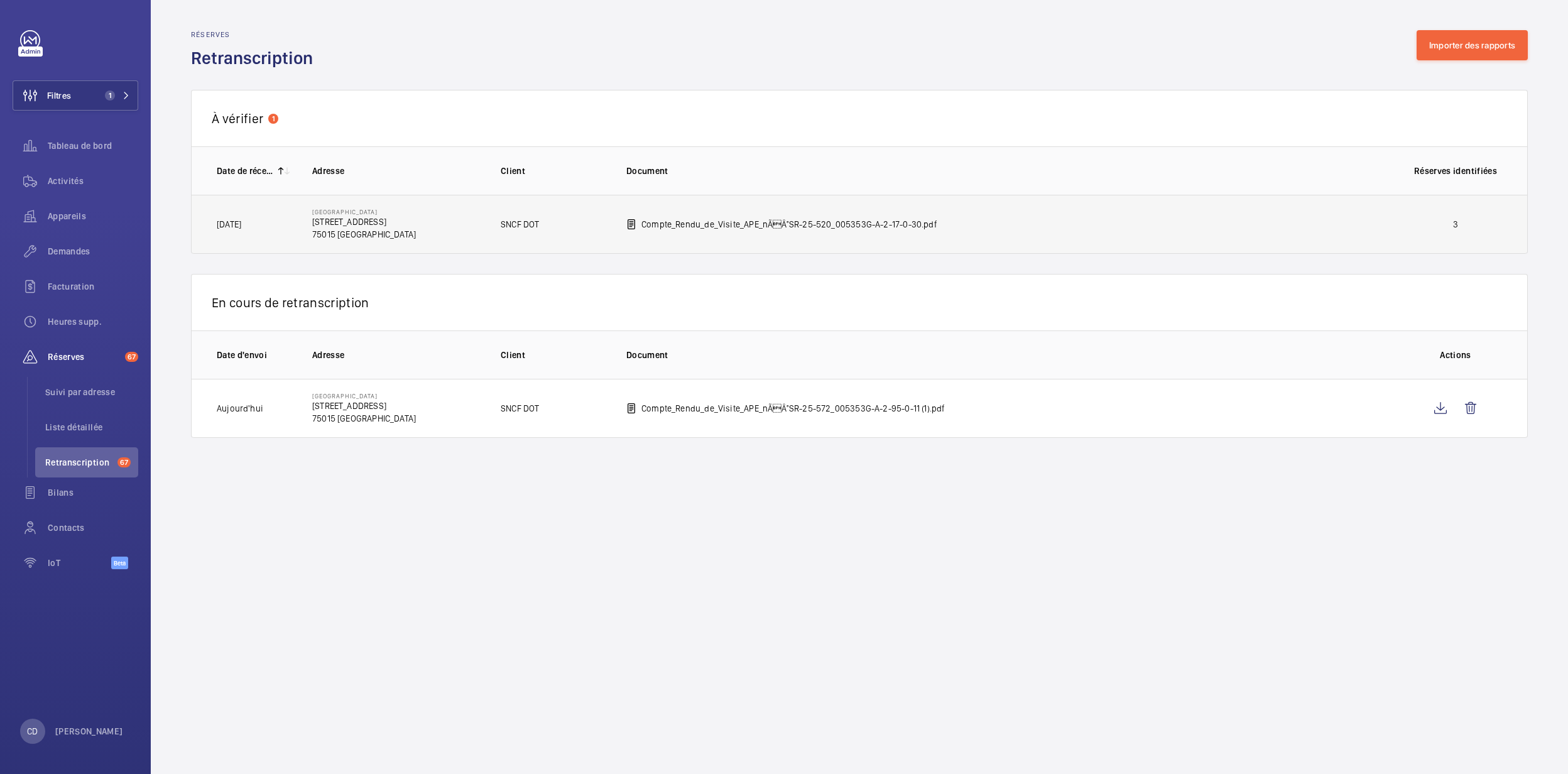
click at [456, 242] on td "[GEOGRAPHIC_DATA] [STREET_ADDRESS]" at bounding box center [387, 224] width 188 height 59
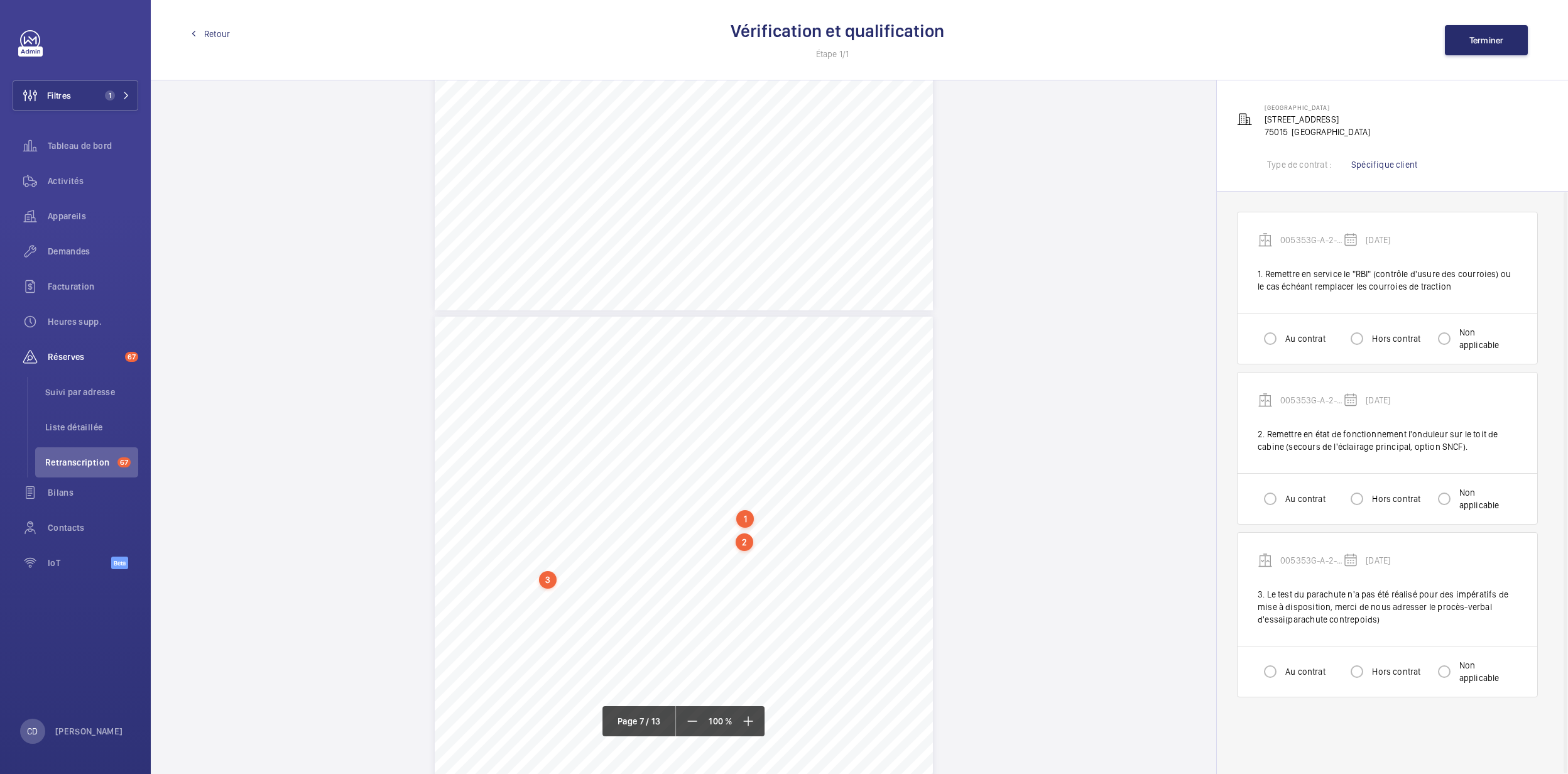
scroll to position [4021, 0]
click at [1031, 338] on label "Au contrat" at bounding box center [1304, 338] width 43 height 12
click at [1031, 338] on input "Au contrat" at bounding box center [1271, 338] width 25 height 25
radio input "true"
click at [1031, 493] on div at bounding box center [1271, 499] width 30 height 30
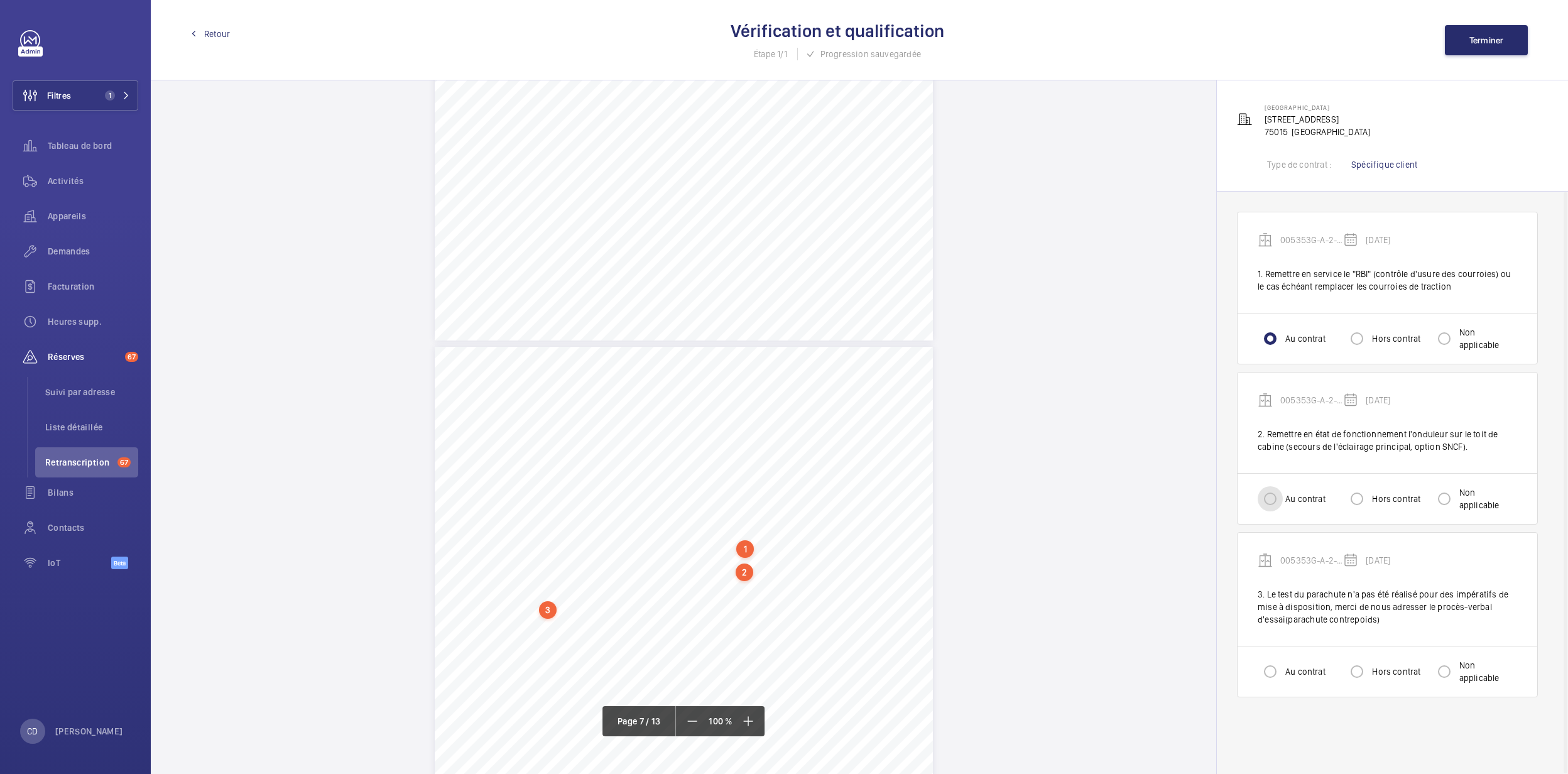
radio input "true"
click at [1031, 539] on div "Au contrat Hors contrat Non applicable" at bounding box center [1388, 671] width 300 height 51
click at [1031, 539] on label "Au contrat" at bounding box center [1304, 671] width 43 height 12
click at [1031, 539] on input "Au contrat" at bounding box center [1271, 672] width 25 height 25
radio input "true"
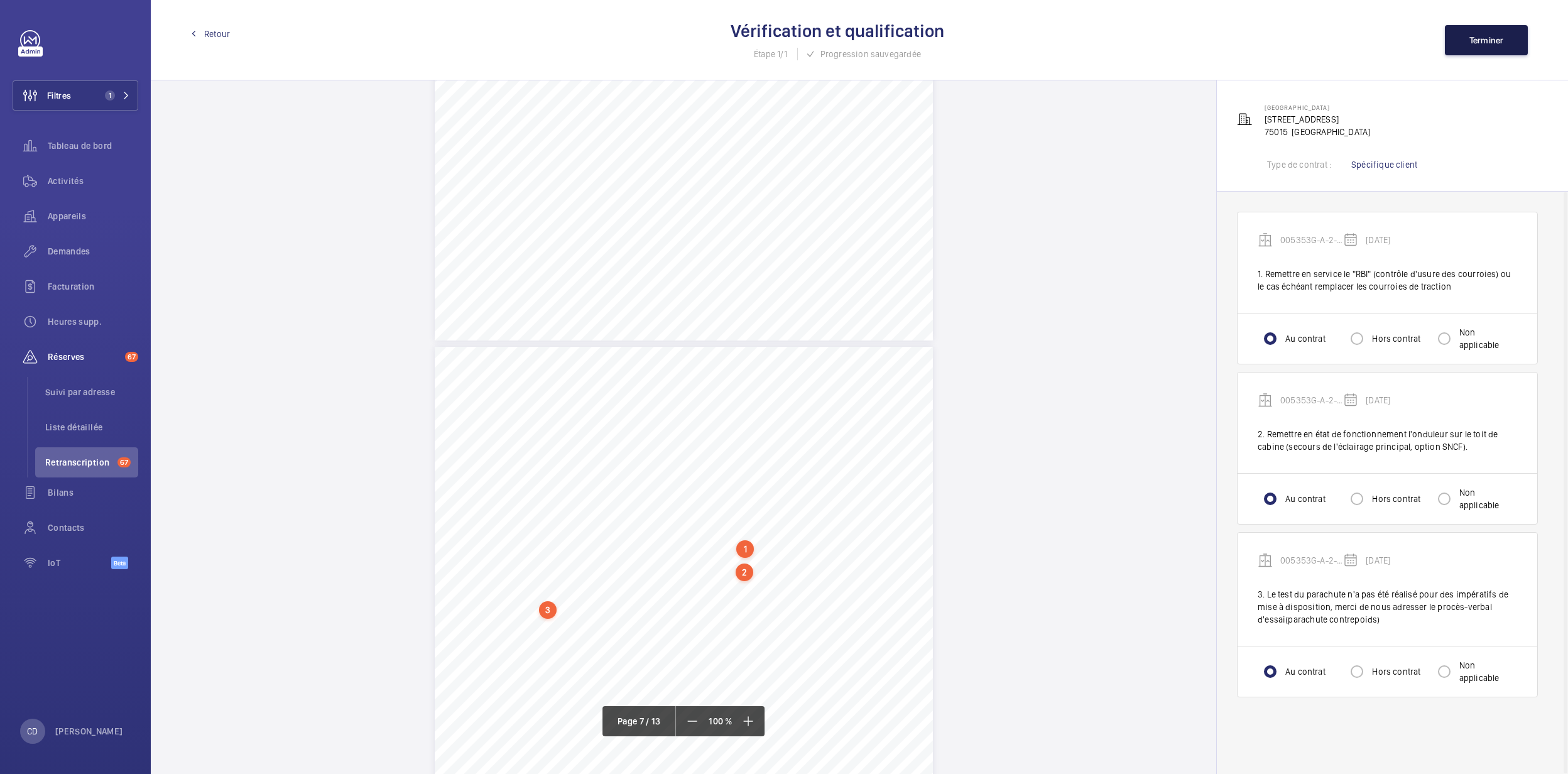
click at [1031, 31] on button "Terminer" at bounding box center [1486, 40] width 83 height 30
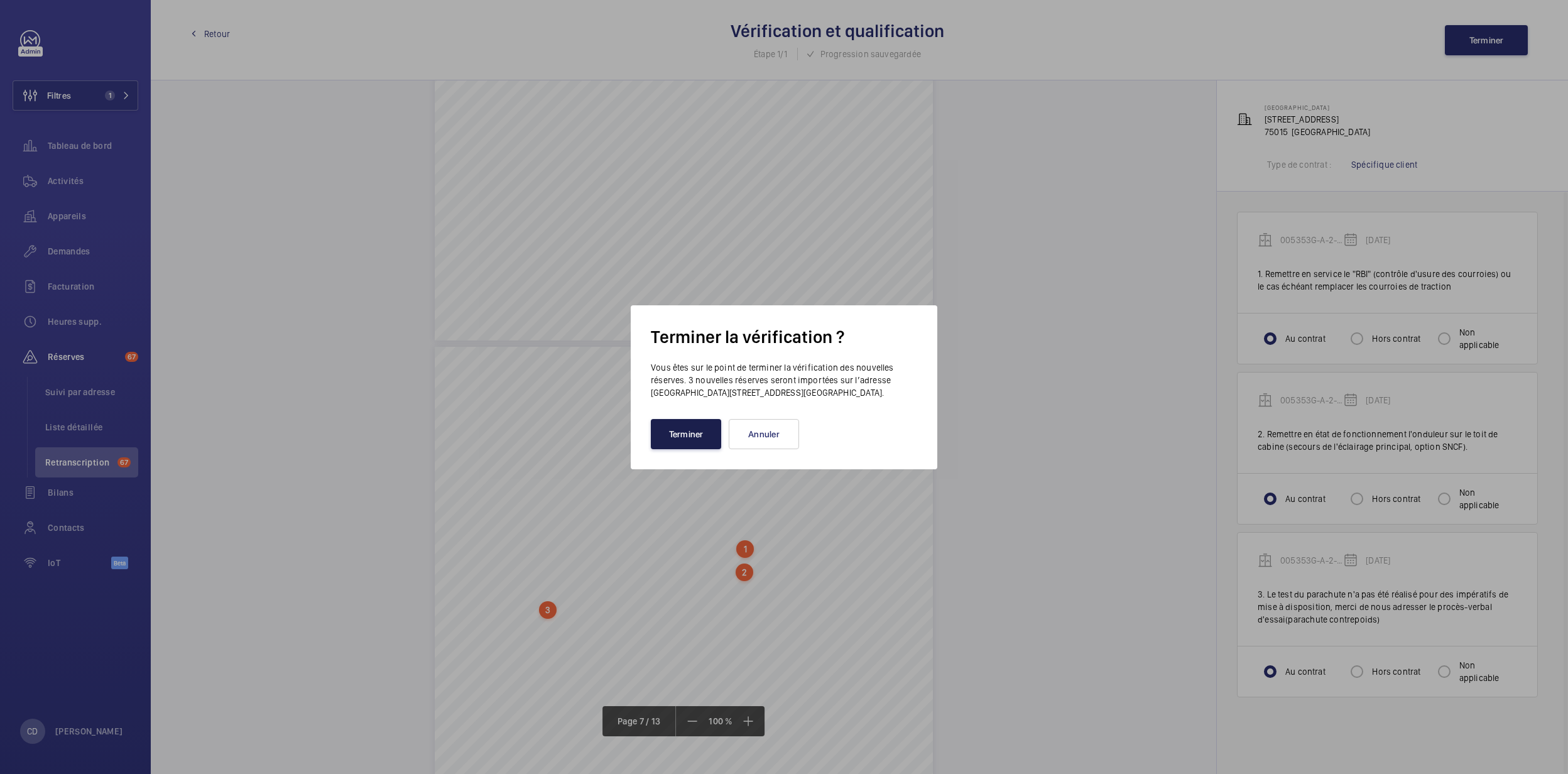
click at [691, 433] on button "Terminer" at bounding box center [687, 434] width 70 height 30
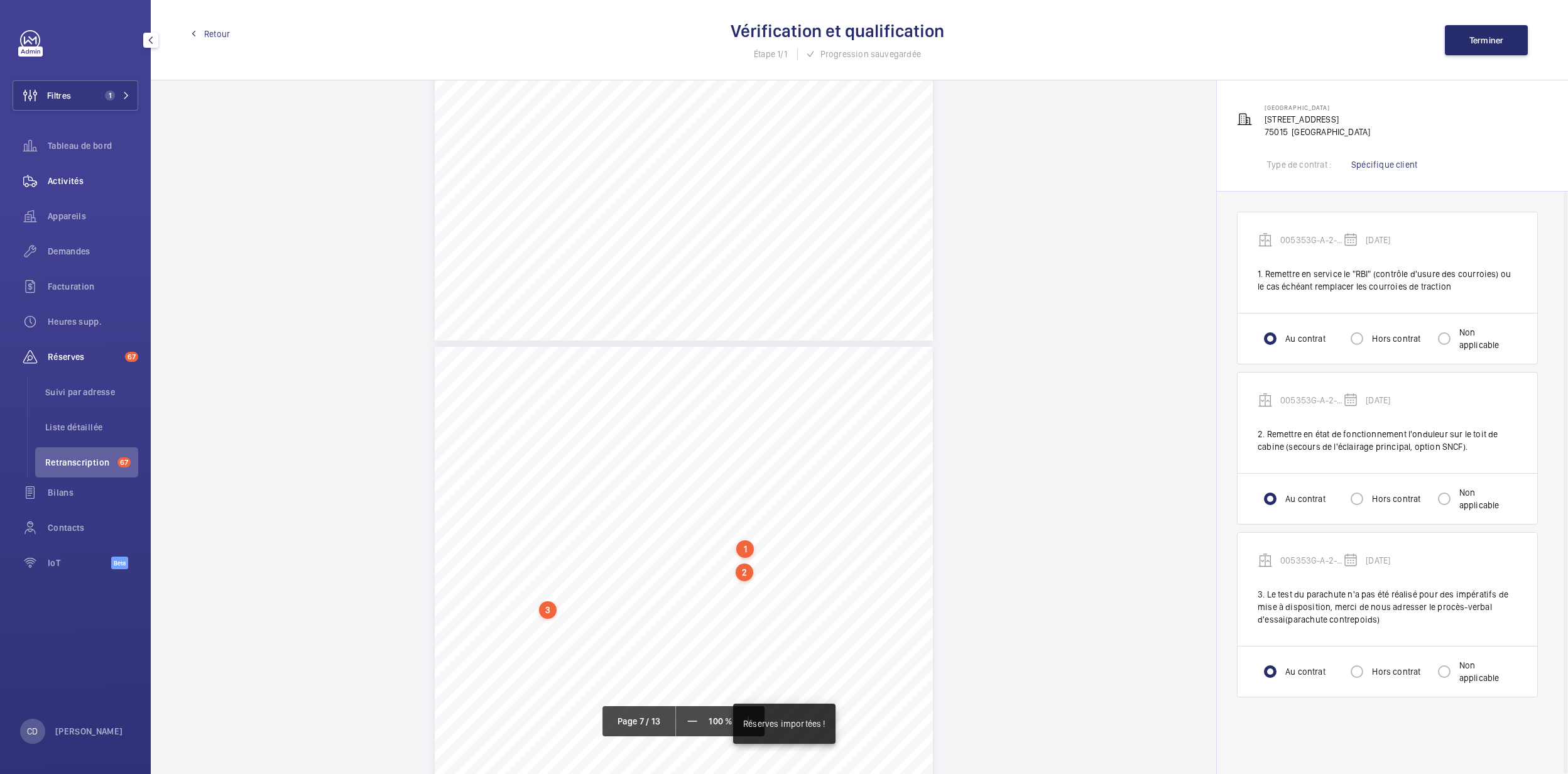
click at [69, 170] on div "Activités" at bounding box center [75, 180] width 125 height 30
